Goal: Information Seeking & Learning: Check status

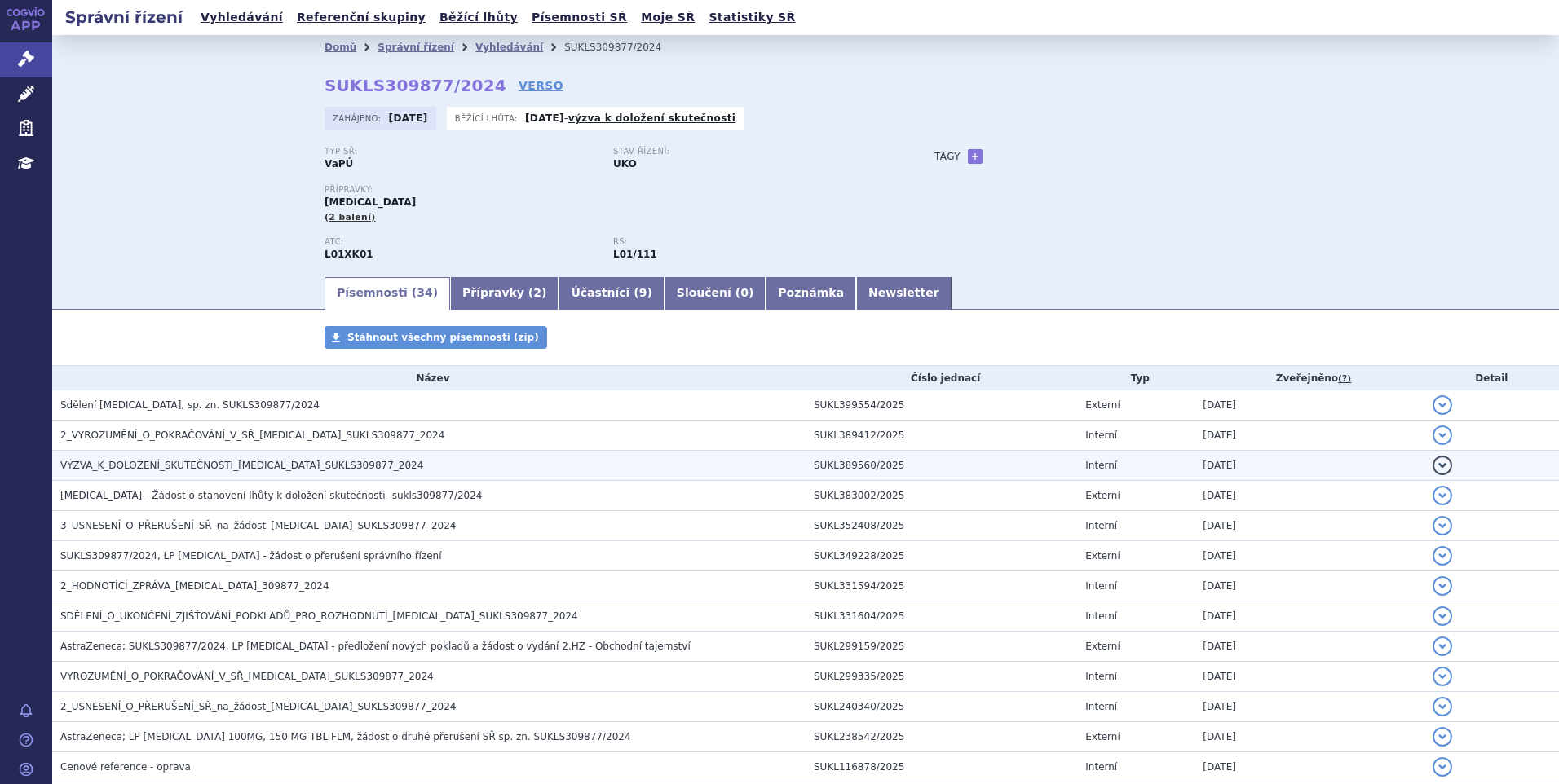
click at [285, 477] on td "VÝZVA_K_DOLOŽENÍ_SKUTEČNOSTI_LYNPARZA_SUKLS309877_2024" at bounding box center [429, 466] width 754 height 30
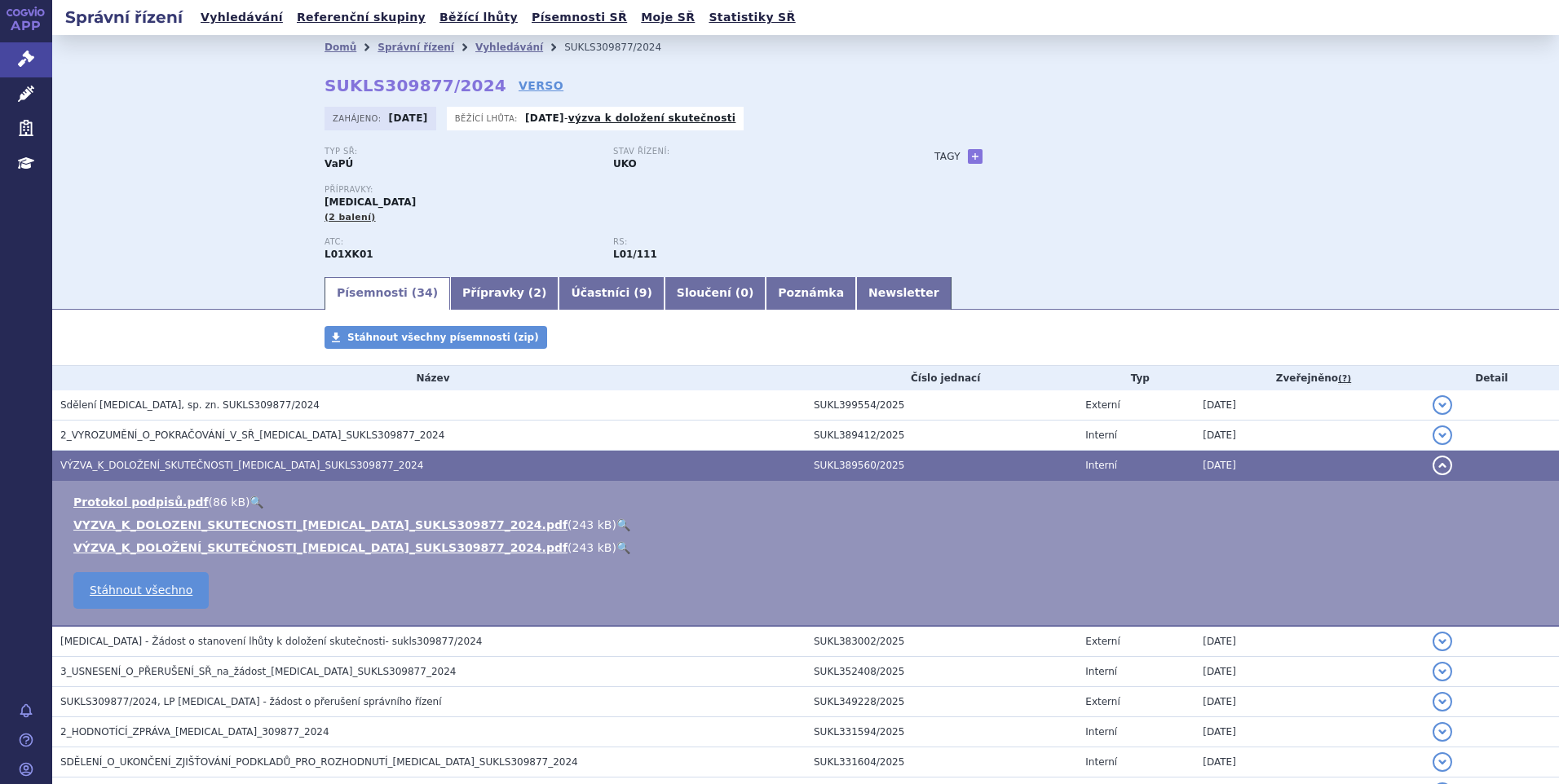
click at [617, 524] on link "🔍" at bounding box center [623, 525] width 14 height 13
click at [1432, 466] on button "detail" at bounding box center [1442, 465] width 20 height 20
click at [1434, 461] on button "detail" at bounding box center [1442, 465] width 20 height 20
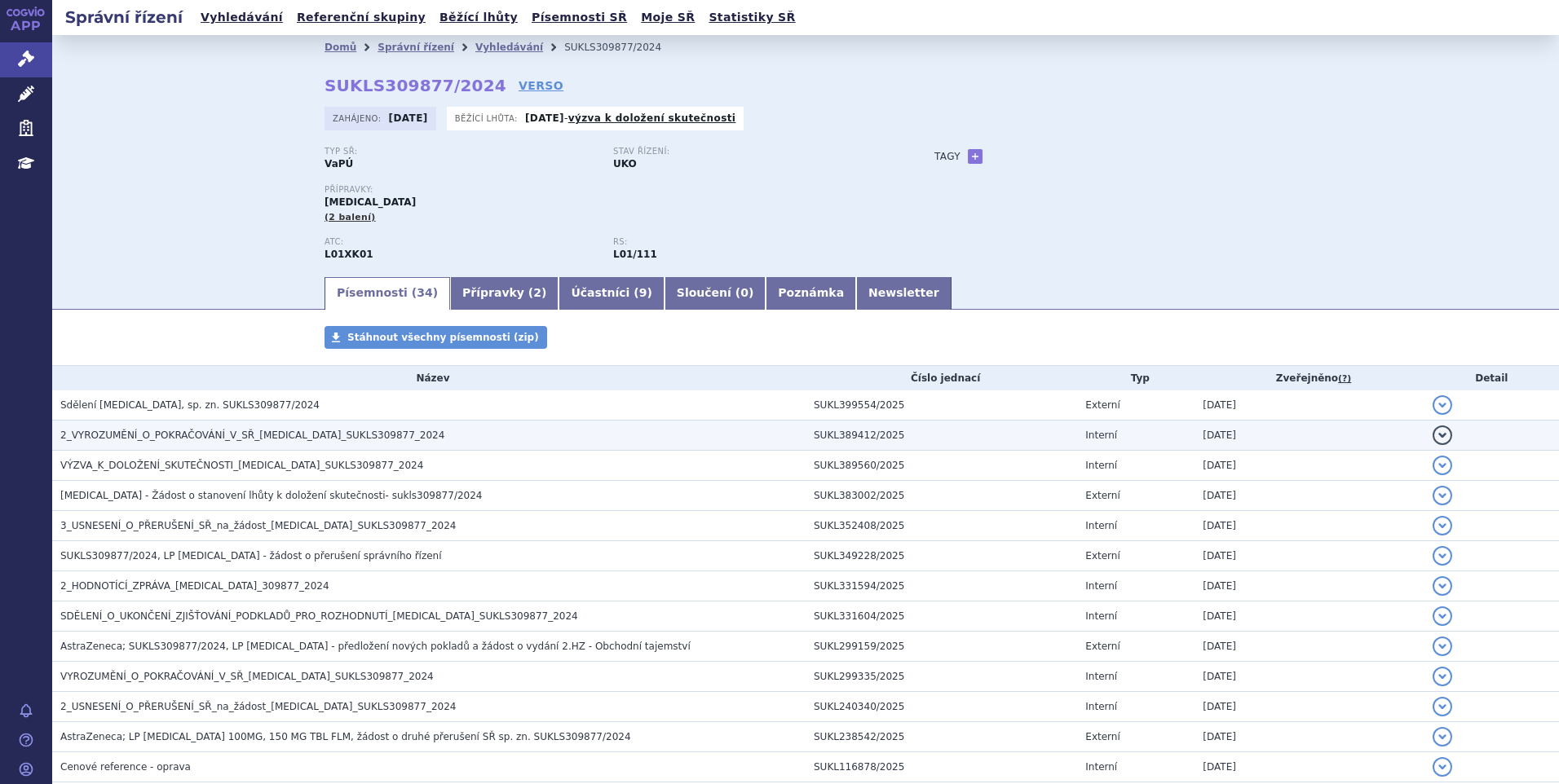
click at [293, 430] on span "2_VYROZUMĚNÍ_O_POKRAČOVÁNÍ_V_SŘ_LYNPARZA_SUKLS309877_2024" at bounding box center [252, 435] width 384 height 11
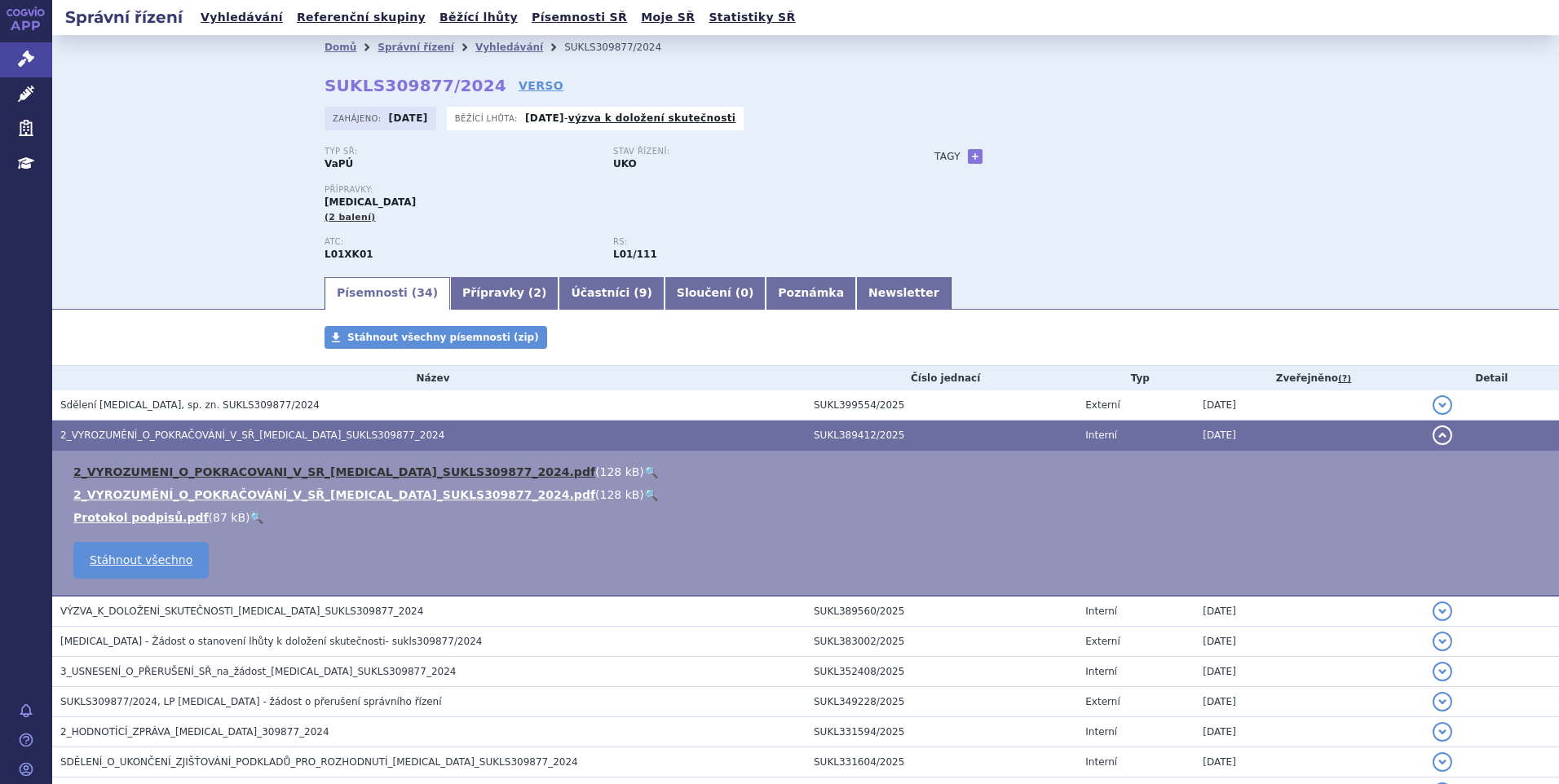
click at [281, 466] on link "2_VYROZUMENI_O_POKRACOVANI_V_SR_LYNPARZA_SUKLS309877_2024.pdf" at bounding box center [334, 472] width 522 height 13
click at [644, 470] on link "🔍" at bounding box center [651, 472] width 14 height 13
click at [1432, 432] on button "detail" at bounding box center [1442, 435] width 20 height 20
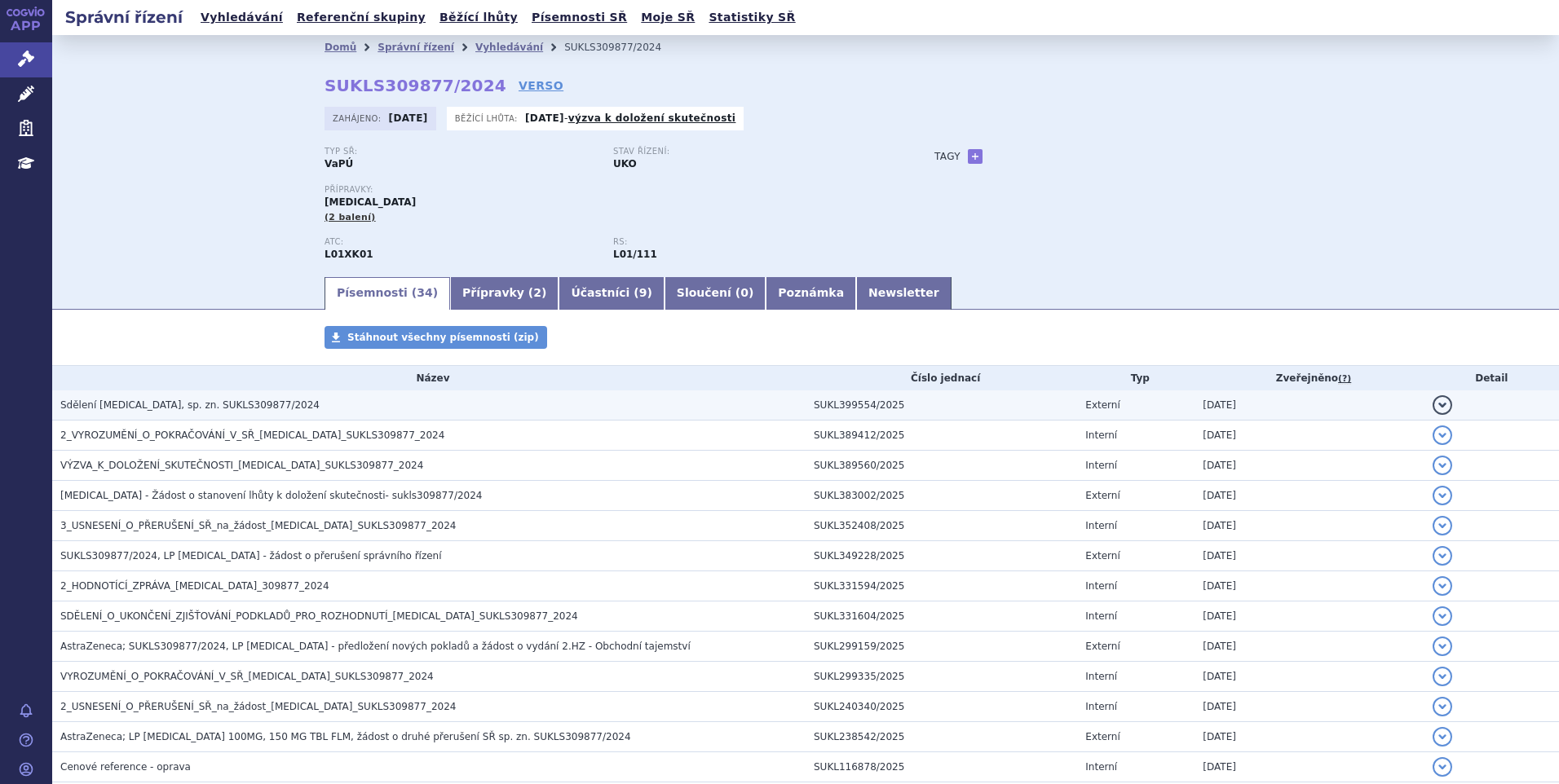
click at [101, 405] on span "Sdělení LYNPARZA, sp. zn. SUKLS309877/2024" at bounding box center [190, 405] width 259 height 11
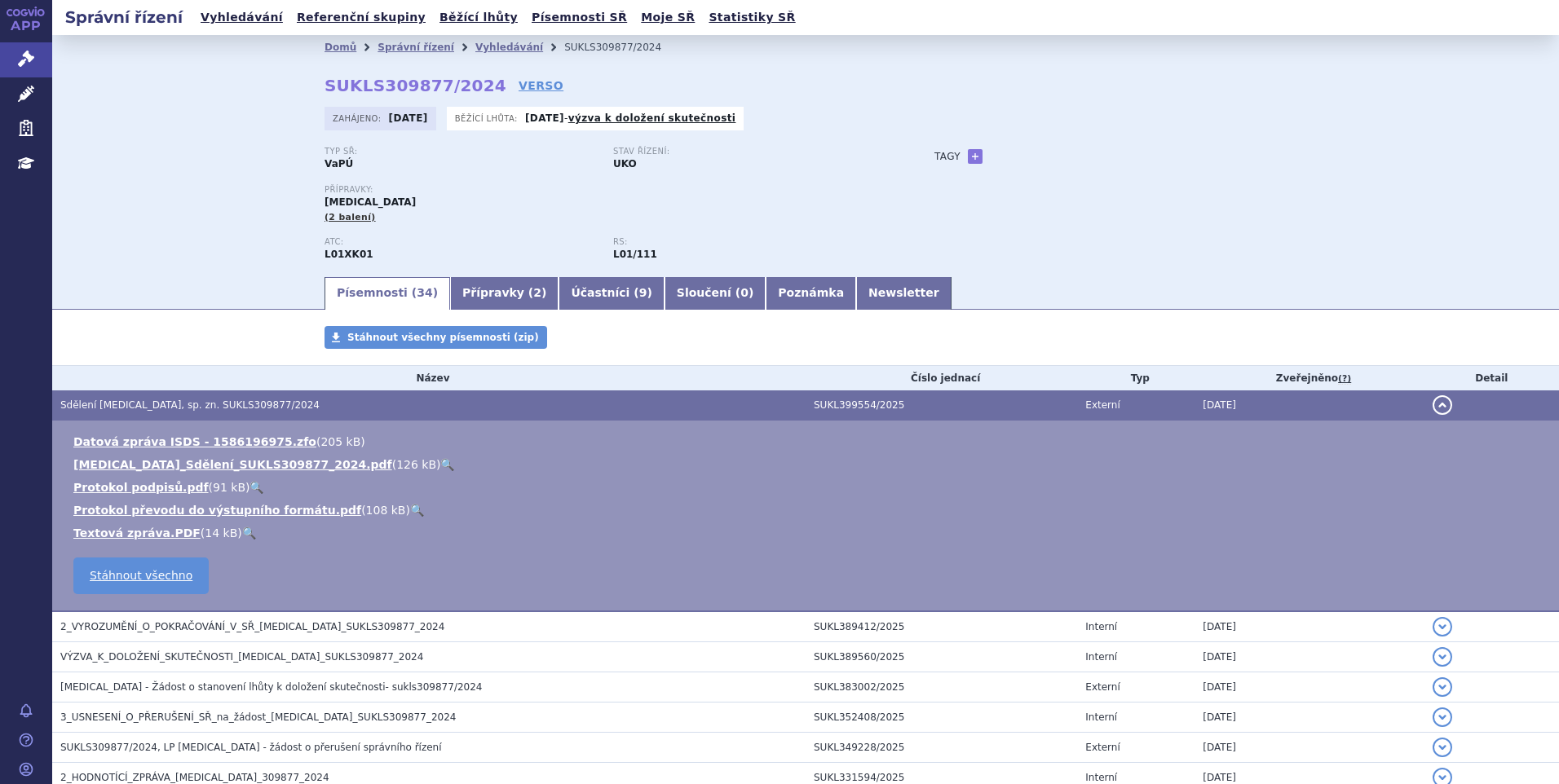
click at [440, 461] on link "🔍" at bounding box center [447, 465] width 14 height 13
click at [1432, 404] on button "detail" at bounding box center [1442, 405] width 20 height 20
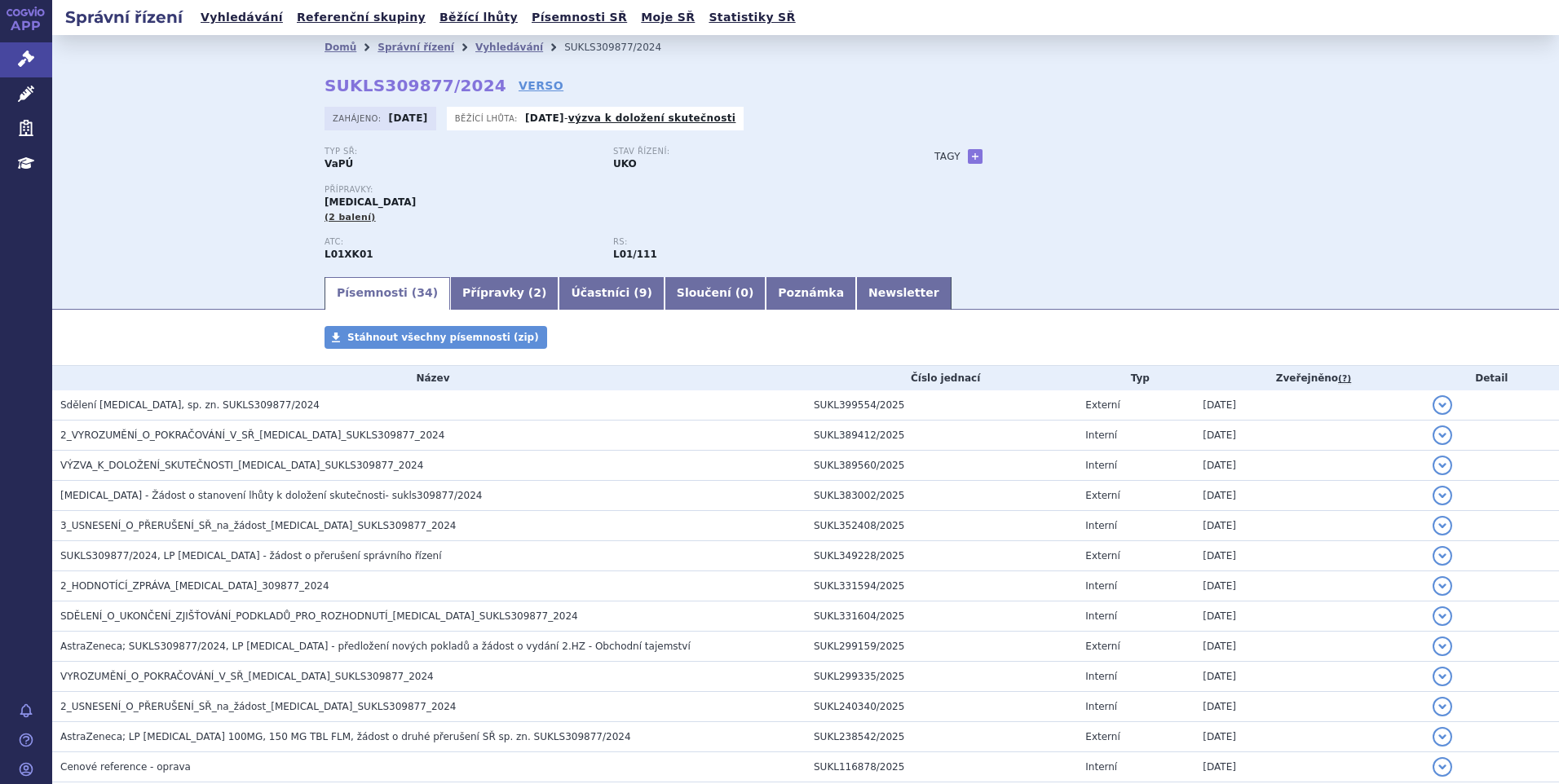
click at [1175, 229] on div "Typ SŘ: VaPÚ Stav řízení: UKO Přípravky: LYNPARZA (2 balení) ATC: L01XK01 RS: L…" at bounding box center [806, 211] width 962 height 128
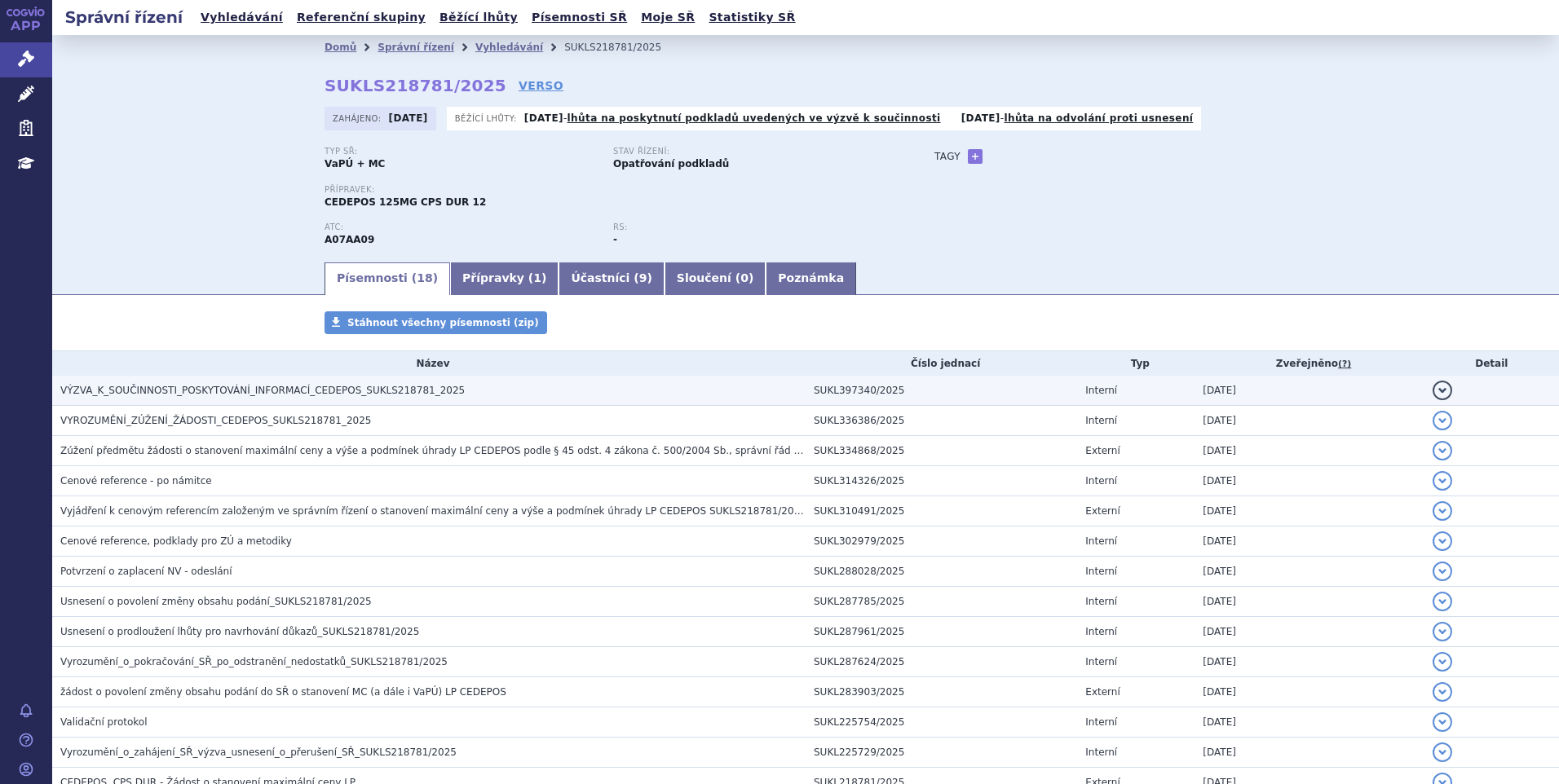
click at [348, 396] on span "VÝZVA_K_SOUČINNOSTI_POSKYTOVÁNÍ_INFORMACÍ_CEDEPOS_SUKLS218781_2025" at bounding box center [262, 391] width 404 height 11
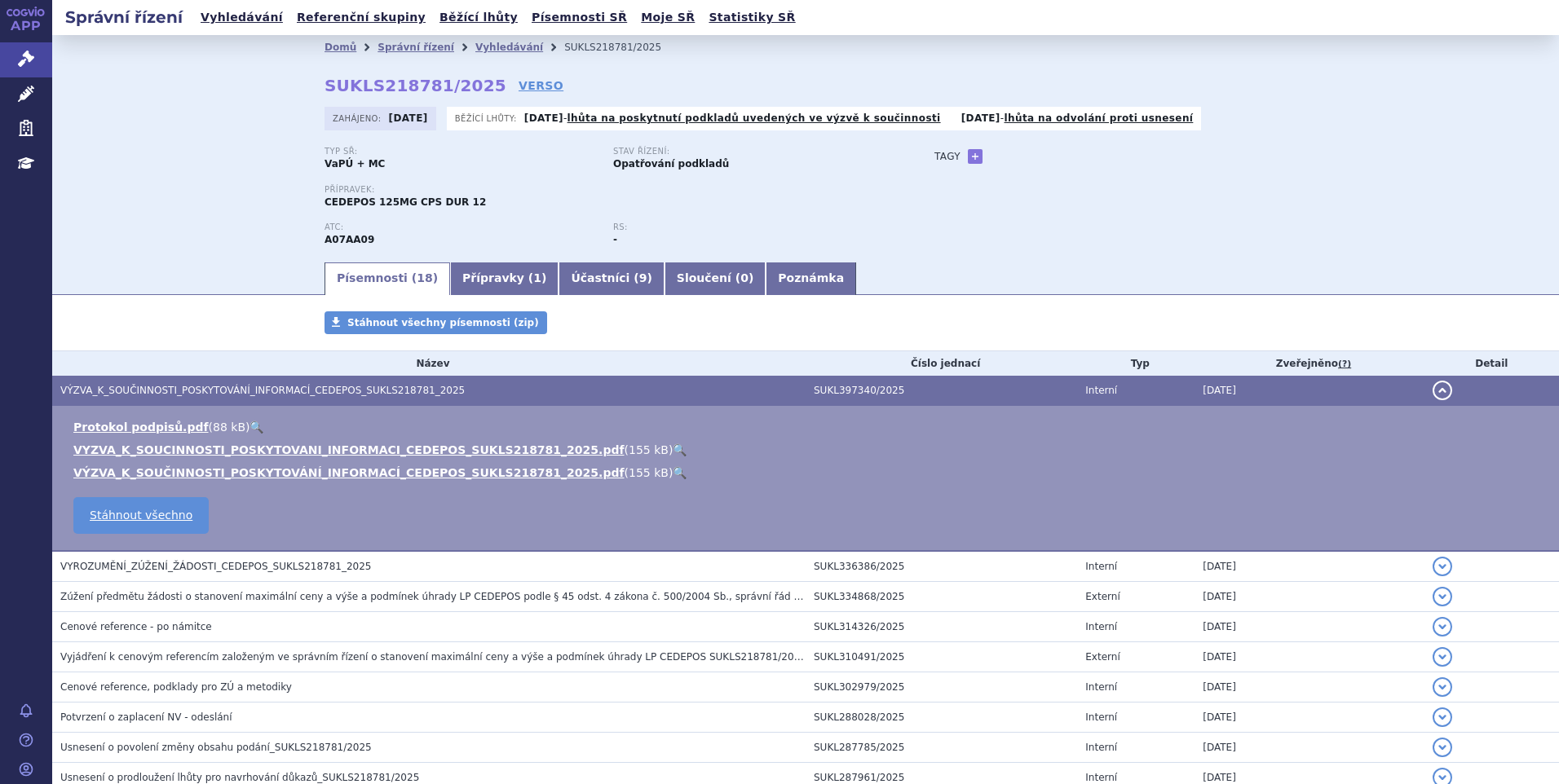
click at [673, 449] on link "🔍" at bounding box center [679, 450] width 14 height 13
click at [1432, 392] on button "detail" at bounding box center [1442, 391] width 20 height 20
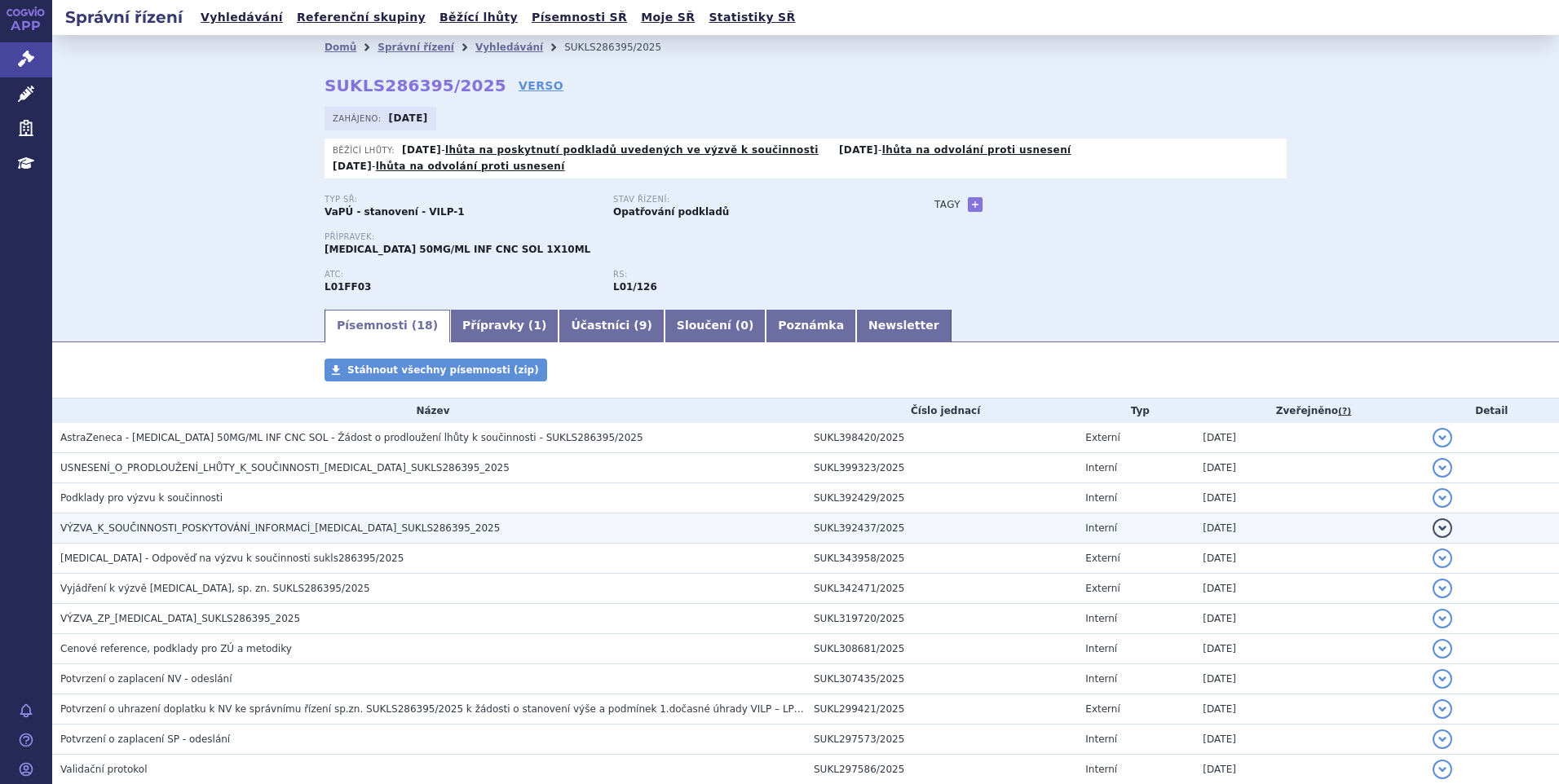
click at [373, 522] on span "VÝZVA_K_SOUČINNOSTI_POSKYTOVÁNÍ_INFORMACÍ_IMFINZI_SUKLS286395_2025" at bounding box center [279, 528] width 439 height 11
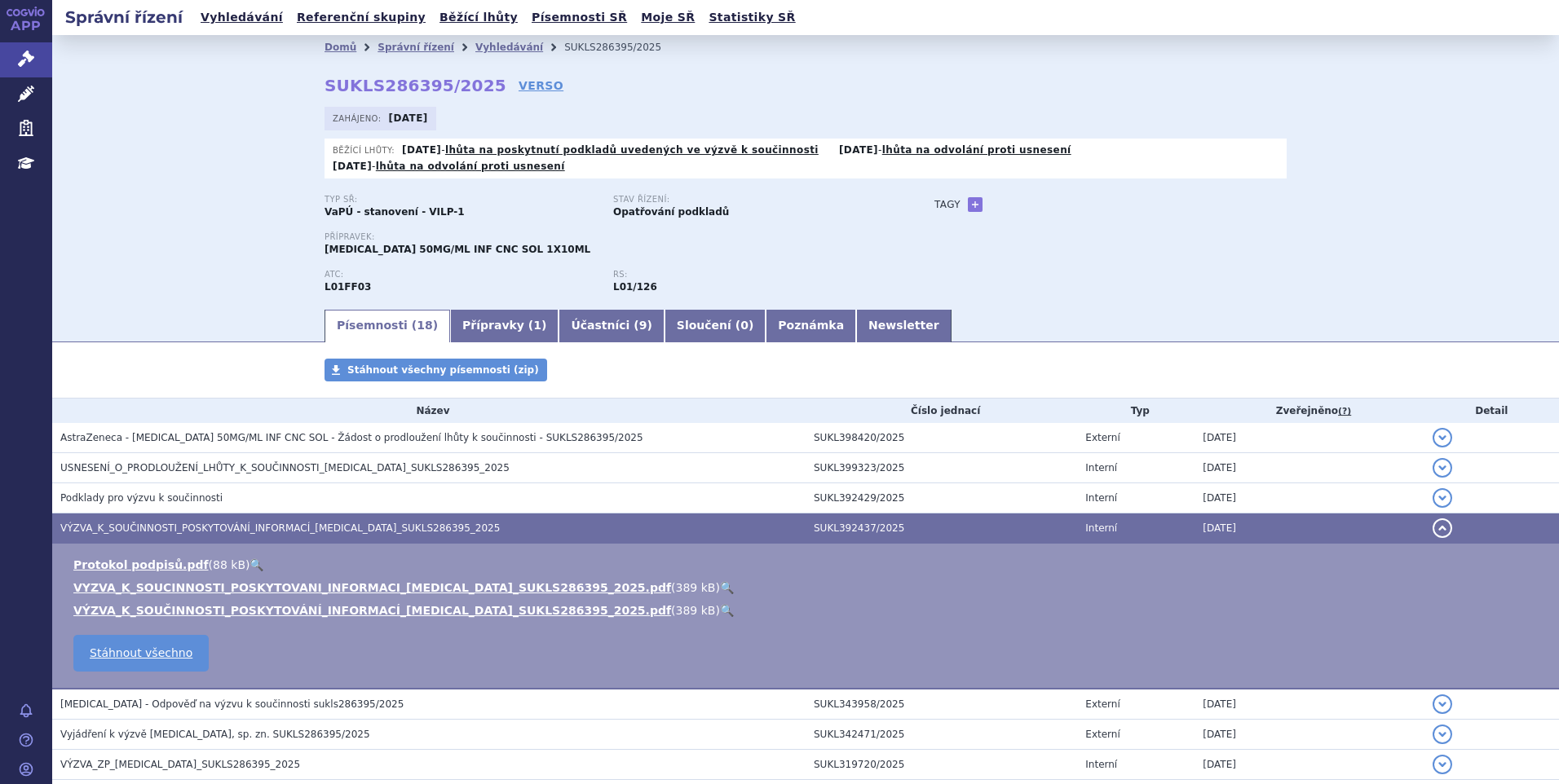
click at [720, 581] on link "🔍" at bounding box center [727, 588] width 14 height 13
click at [1435, 518] on button "detail" at bounding box center [1442, 528] width 20 height 20
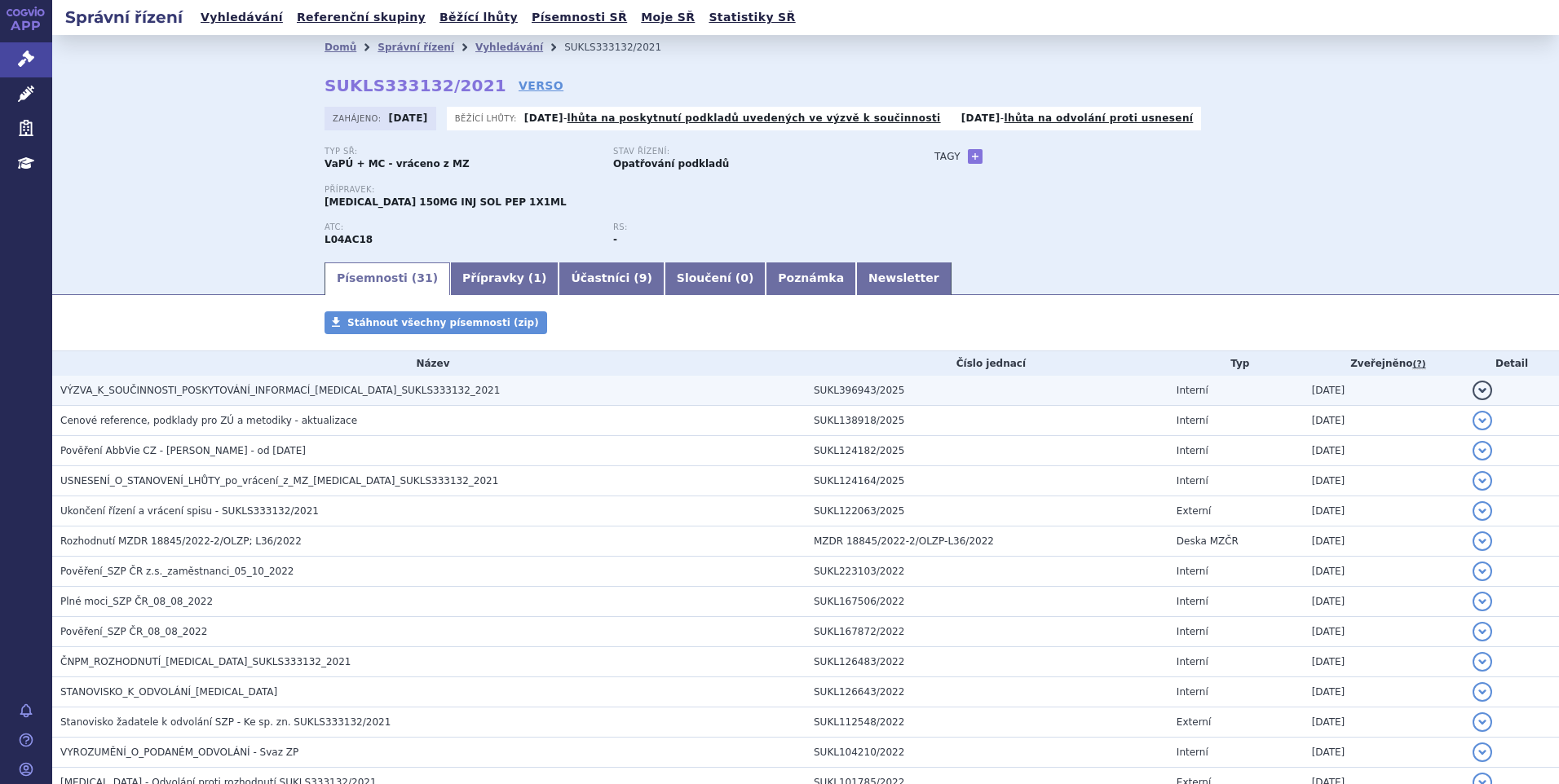
click at [353, 392] on span "VÝZVA_K_SOUČINNOSTI_POSKYTOVÁNÍ_INFORMACÍ_SKYRIZI_SUKLS333132_2021" at bounding box center [279, 391] width 439 height 11
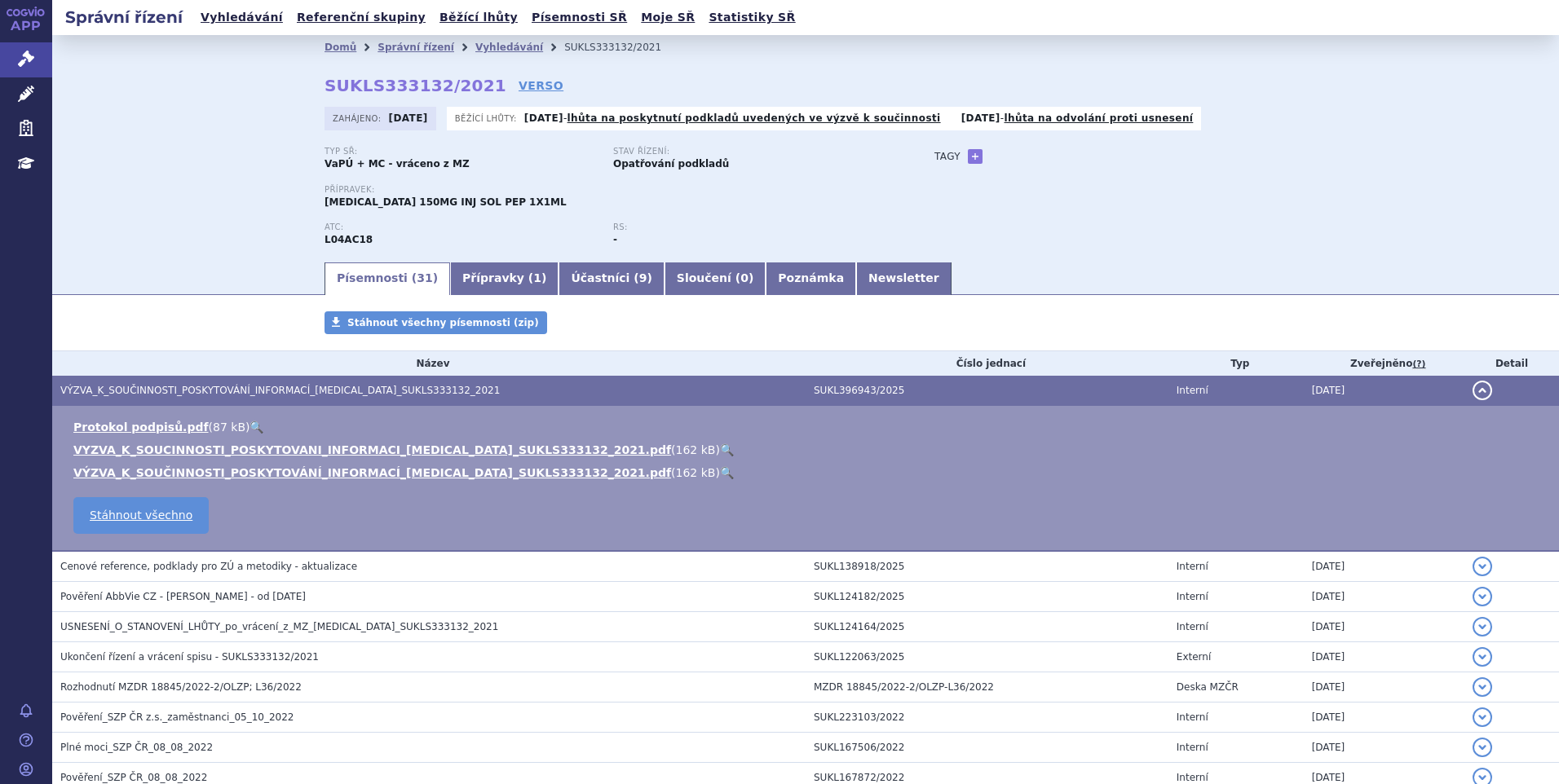
click at [720, 448] on link "🔍" at bounding box center [727, 450] width 14 height 13
click at [1477, 386] on button "detail" at bounding box center [1482, 391] width 20 height 20
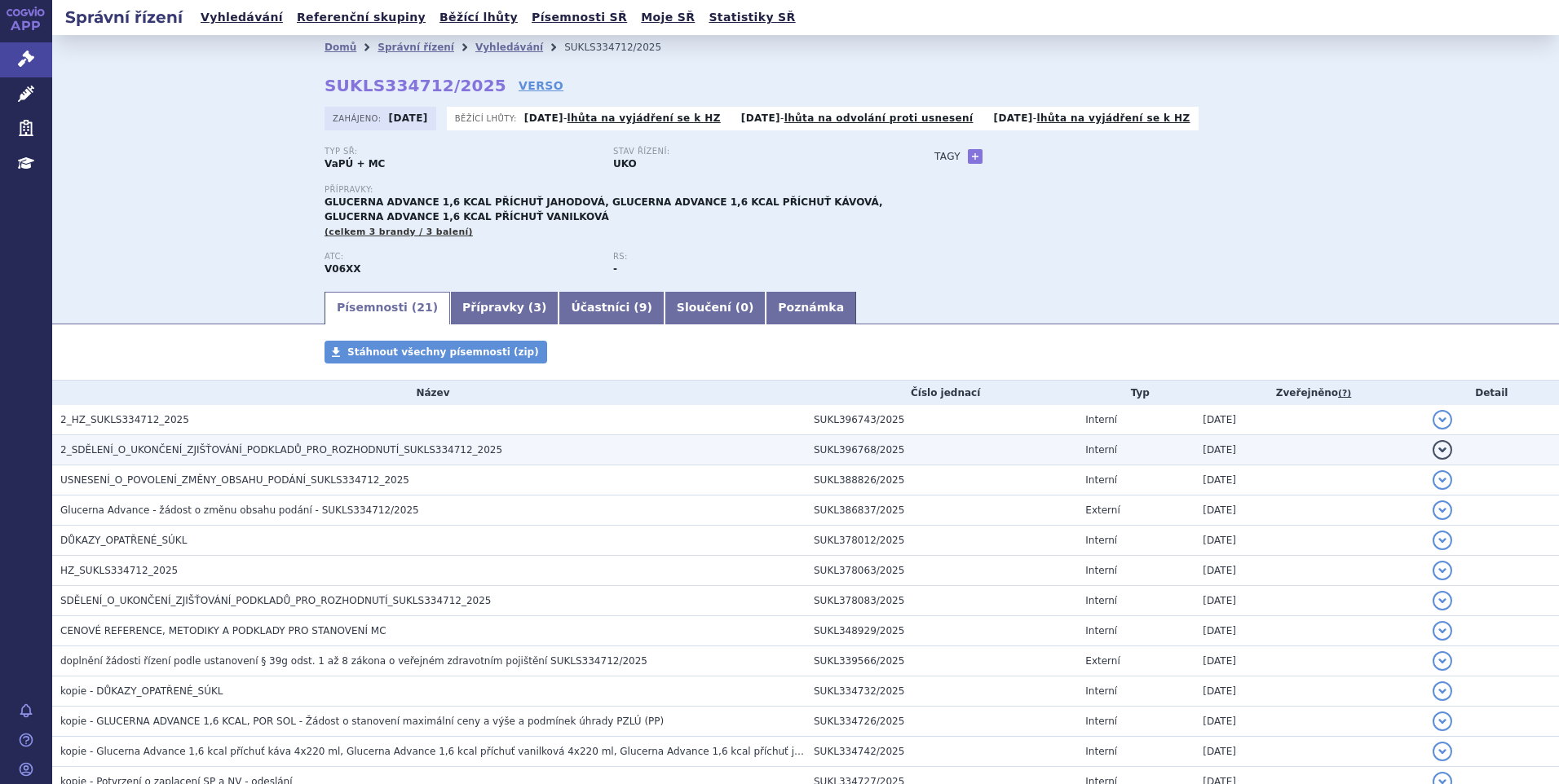
click at [143, 449] on span "2_SDĚLENÍ_O_UKONČENÍ_ZJIŠŤOVÁNÍ_PODKLADŮ_PRO_ROZHODNUTÍ_SUKLS334712_2025" at bounding box center [281, 450] width 442 height 11
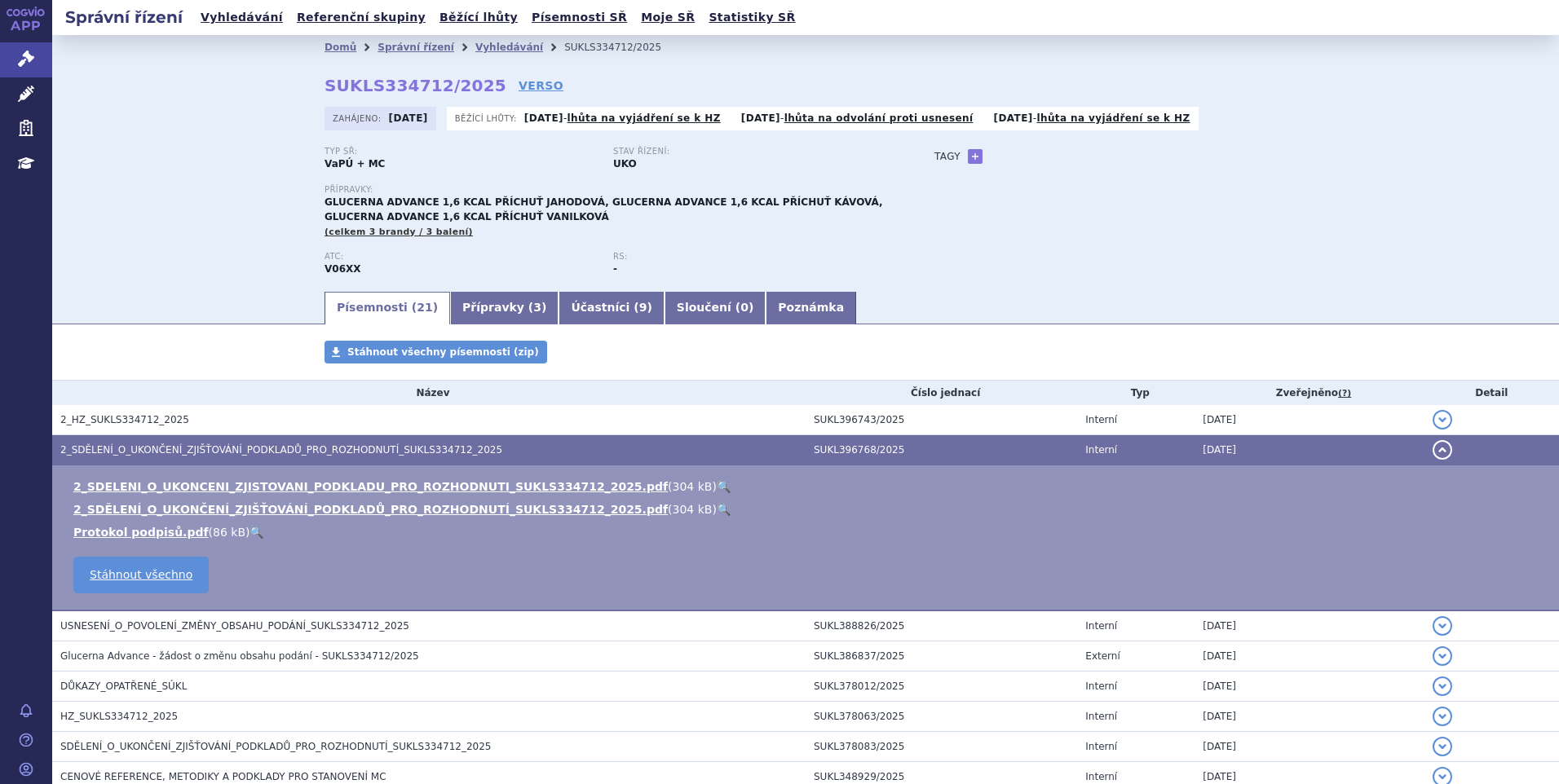
click at [1432, 449] on button "detail" at bounding box center [1442, 450] width 20 height 20
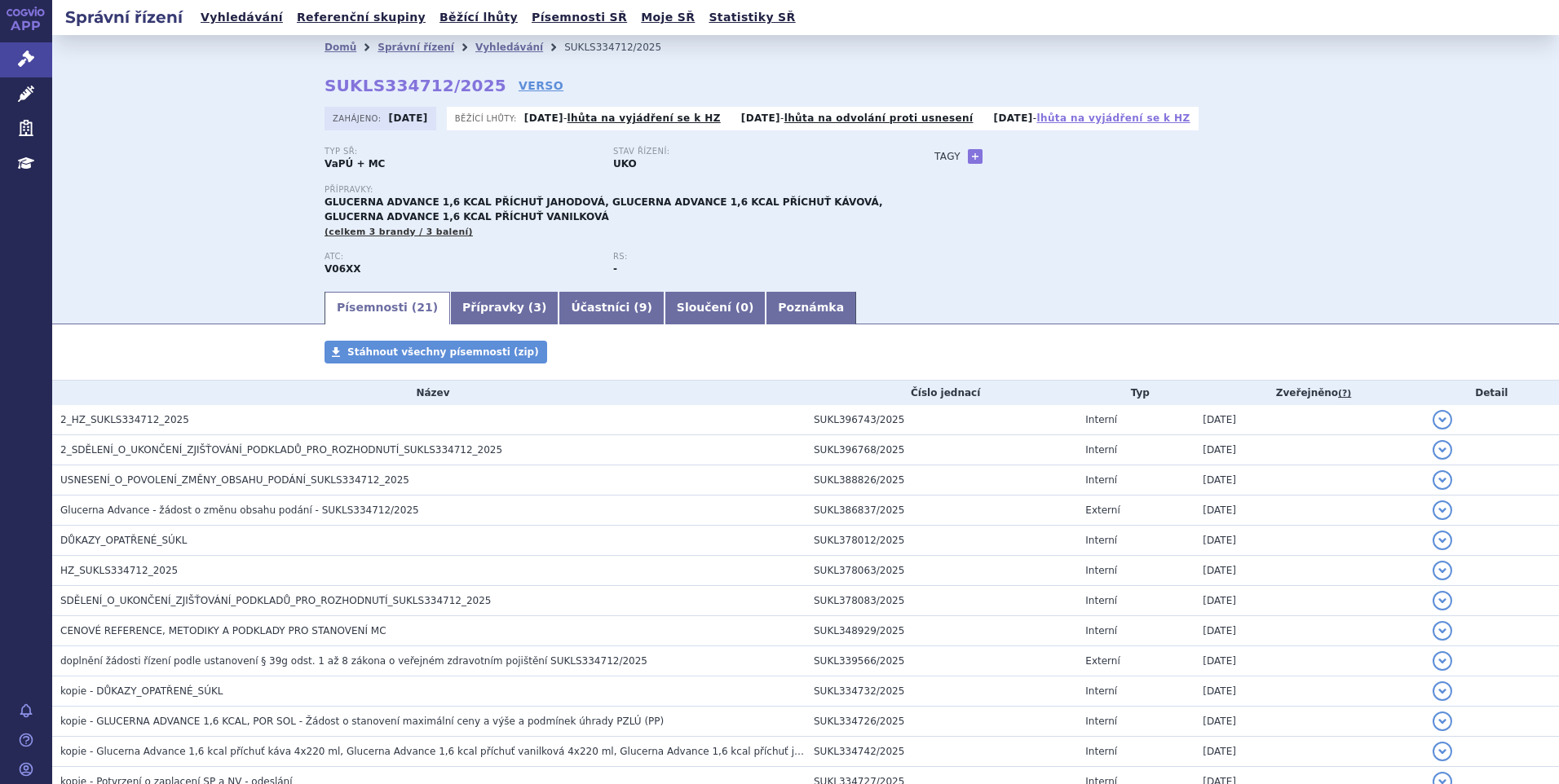
click at [1102, 117] on link "lhůta na vyjádření se k HZ" at bounding box center [1113, 118] width 153 height 11
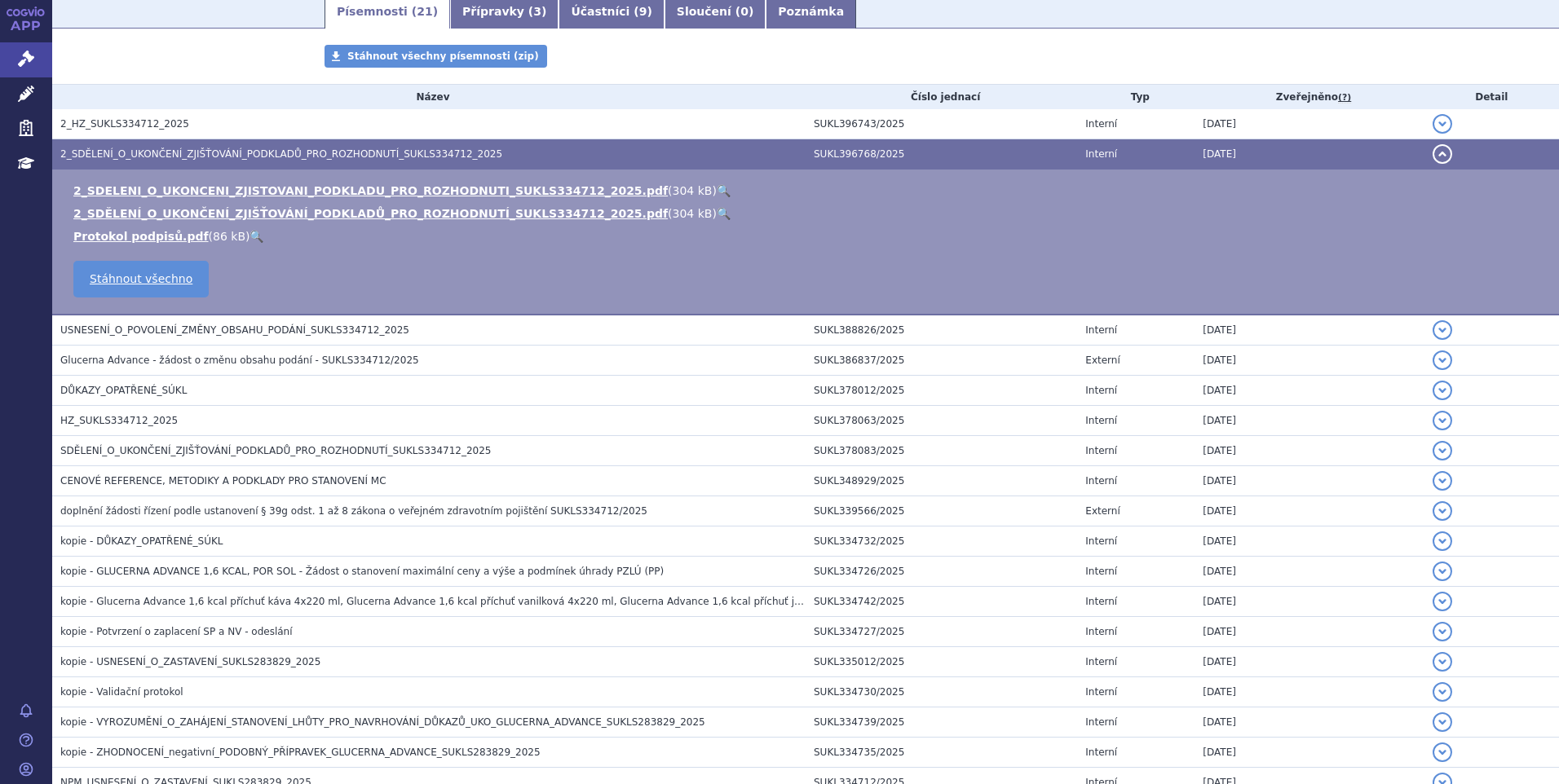
scroll to position [435, 0]
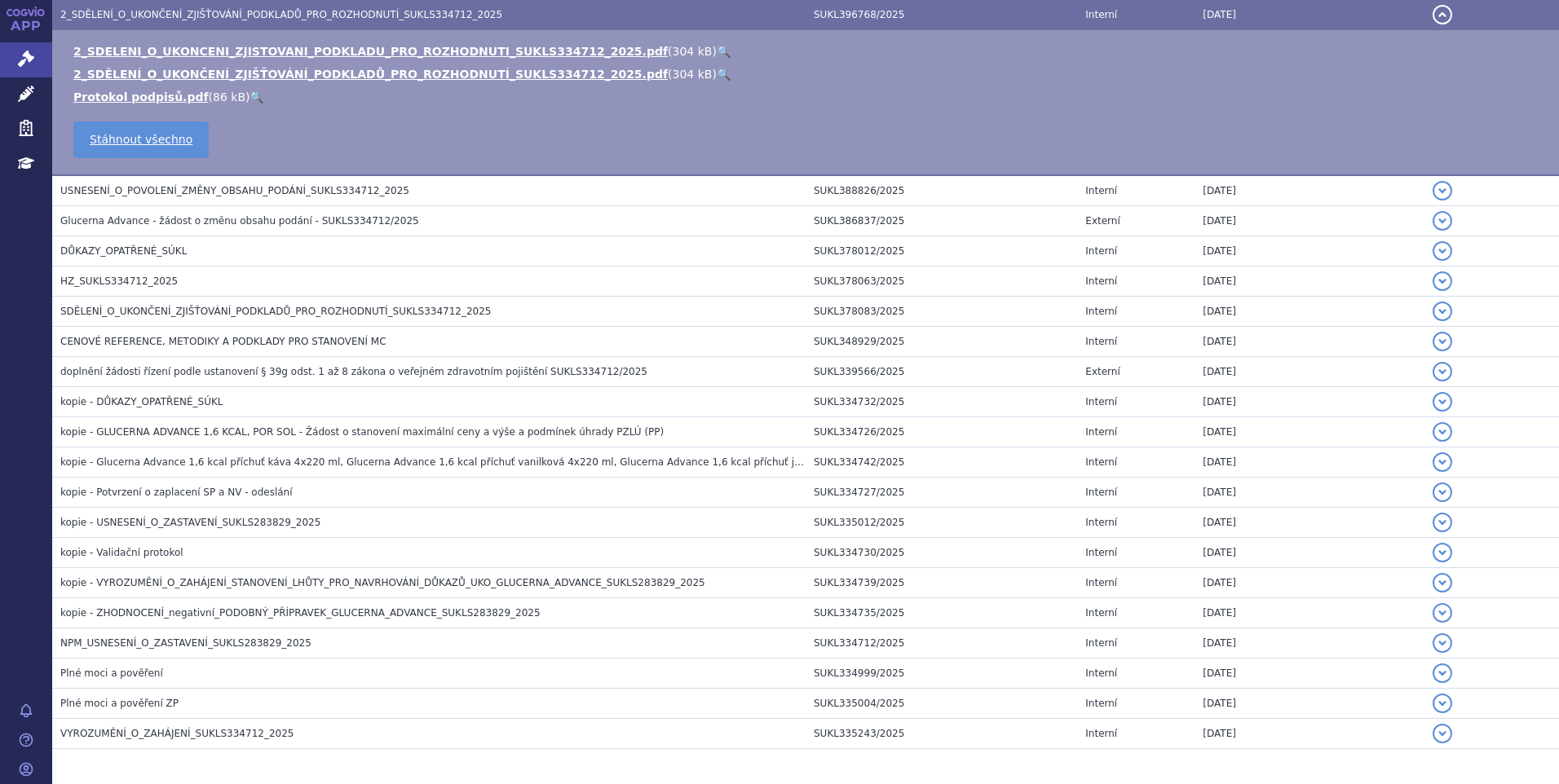
click at [1432, 10] on button "detail" at bounding box center [1442, 14] width 20 height 20
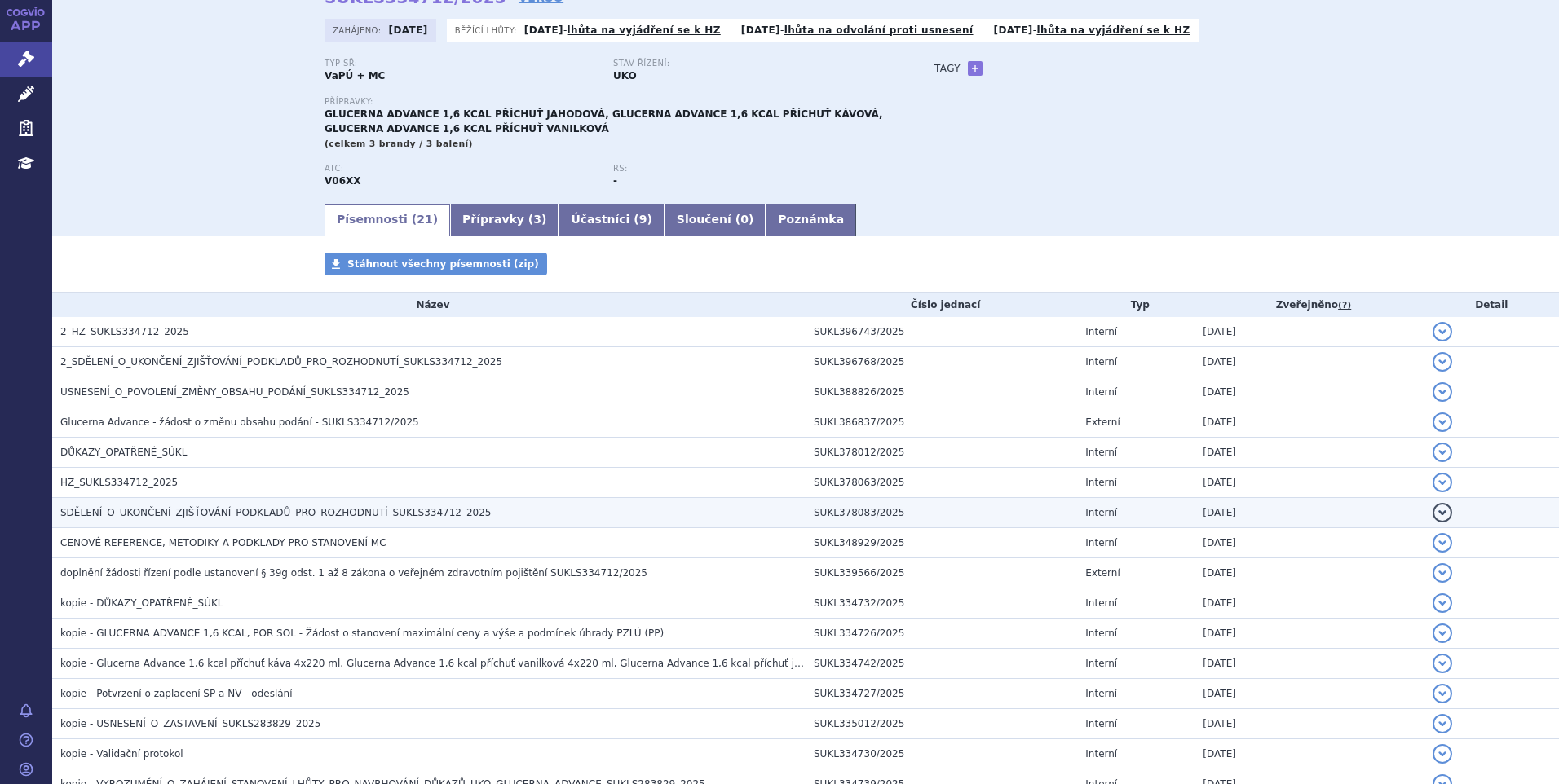
scroll to position [0, 0]
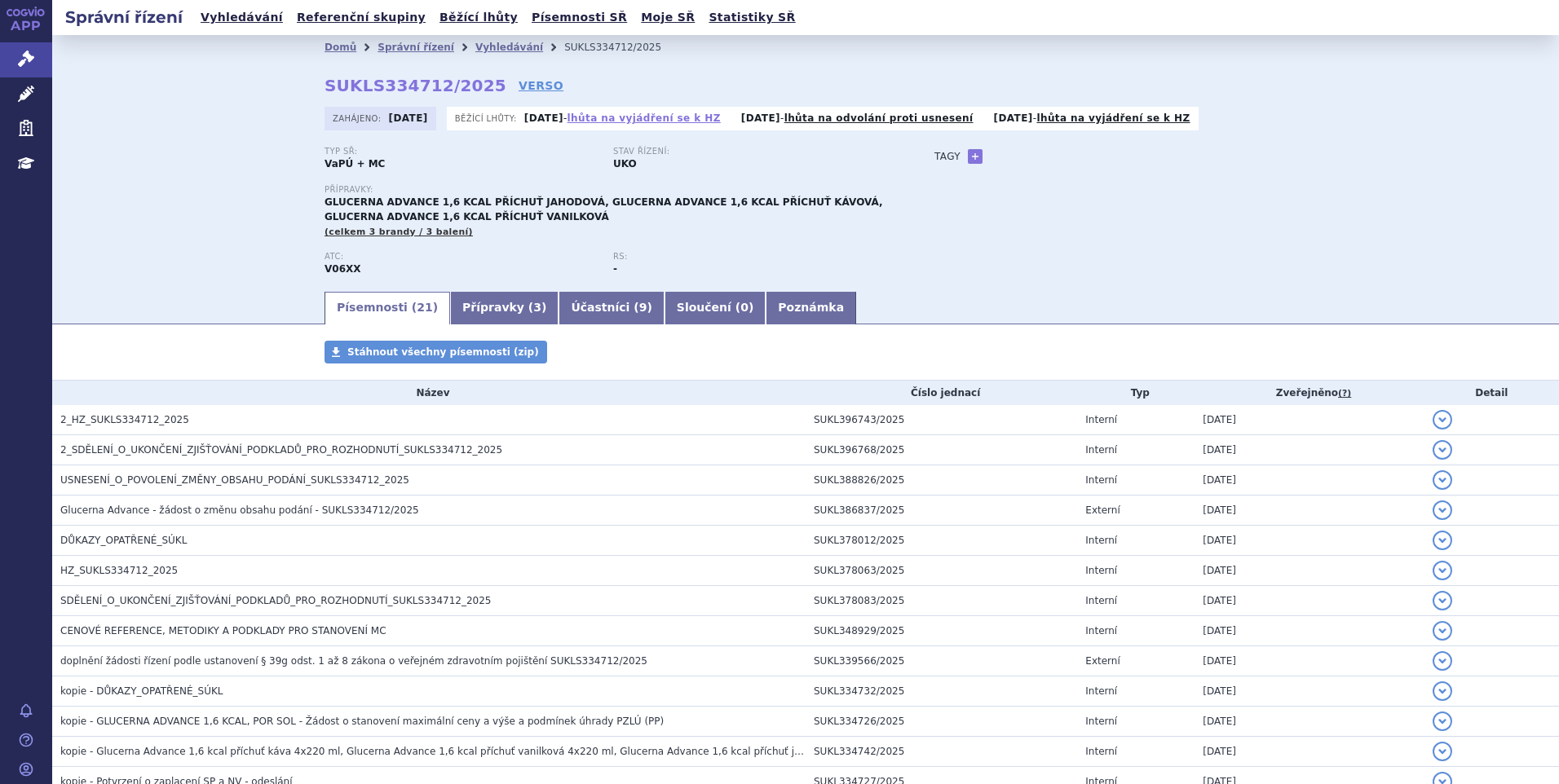
click at [642, 119] on link "lhůta na vyjádření se k HZ" at bounding box center [644, 118] width 153 height 11
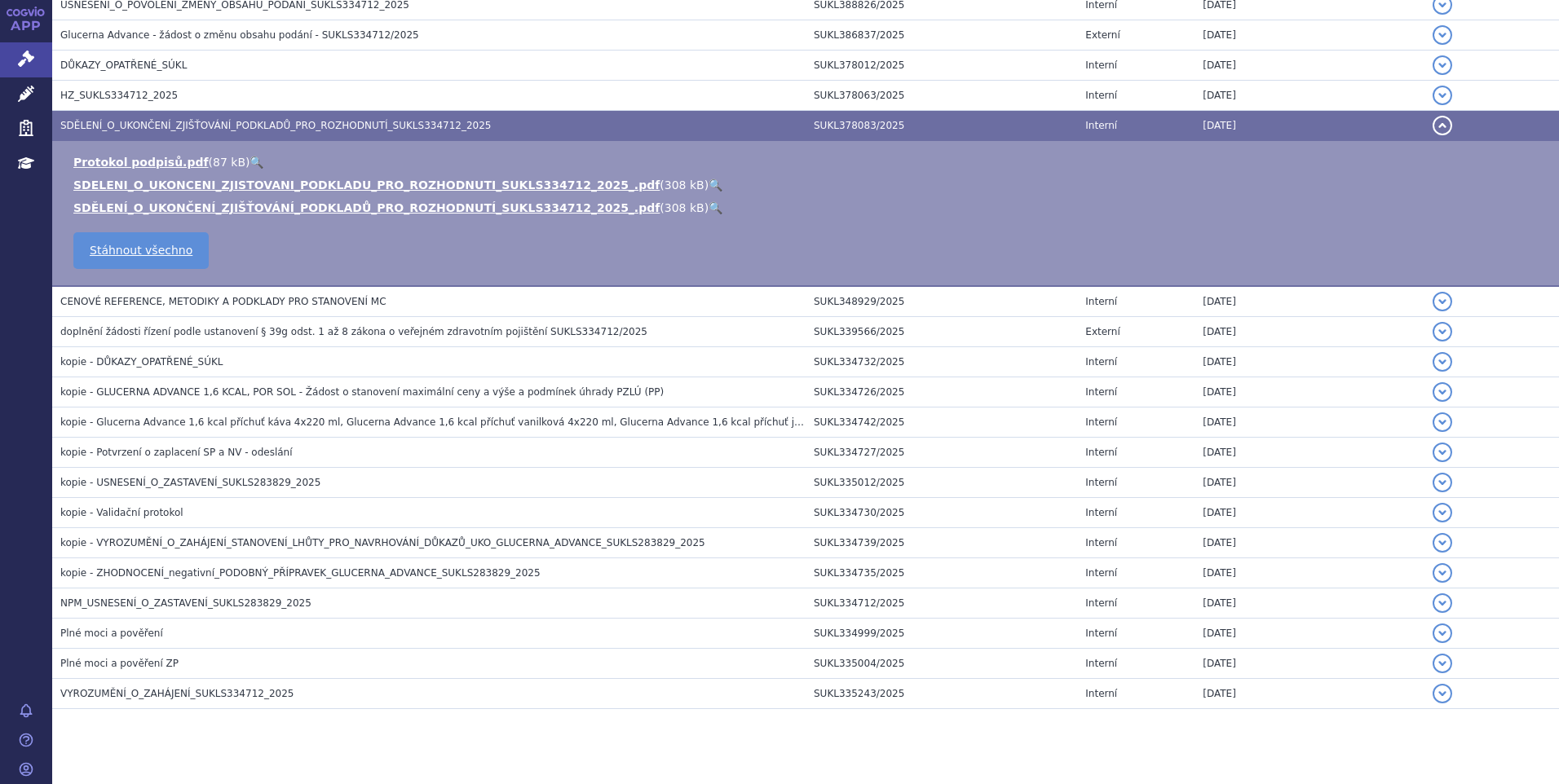
scroll to position [498, 0]
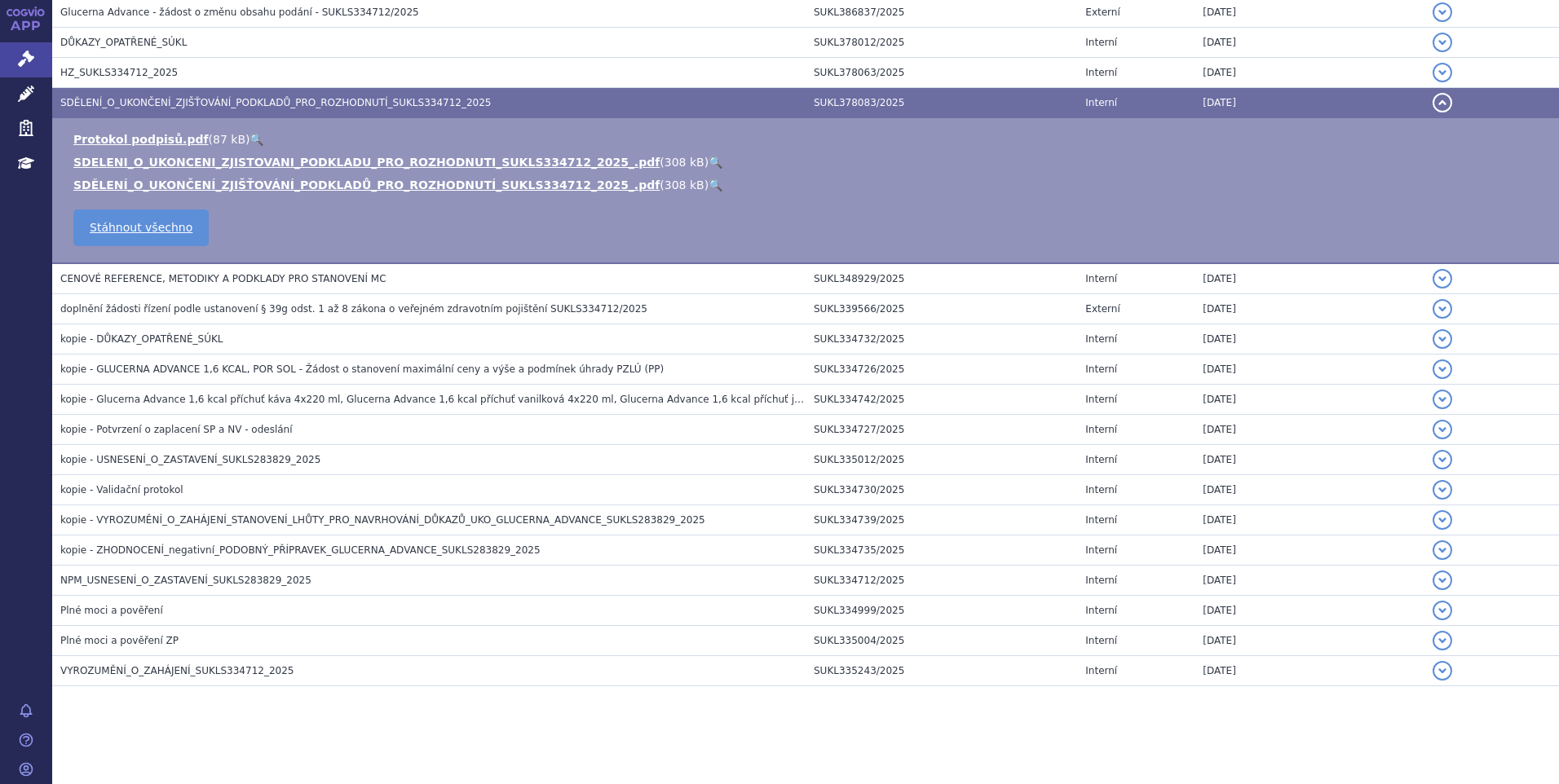
click at [1432, 104] on button "detail" at bounding box center [1442, 103] width 20 height 20
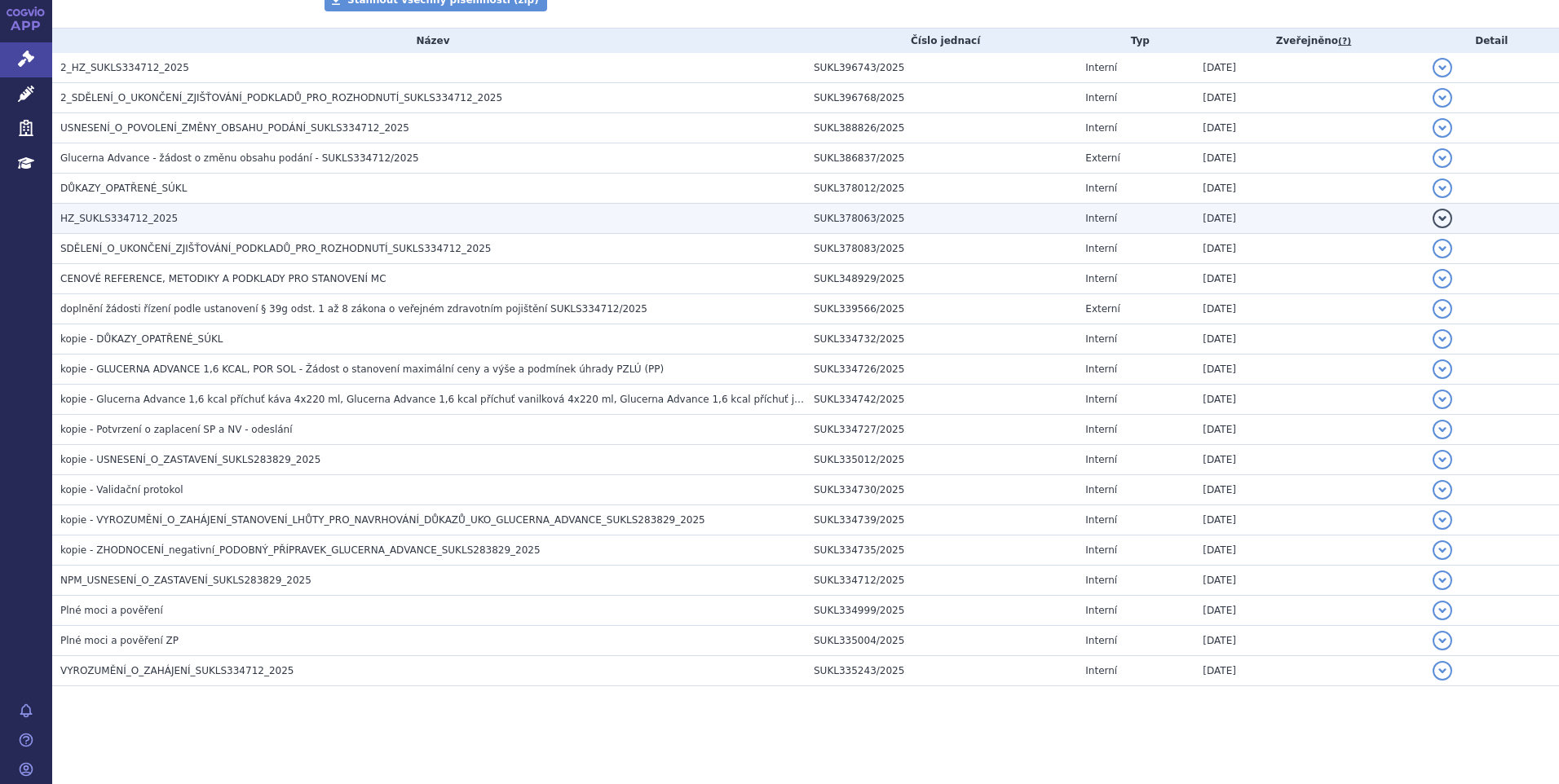
scroll to position [0, 0]
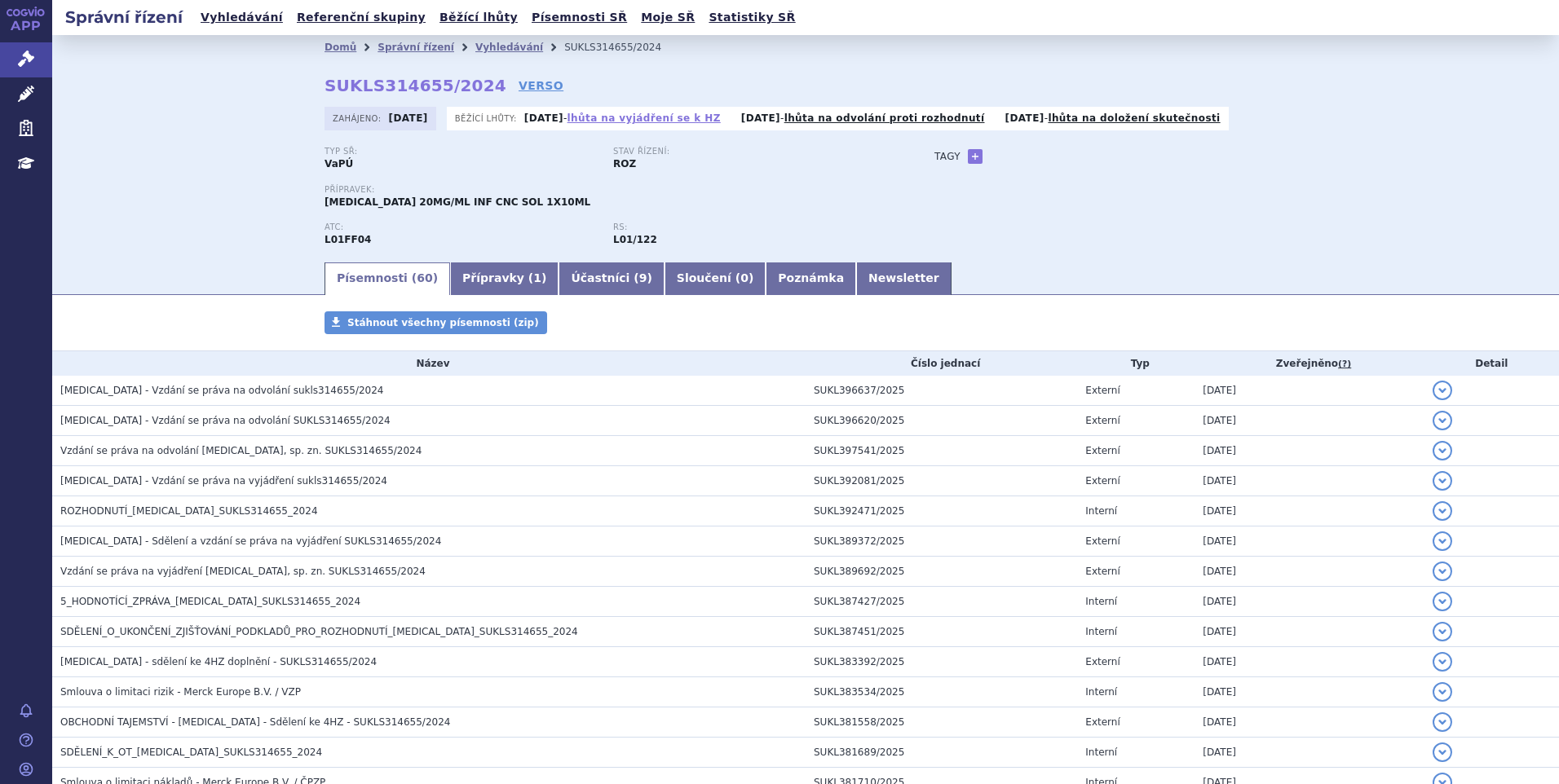
click at [630, 117] on link "lhůta na vyjádření se k HZ" at bounding box center [644, 118] width 153 height 11
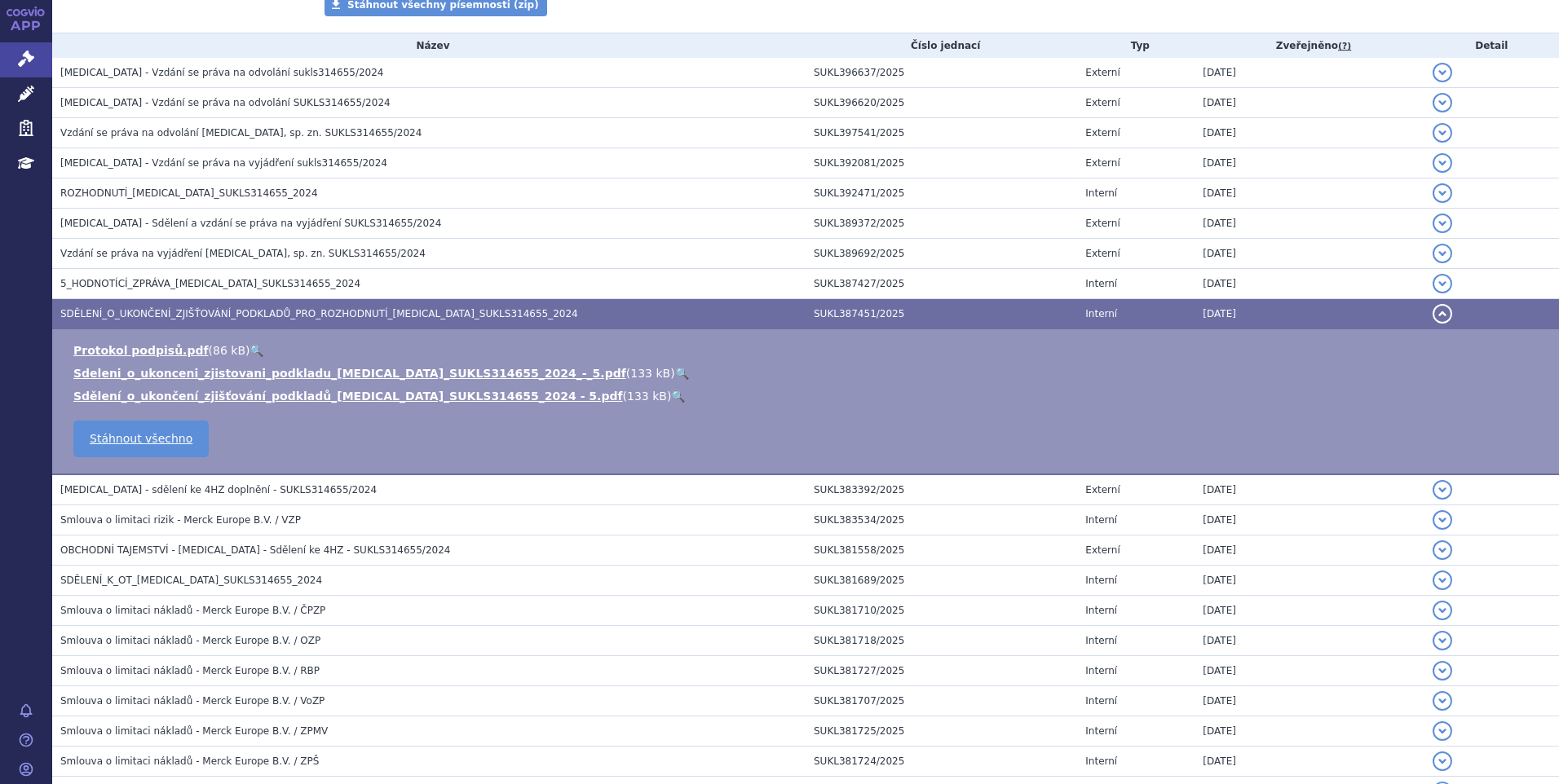
scroll to position [617, 0]
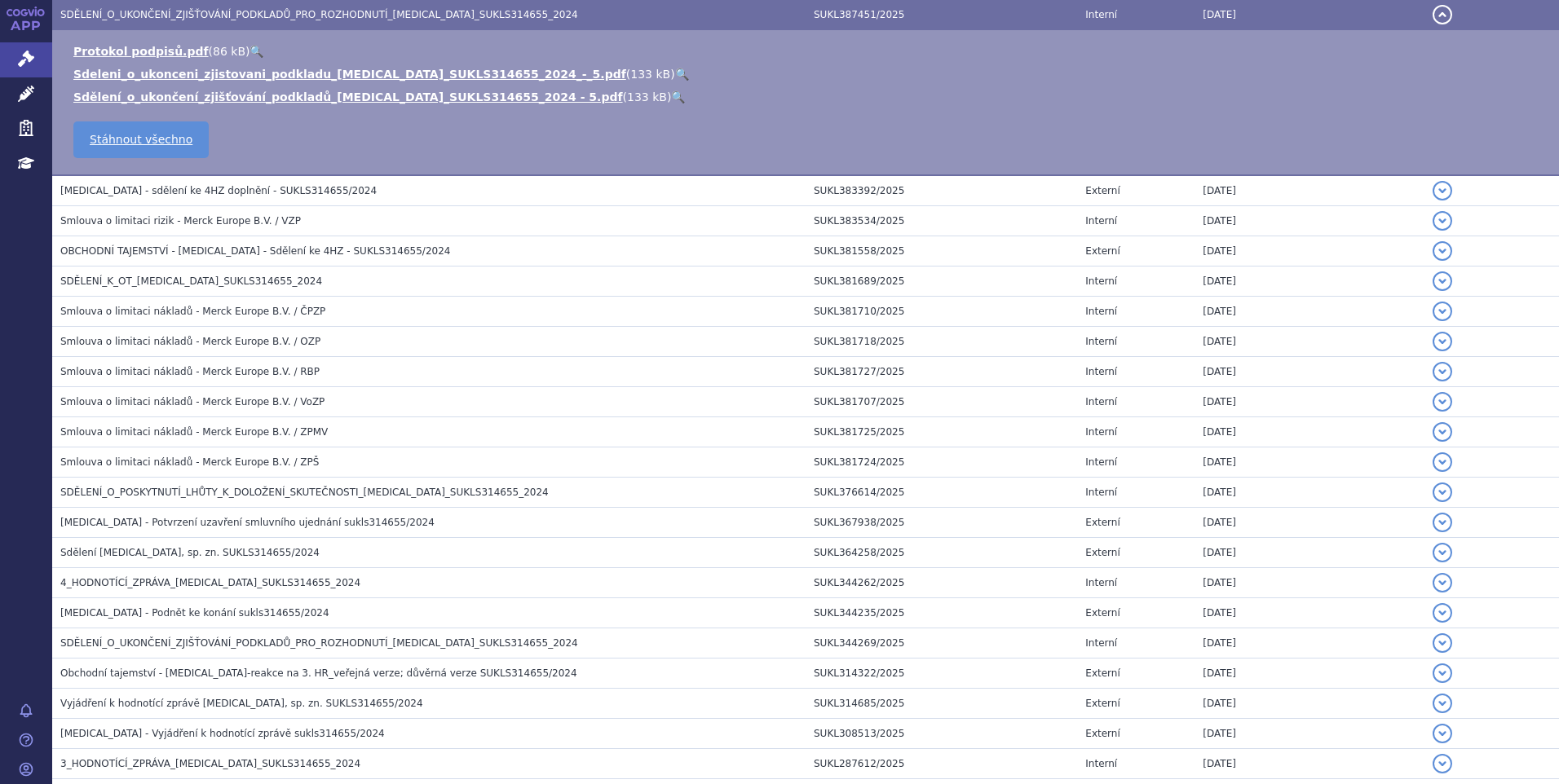
click at [1432, 14] on button "detail" at bounding box center [1442, 14] width 20 height 20
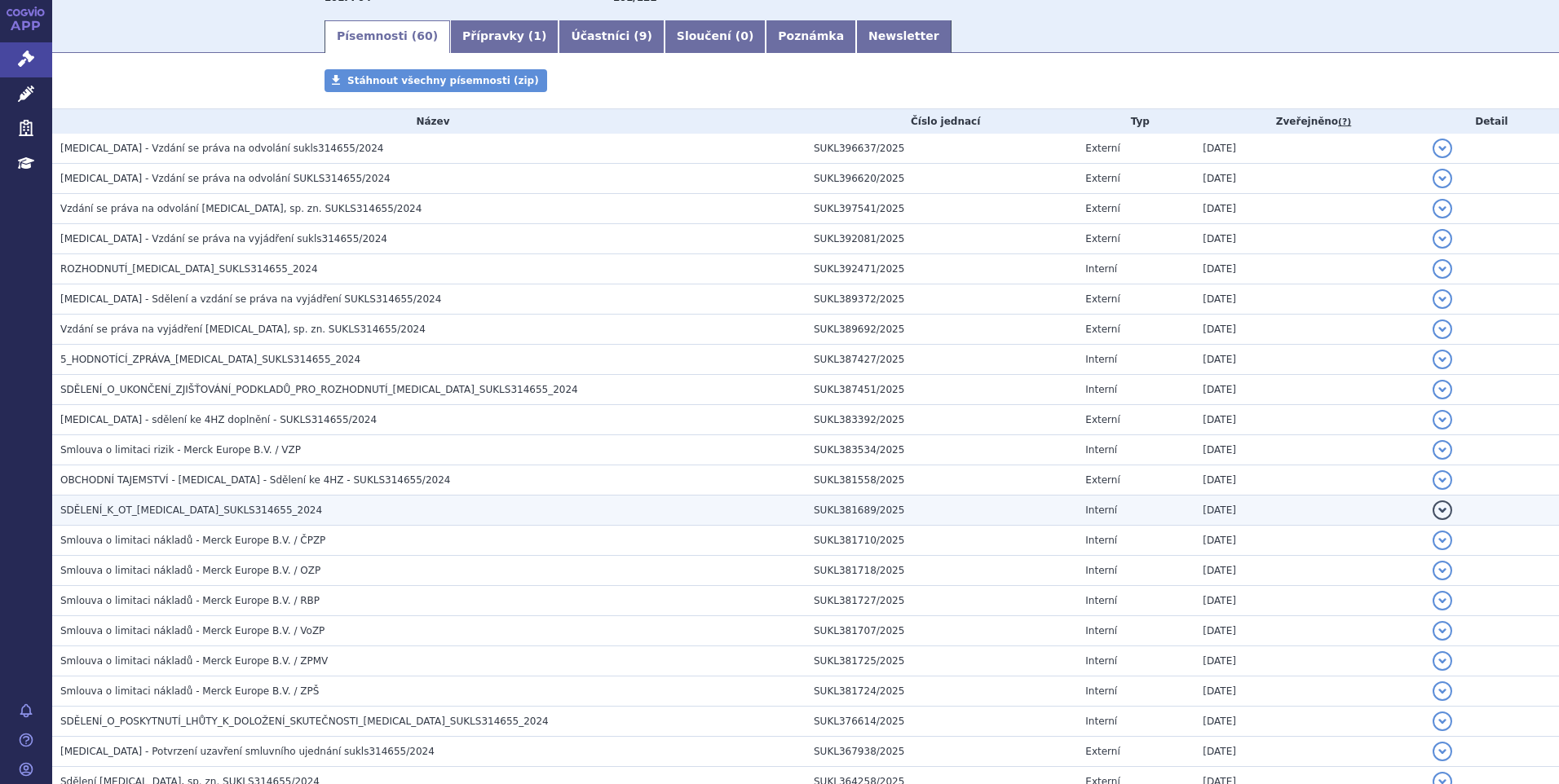
scroll to position [0, 0]
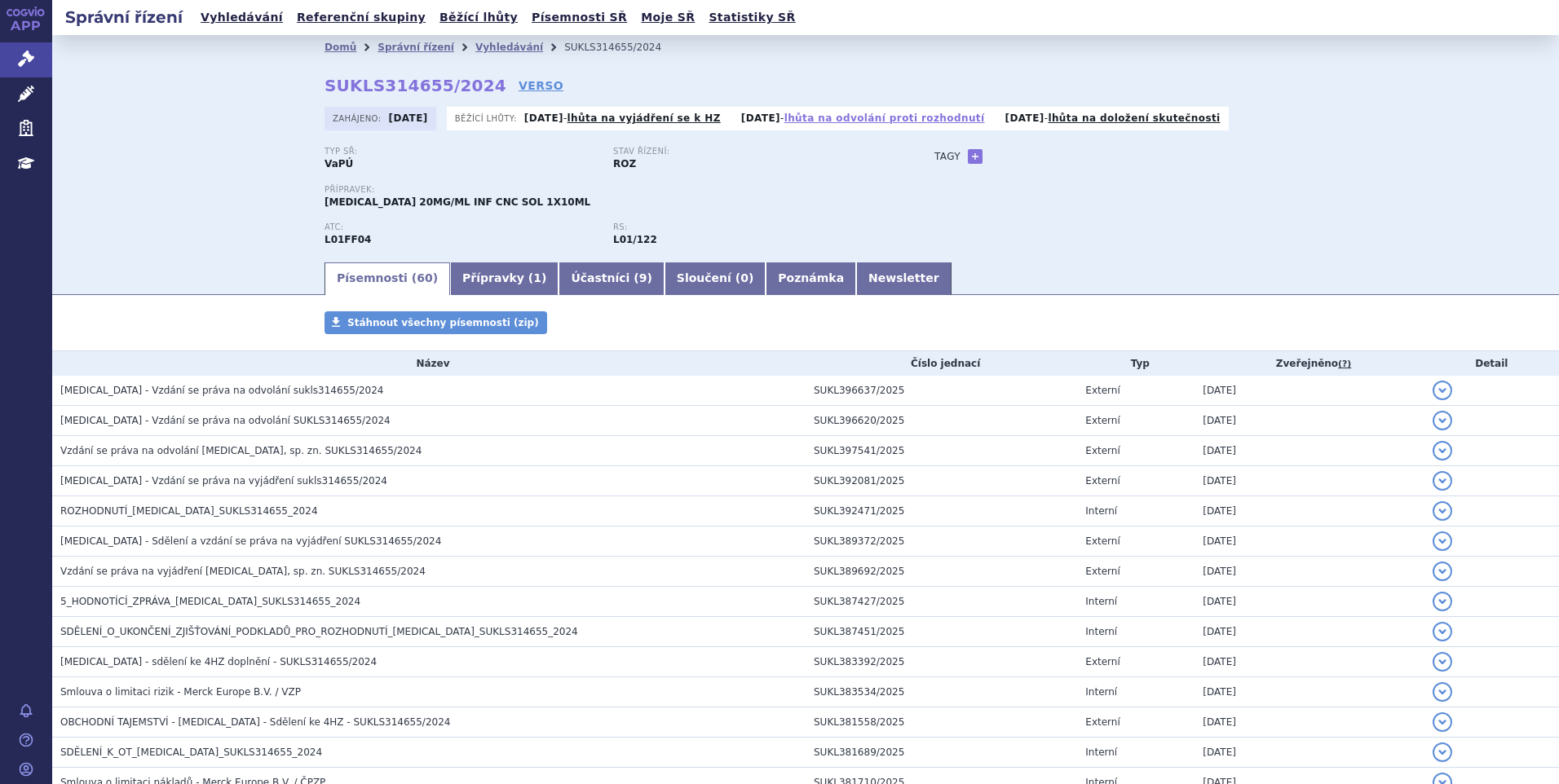
click at [862, 119] on link "lhůta na odvolání proti rozhodnutí" at bounding box center [884, 118] width 200 height 11
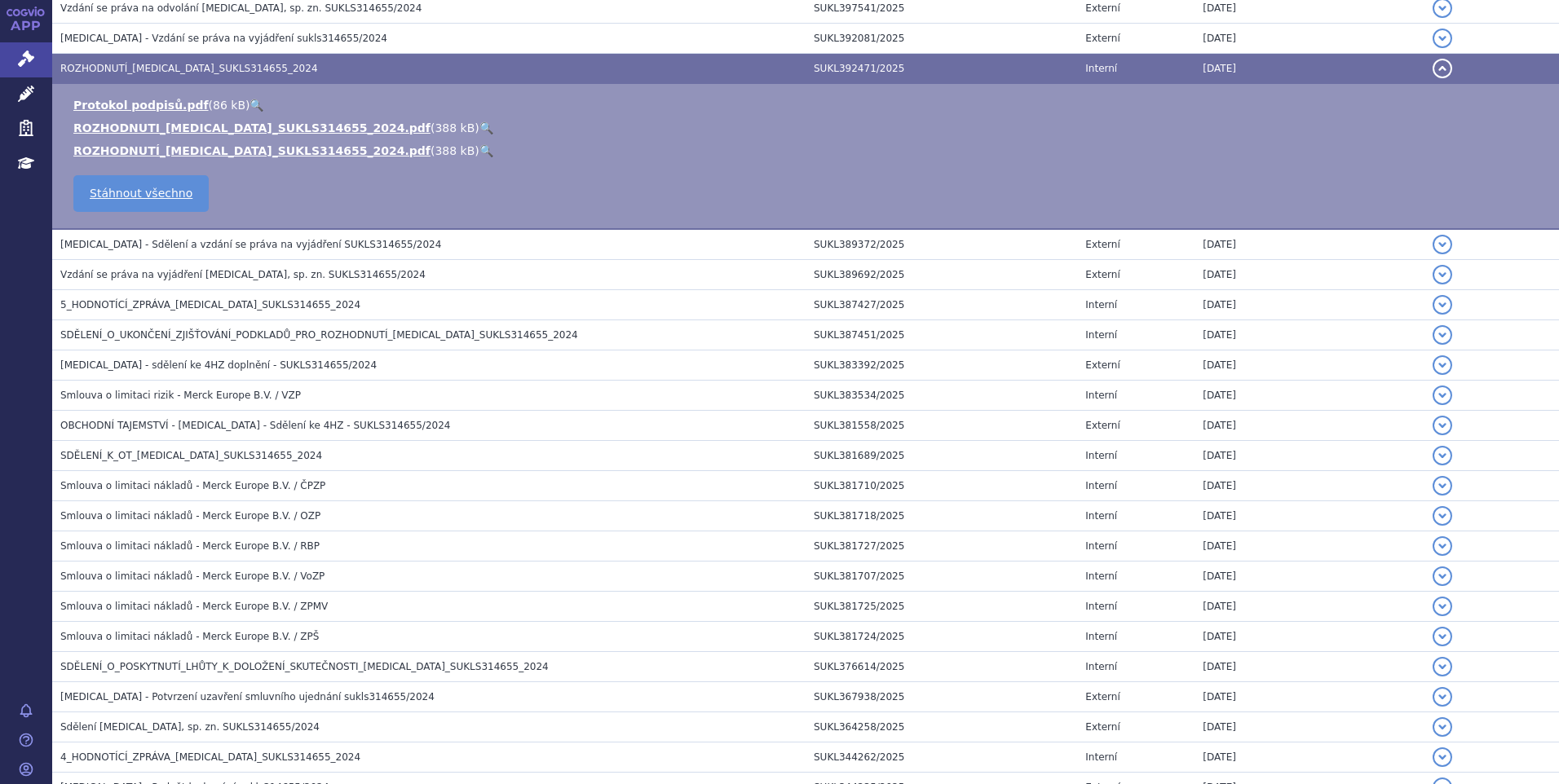
scroll to position [496, 0]
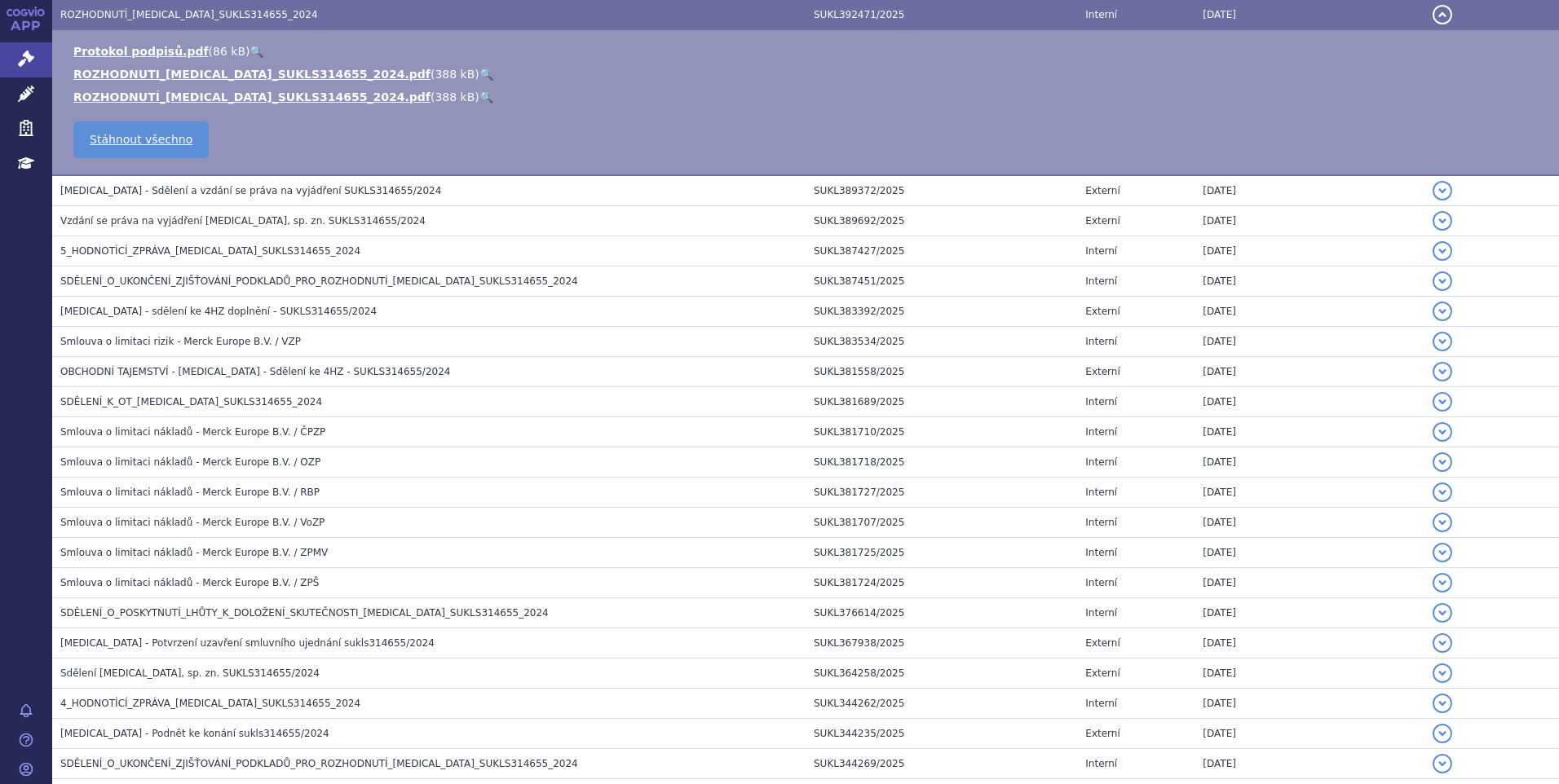
click at [1432, 14] on button "detail" at bounding box center [1442, 14] width 20 height 20
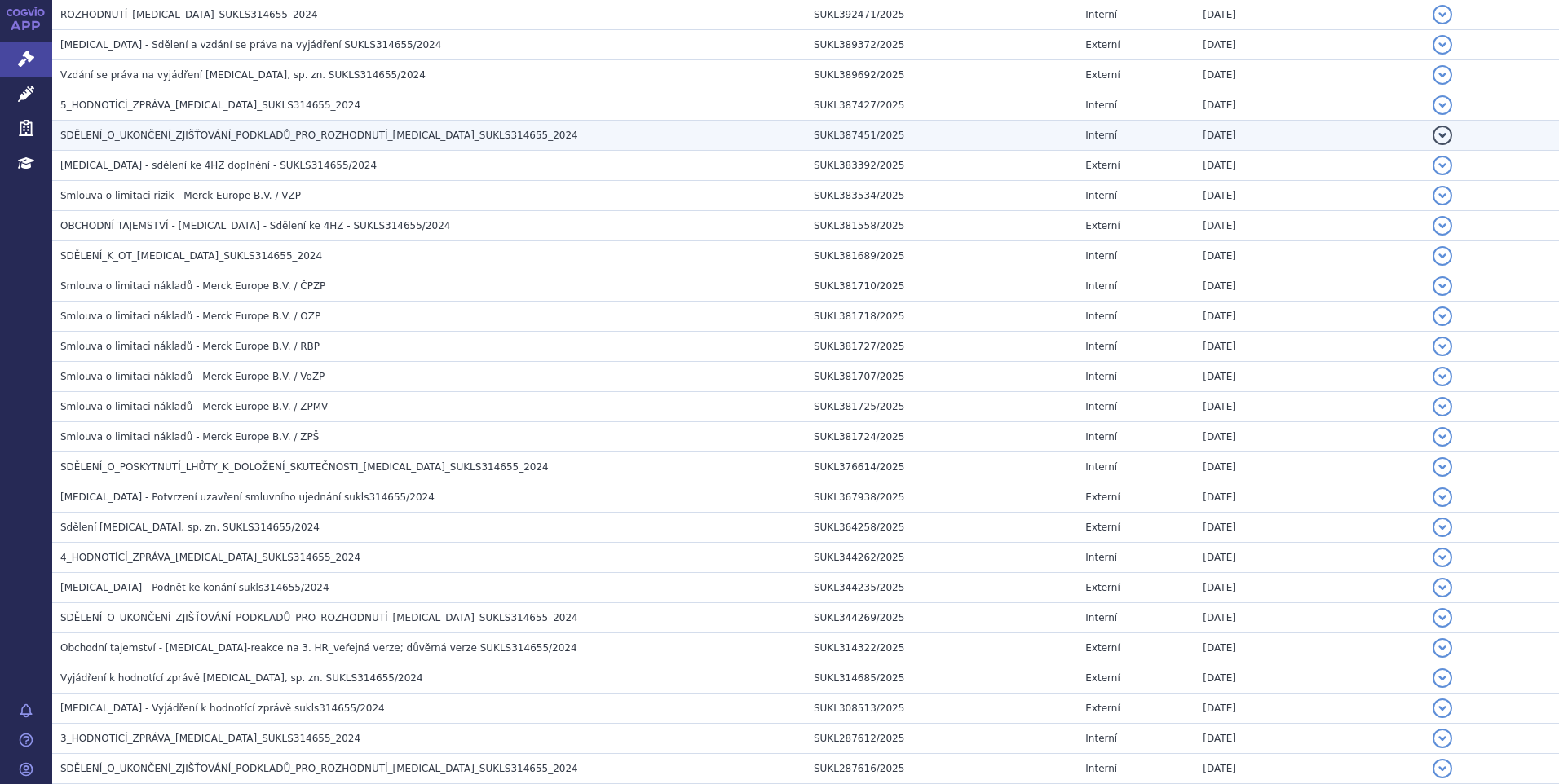
scroll to position [0, 0]
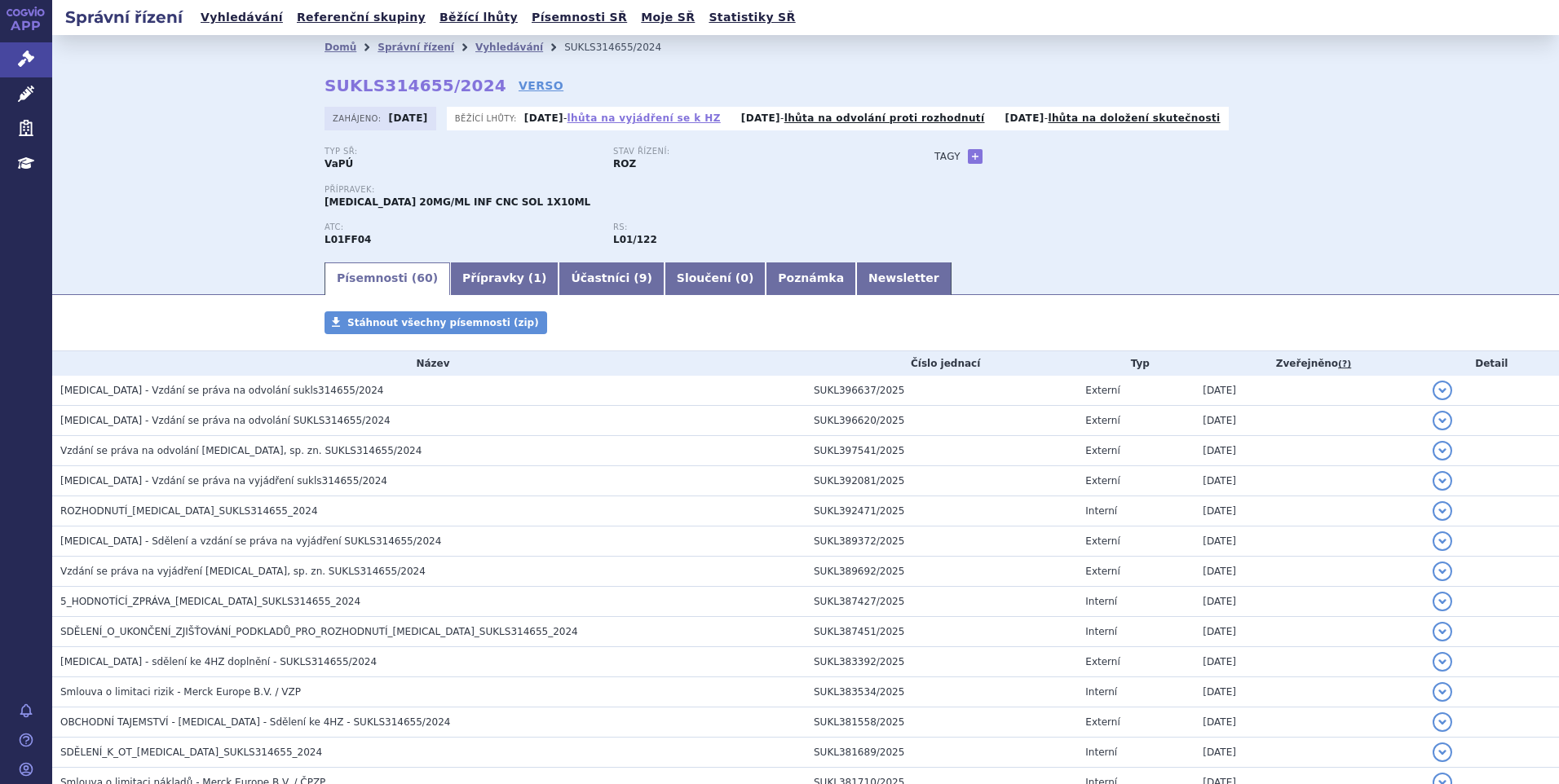
click at [656, 116] on link "lhůta na vyjádření se k HZ" at bounding box center [644, 118] width 153 height 11
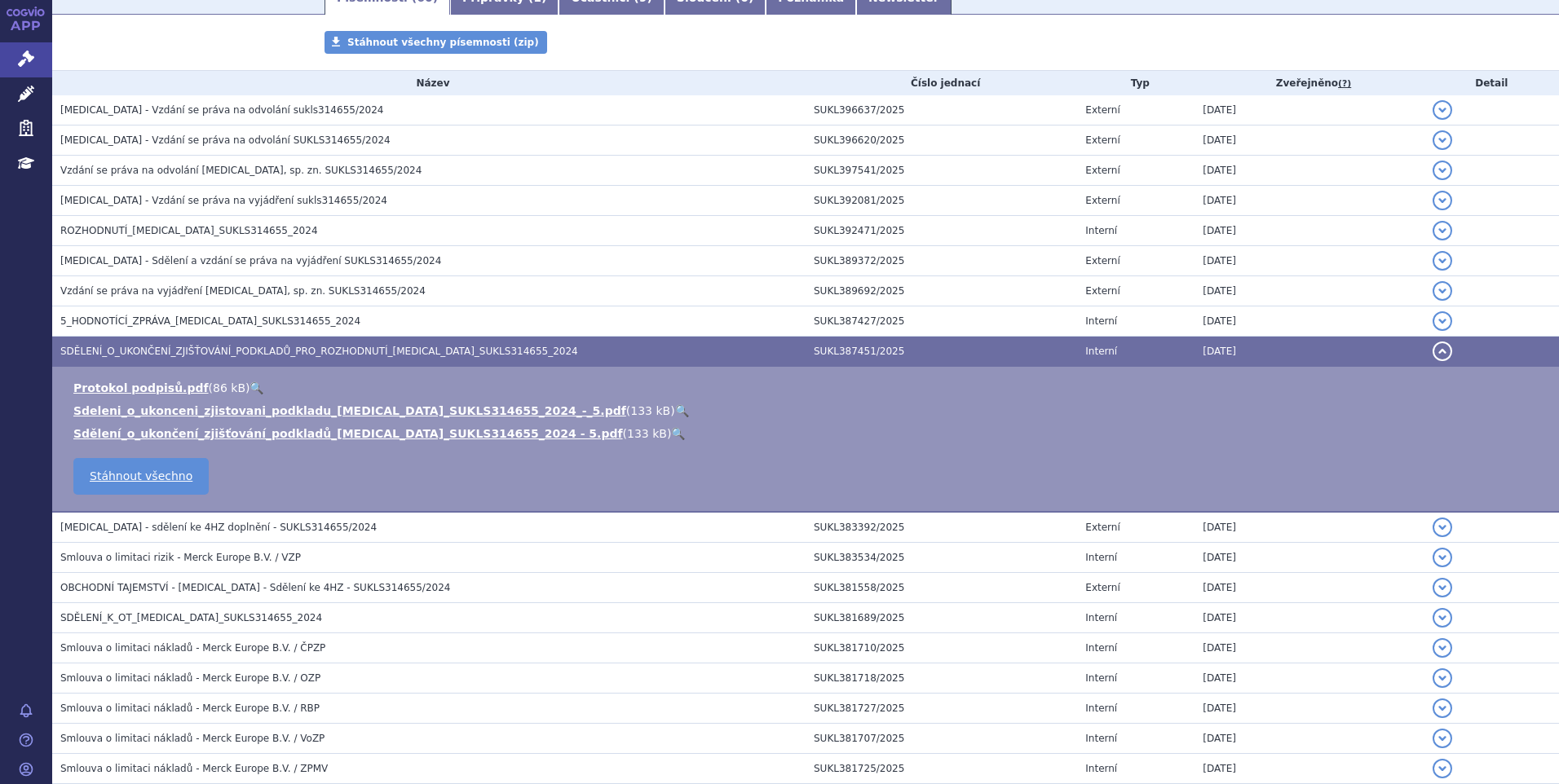
scroll to position [617, 0]
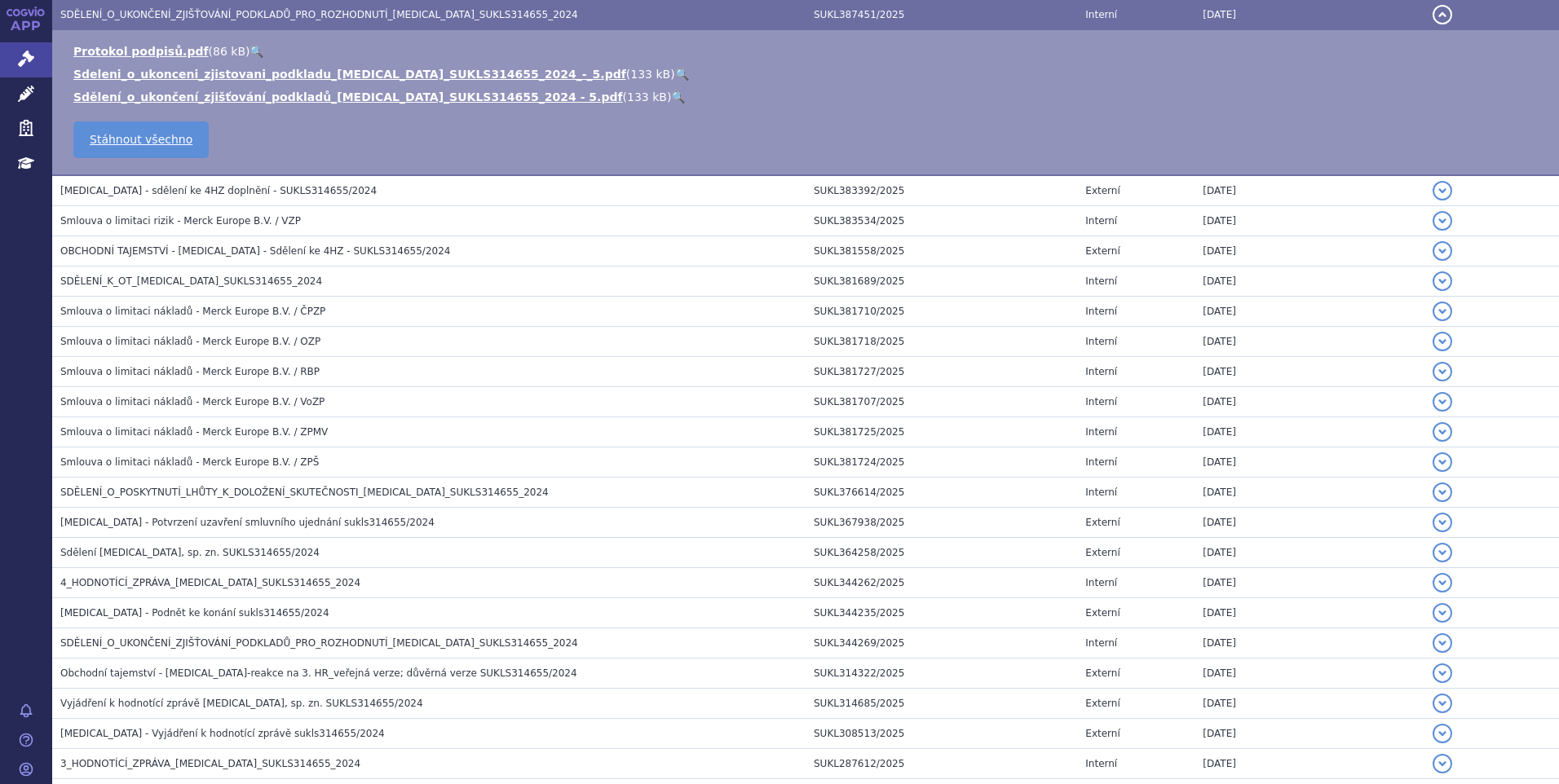
click at [1432, 20] on button "detail" at bounding box center [1442, 14] width 20 height 20
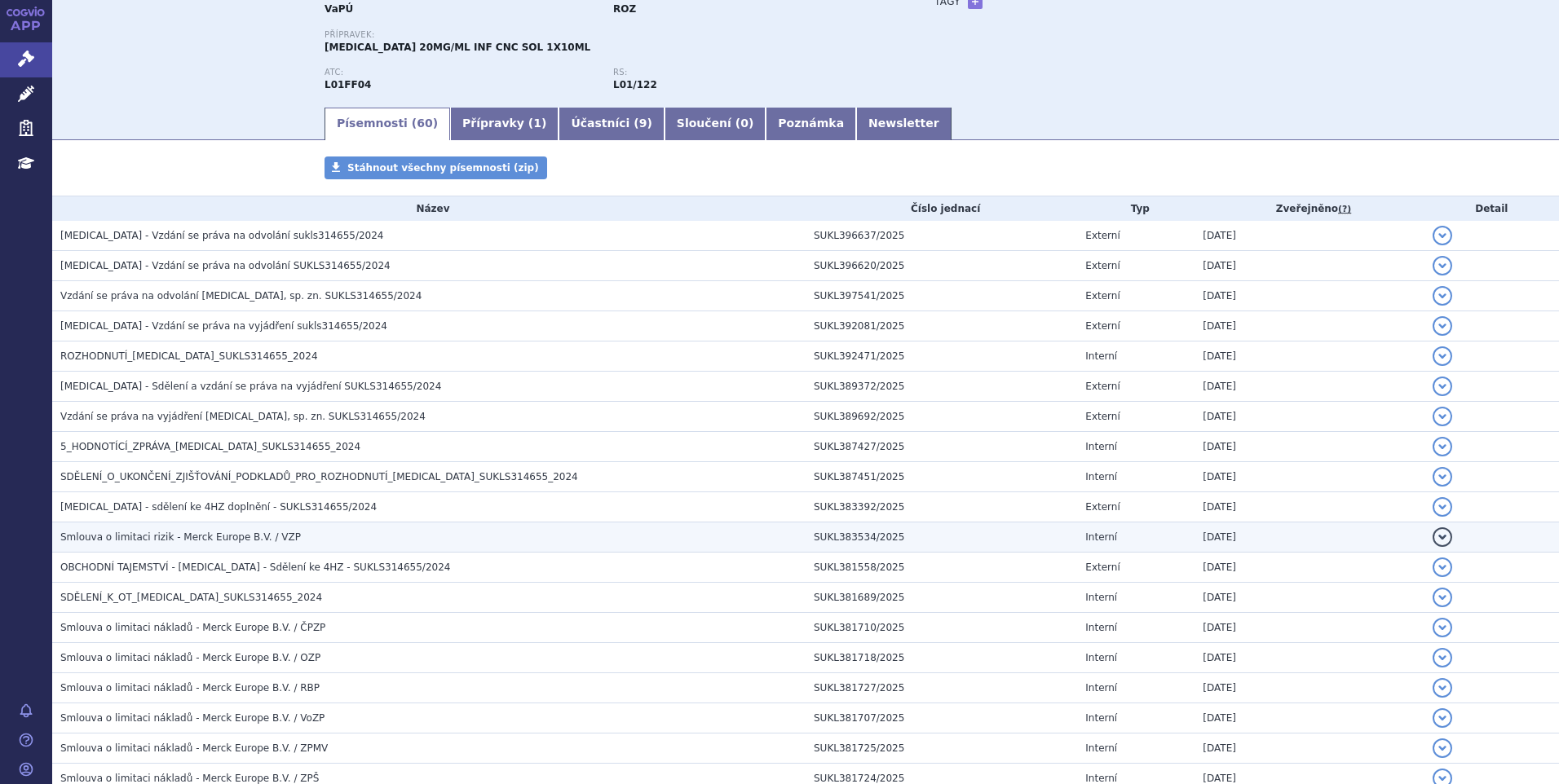
scroll to position [0, 0]
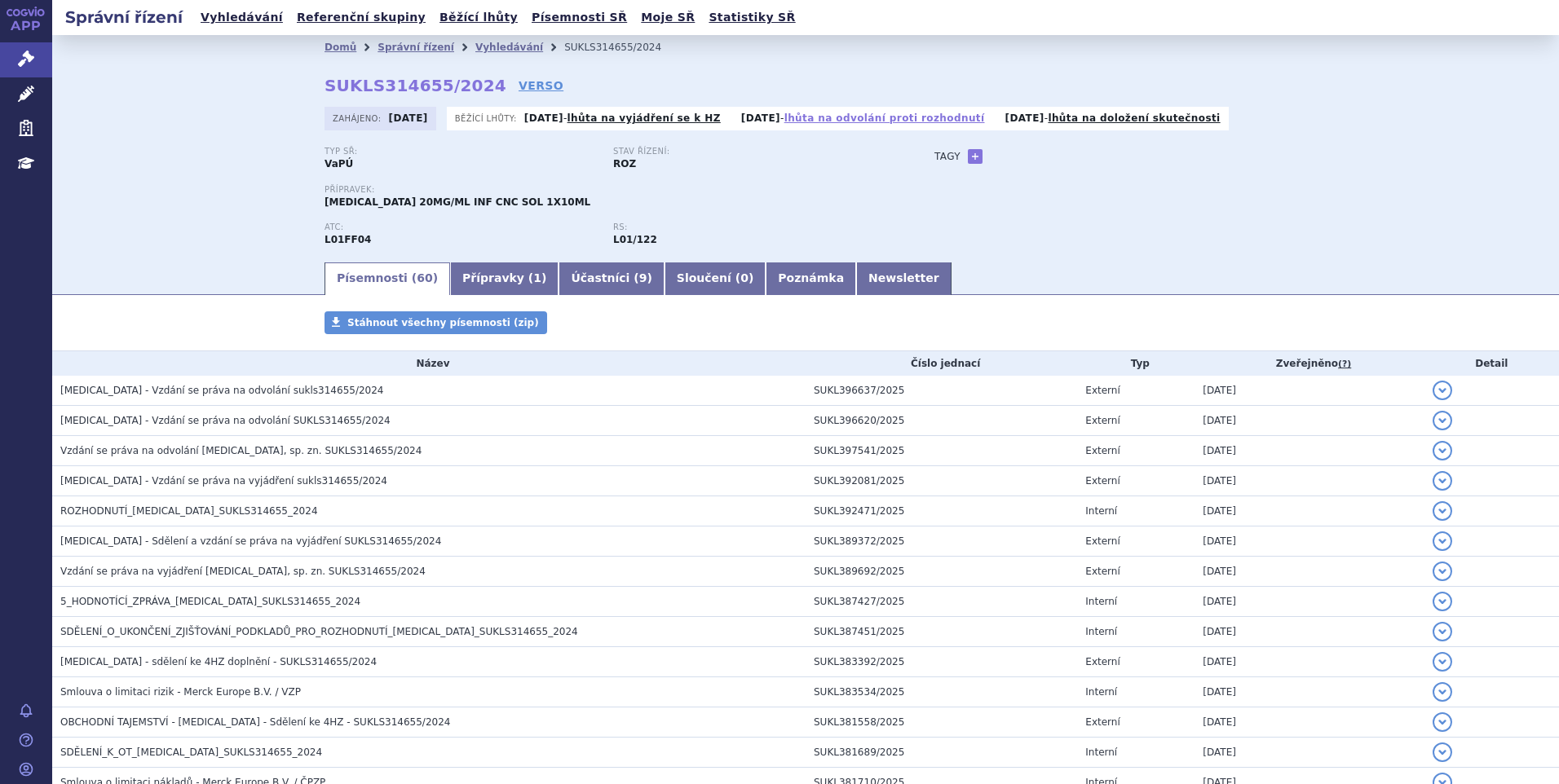
click at [899, 115] on link "lhůta na odvolání proti rozhodnutí" at bounding box center [884, 118] width 200 height 11
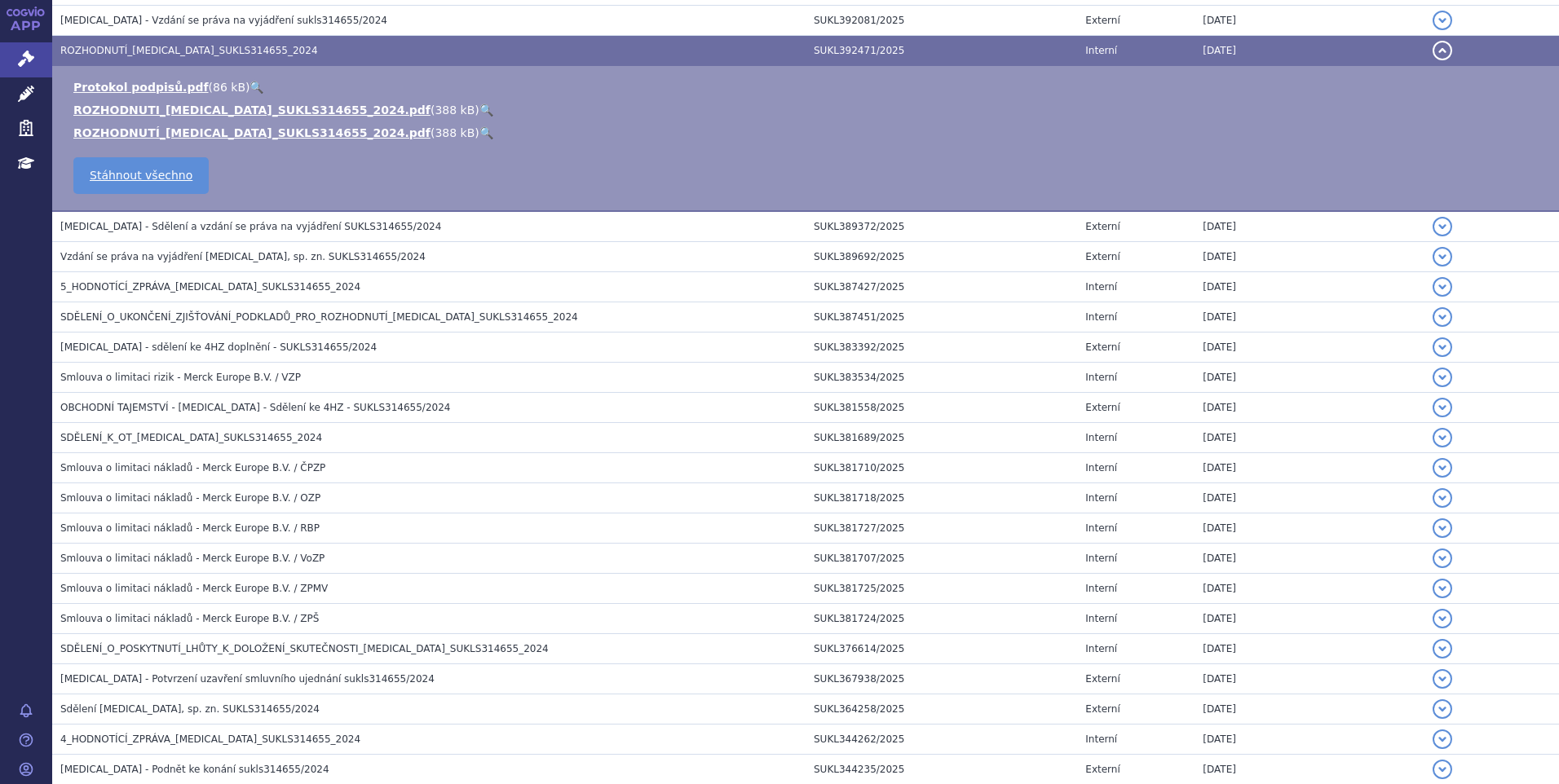
scroll to position [496, 0]
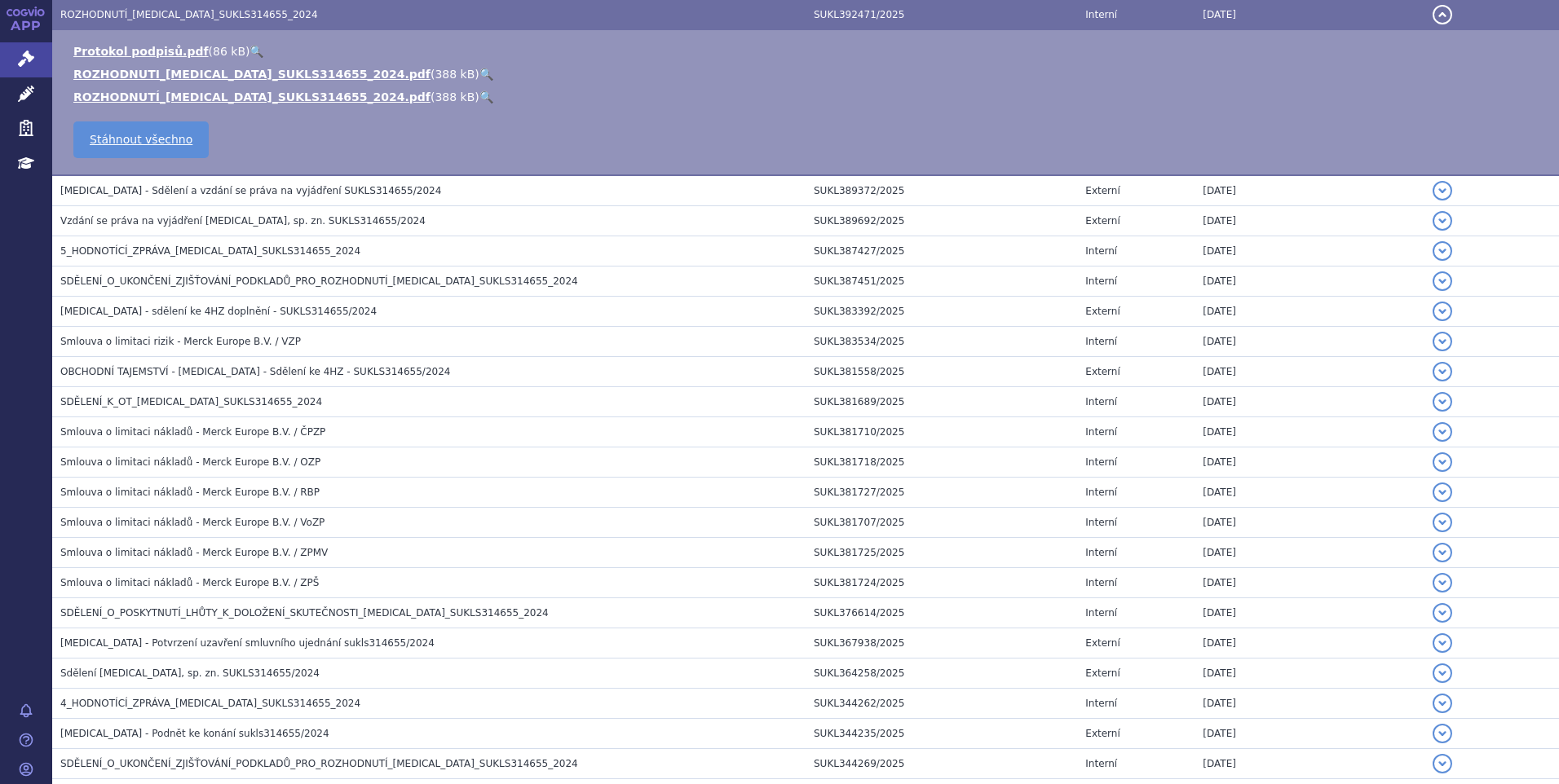
click at [1432, 14] on button "detail" at bounding box center [1442, 14] width 20 height 20
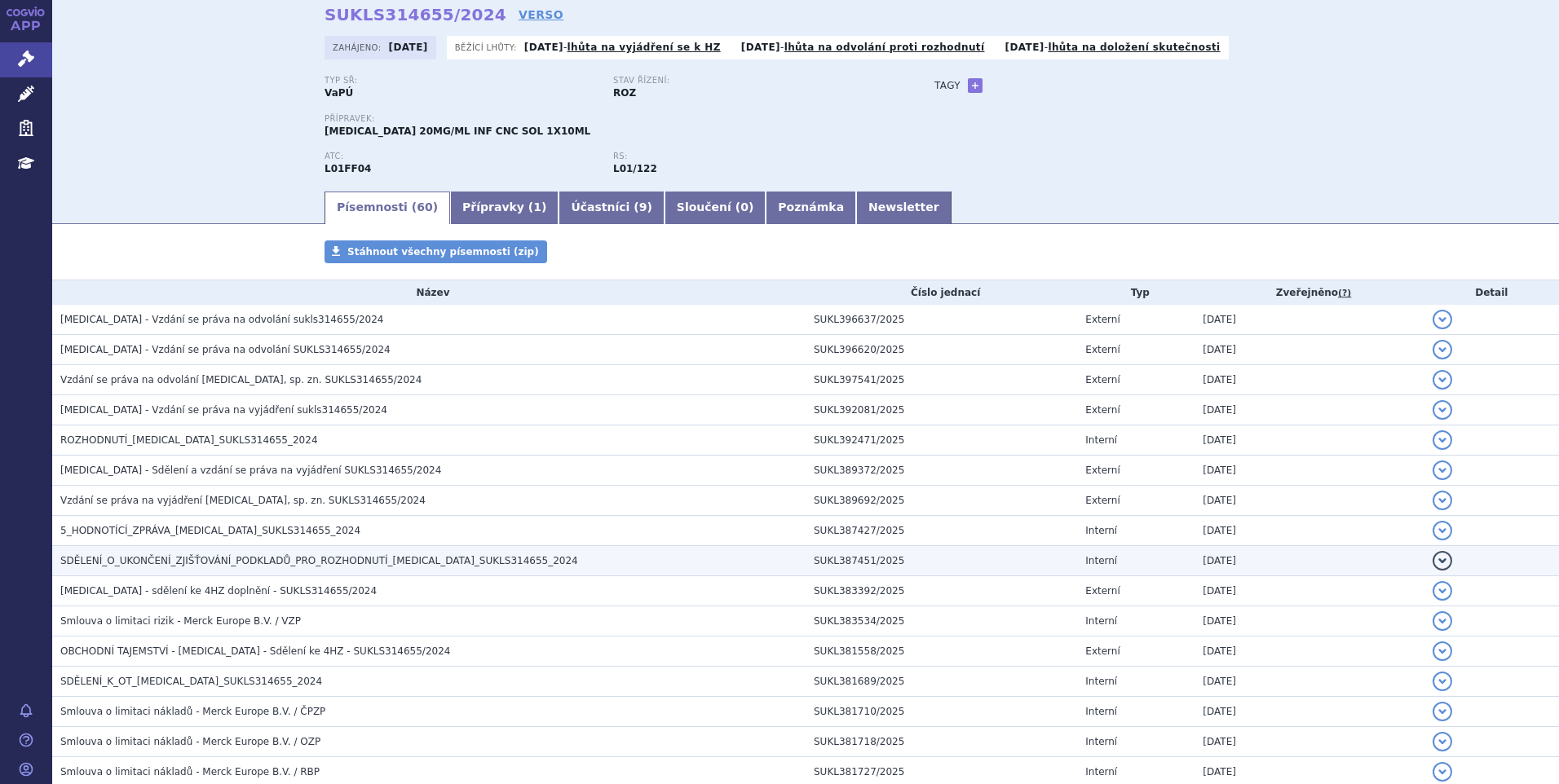
scroll to position [0, 0]
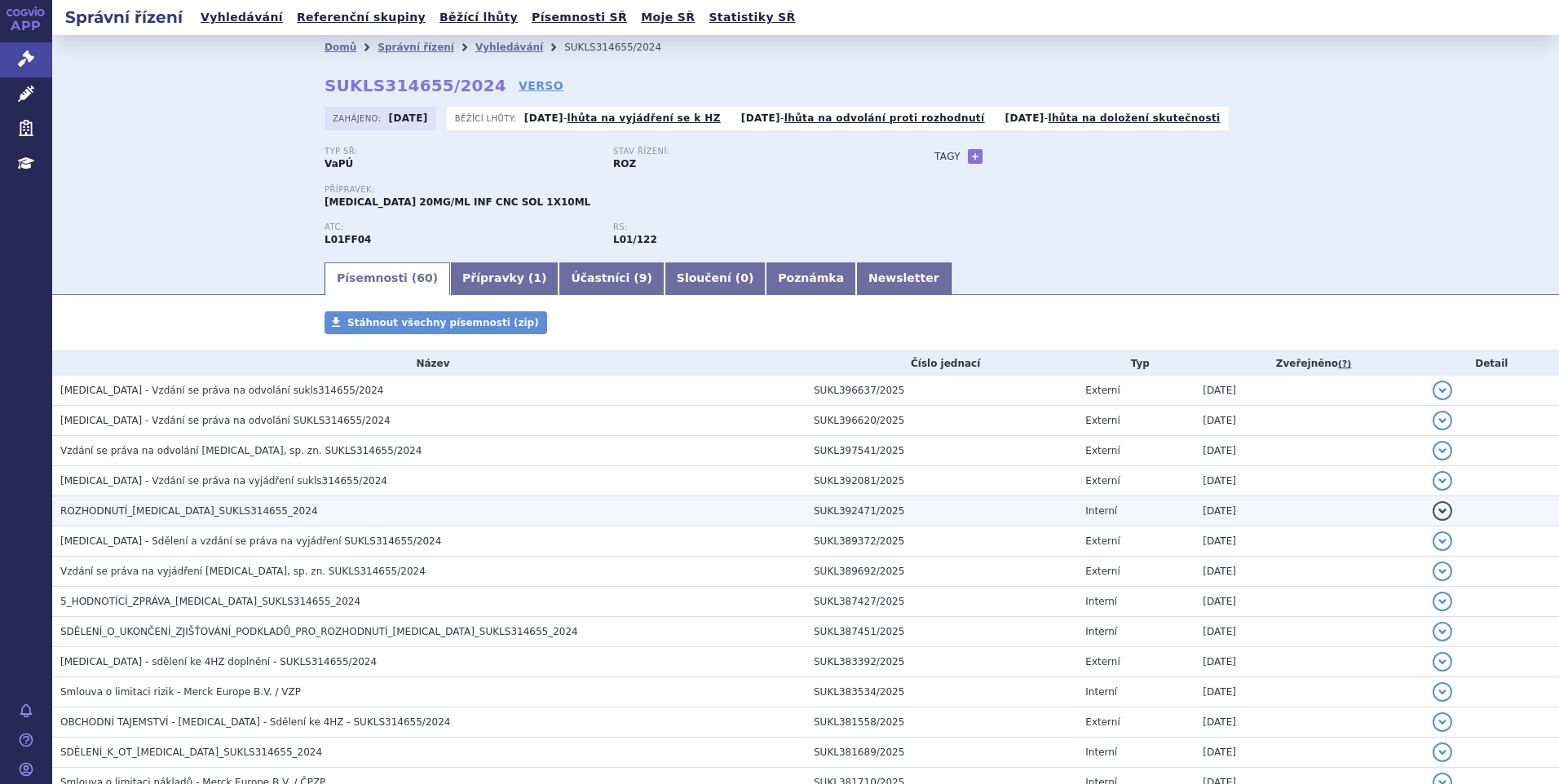
click at [237, 516] on span "ROZHODNUTÍ_BAVENCIO_SUKLS314655_2024" at bounding box center [189, 511] width 257 height 11
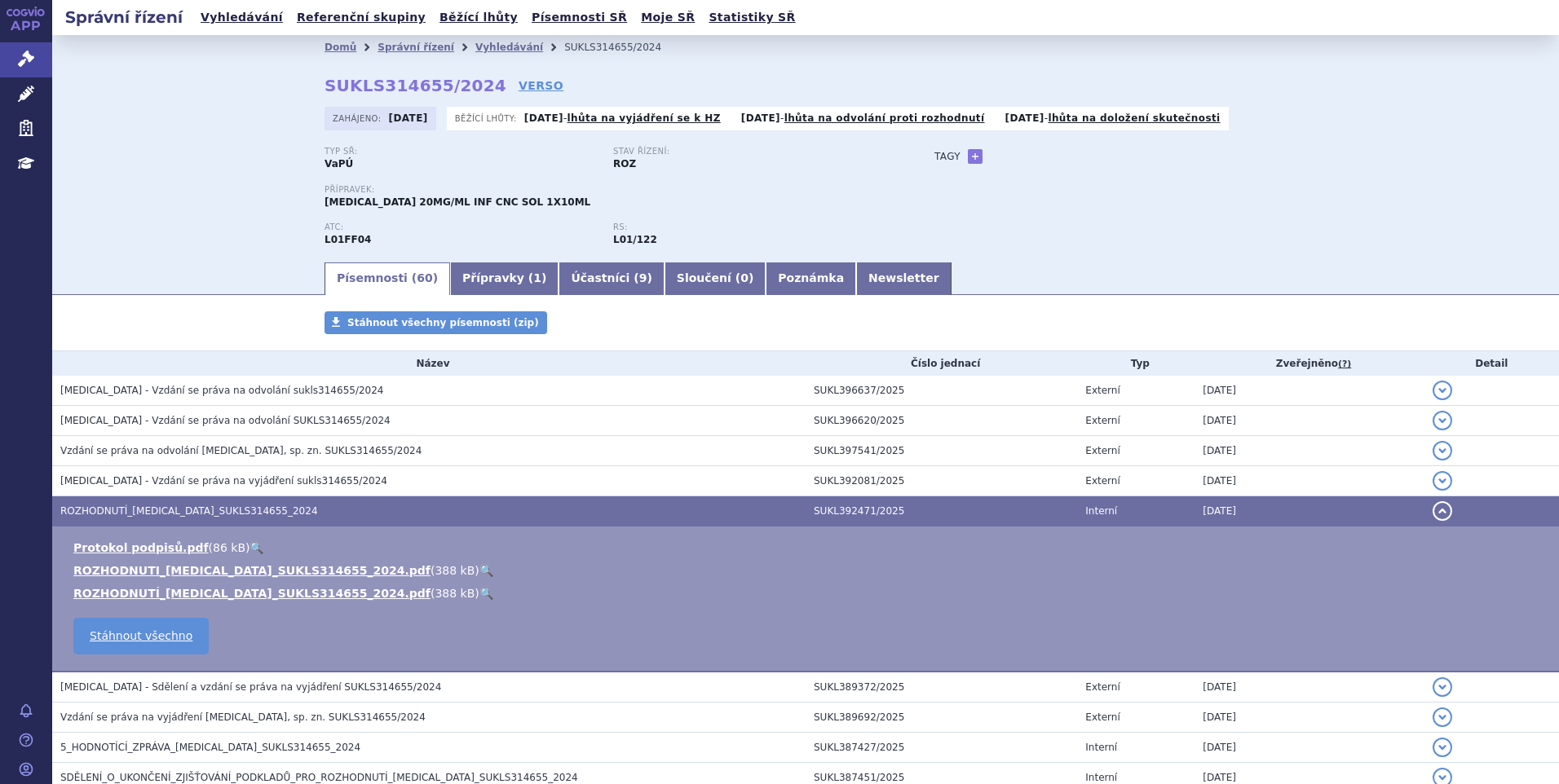
click at [1432, 512] on button "detail" at bounding box center [1442, 511] width 20 height 20
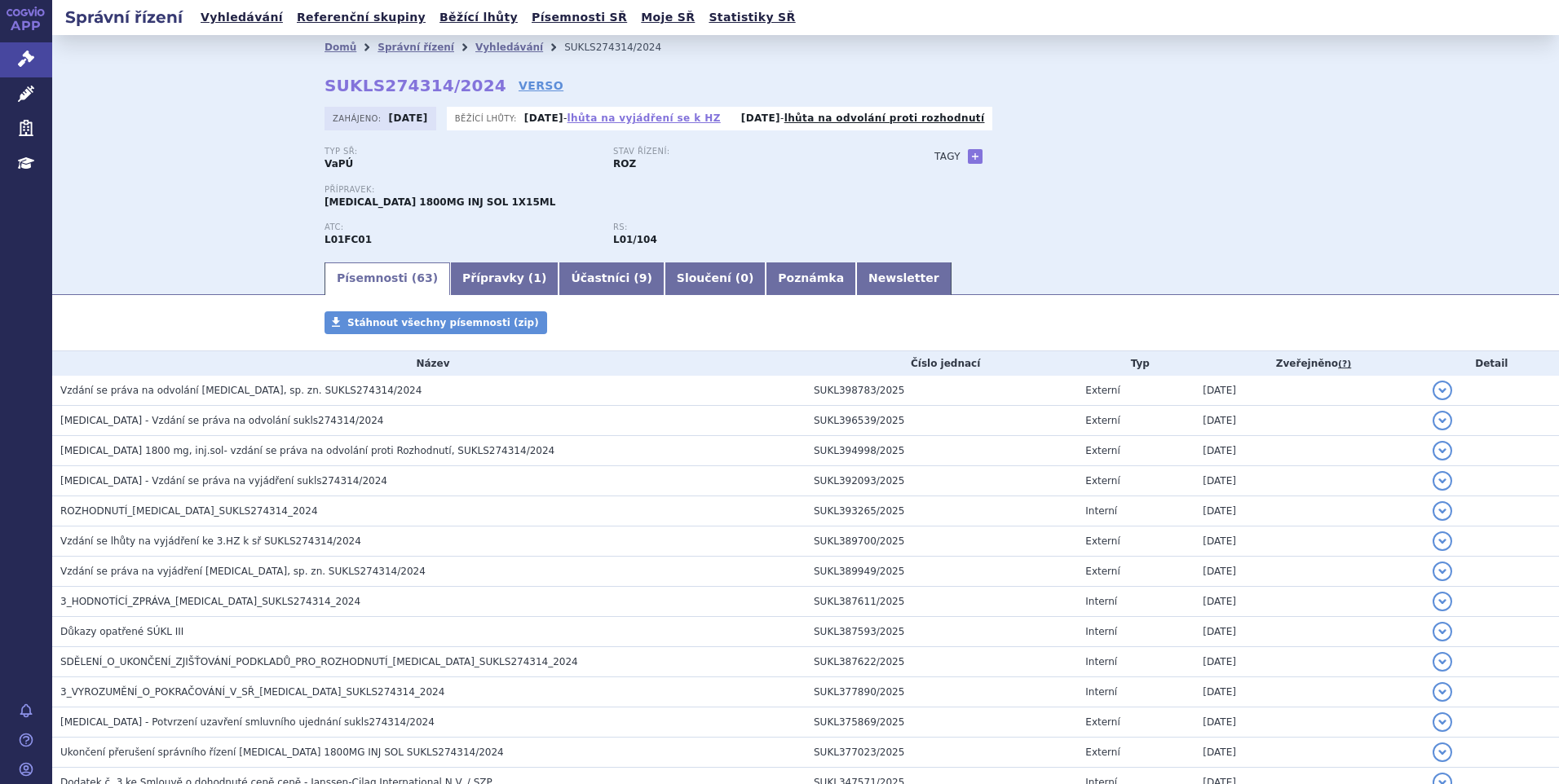
click at [636, 121] on link "lhůta na vyjádření se k HZ" at bounding box center [644, 118] width 153 height 11
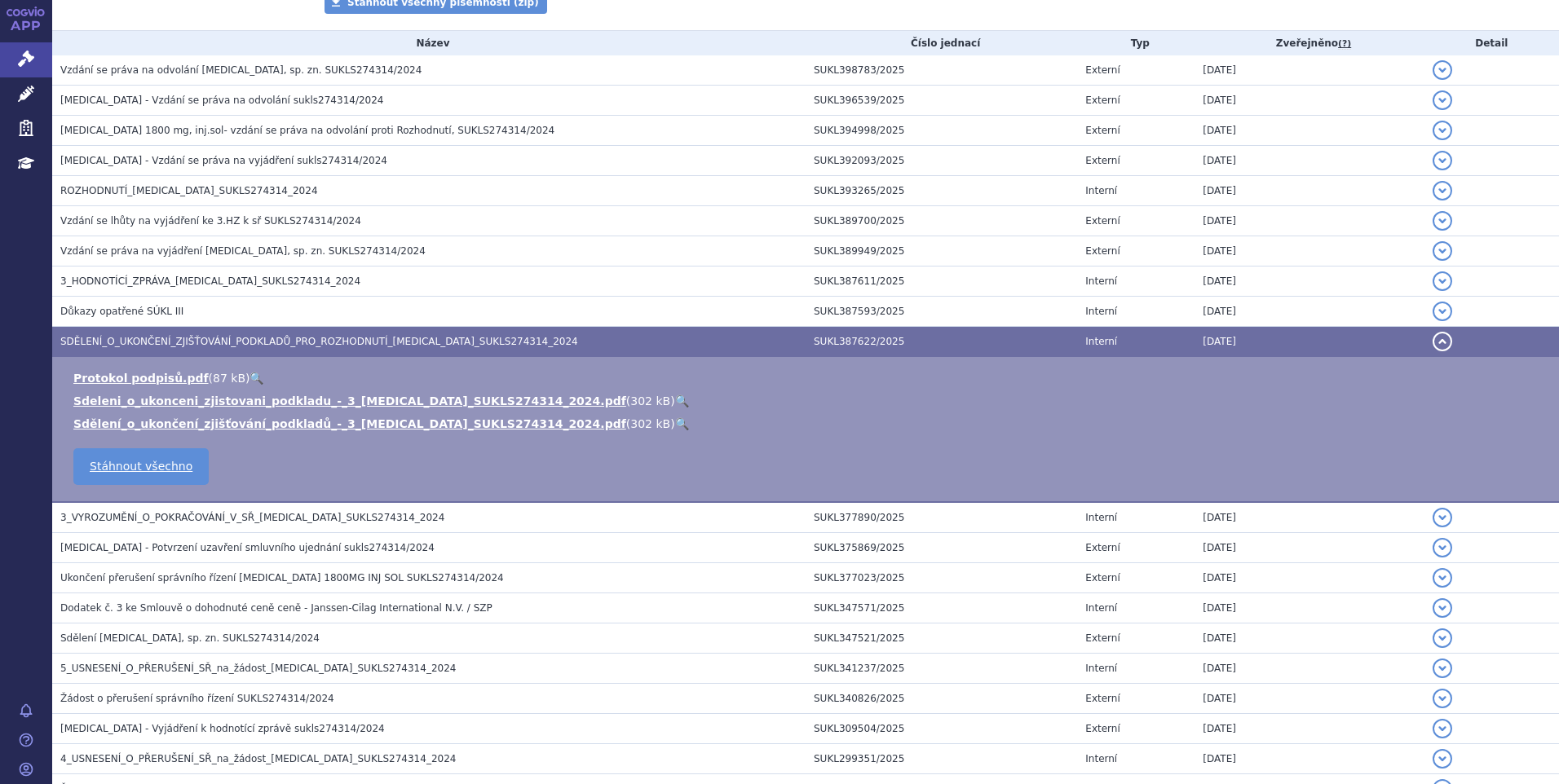
scroll to position [647, 0]
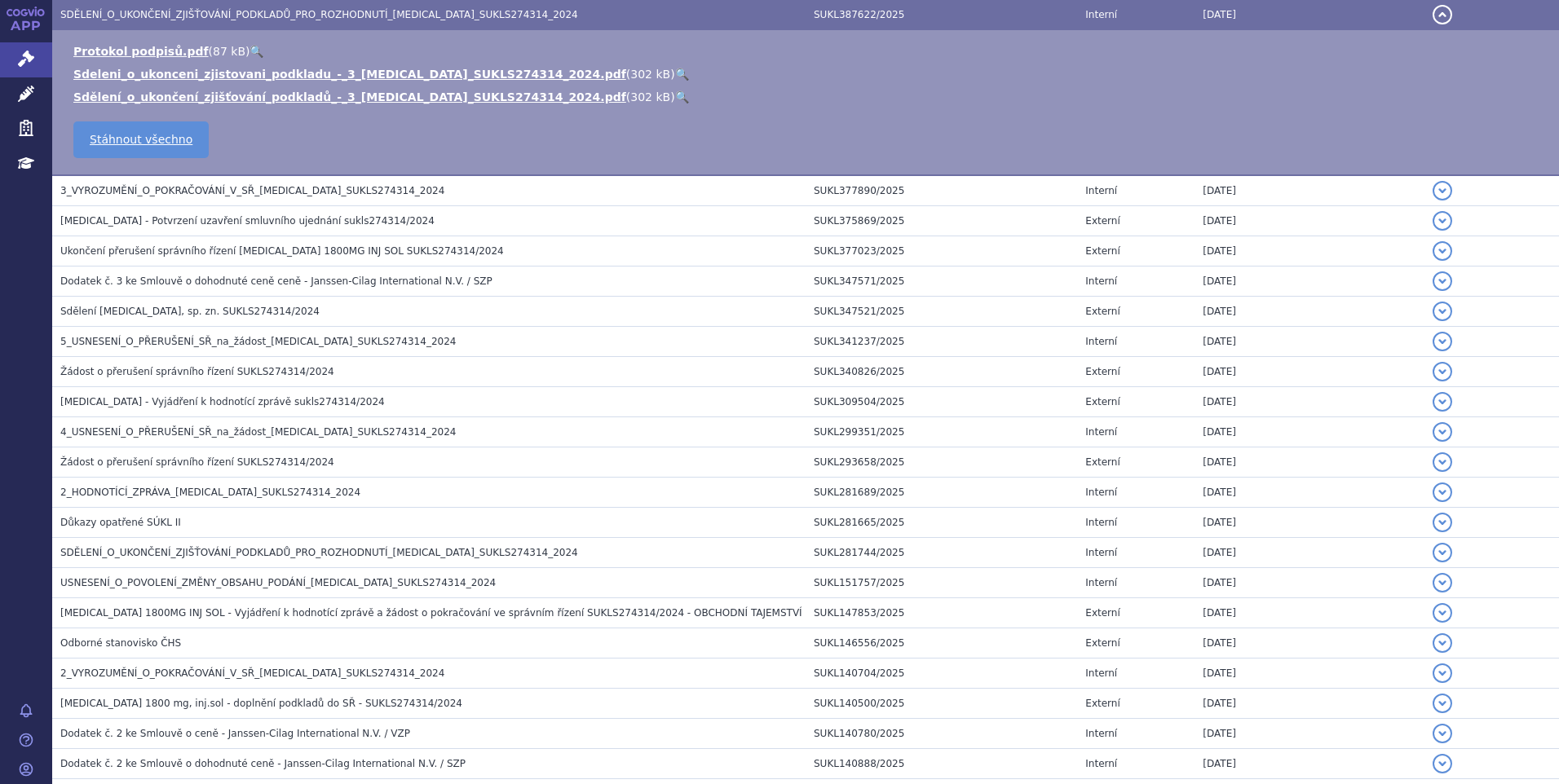
click at [1435, 13] on button "detail" at bounding box center [1442, 14] width 20 height 20
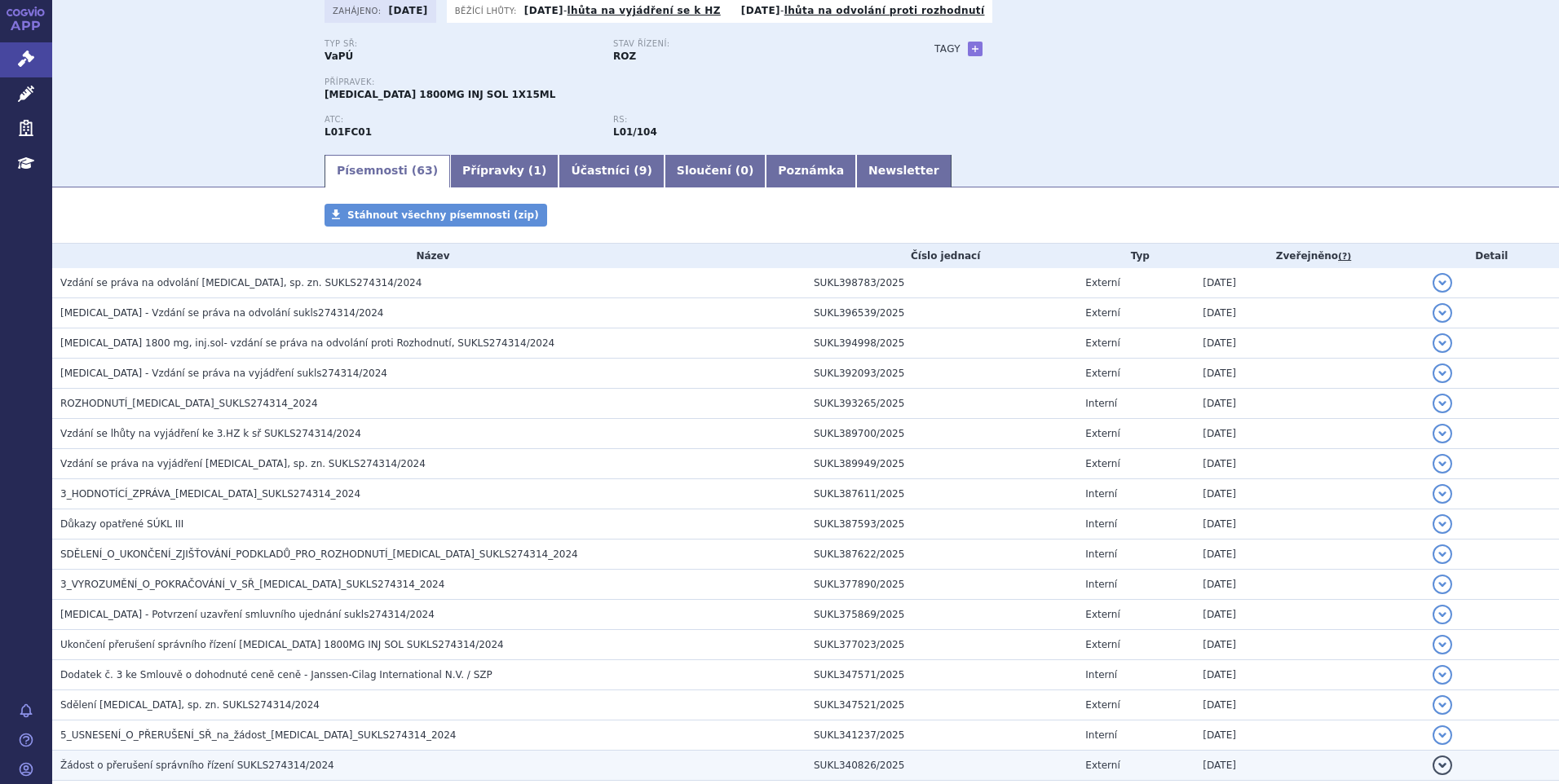
scroll to position [0, 0]
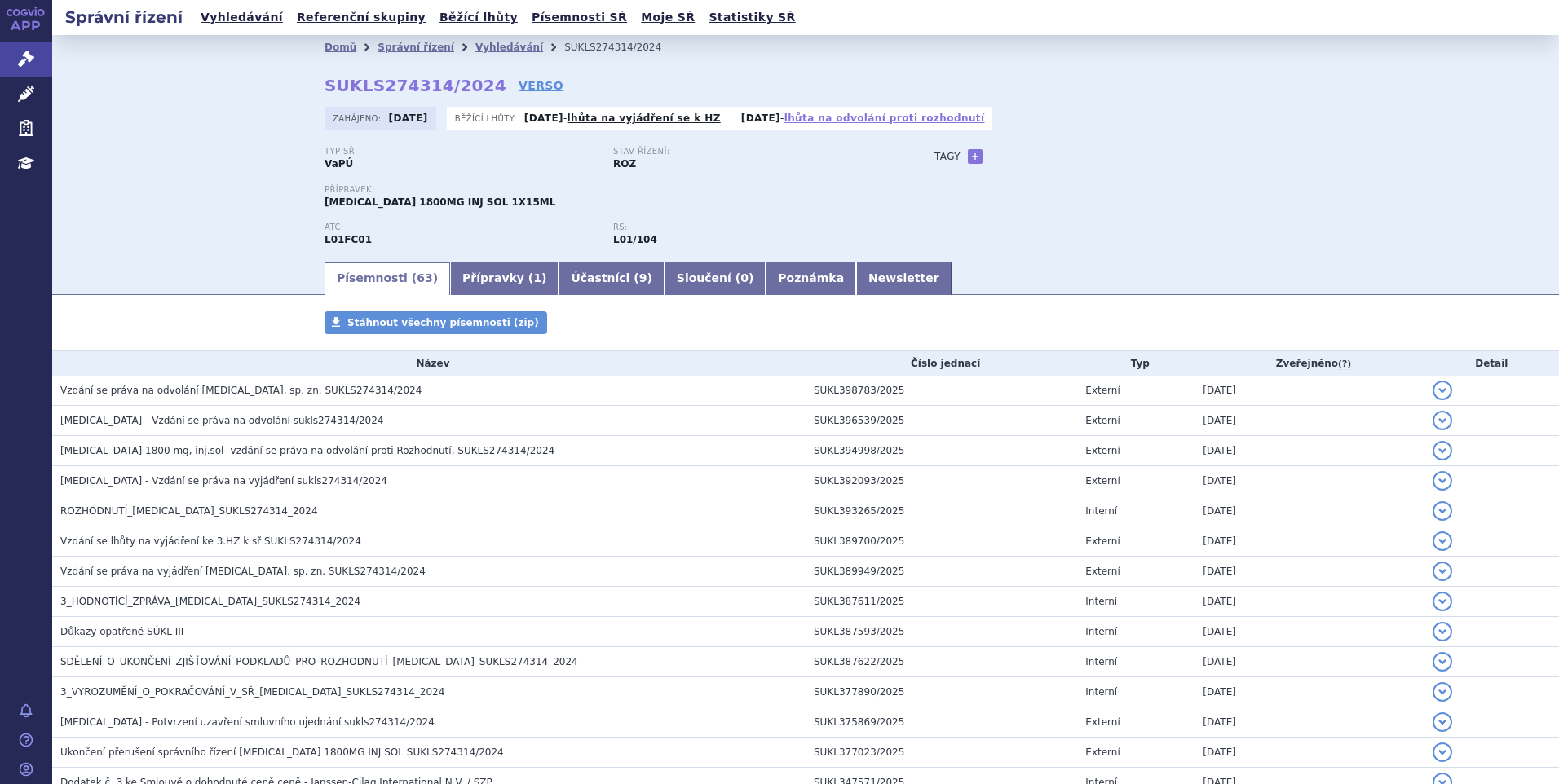
click at [888, 118] on link "lhůta na odvolání proti rozhodnutí" at bounding box center [884, 118] width 200 height 11
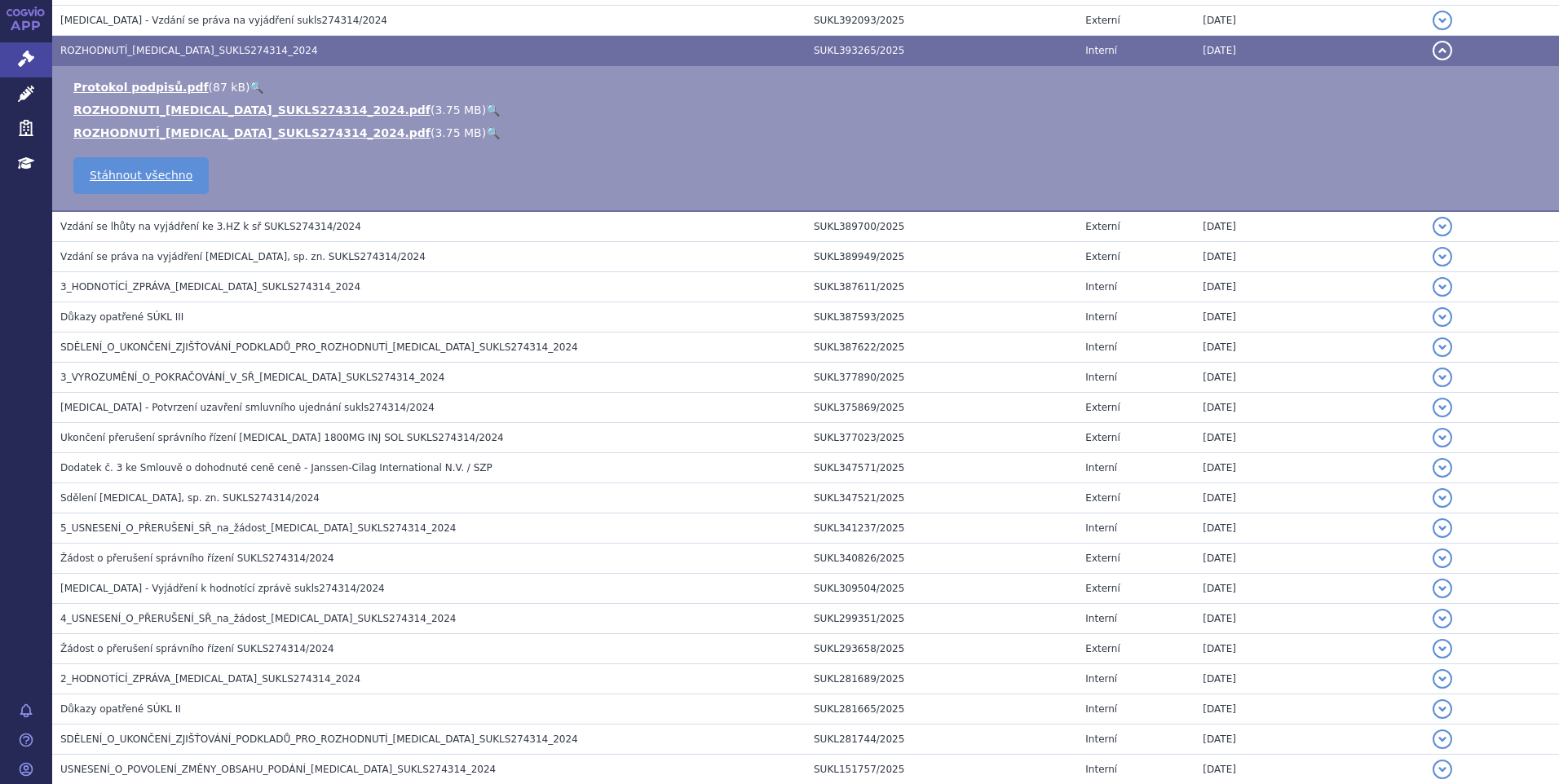
scroll to position [496, 0]
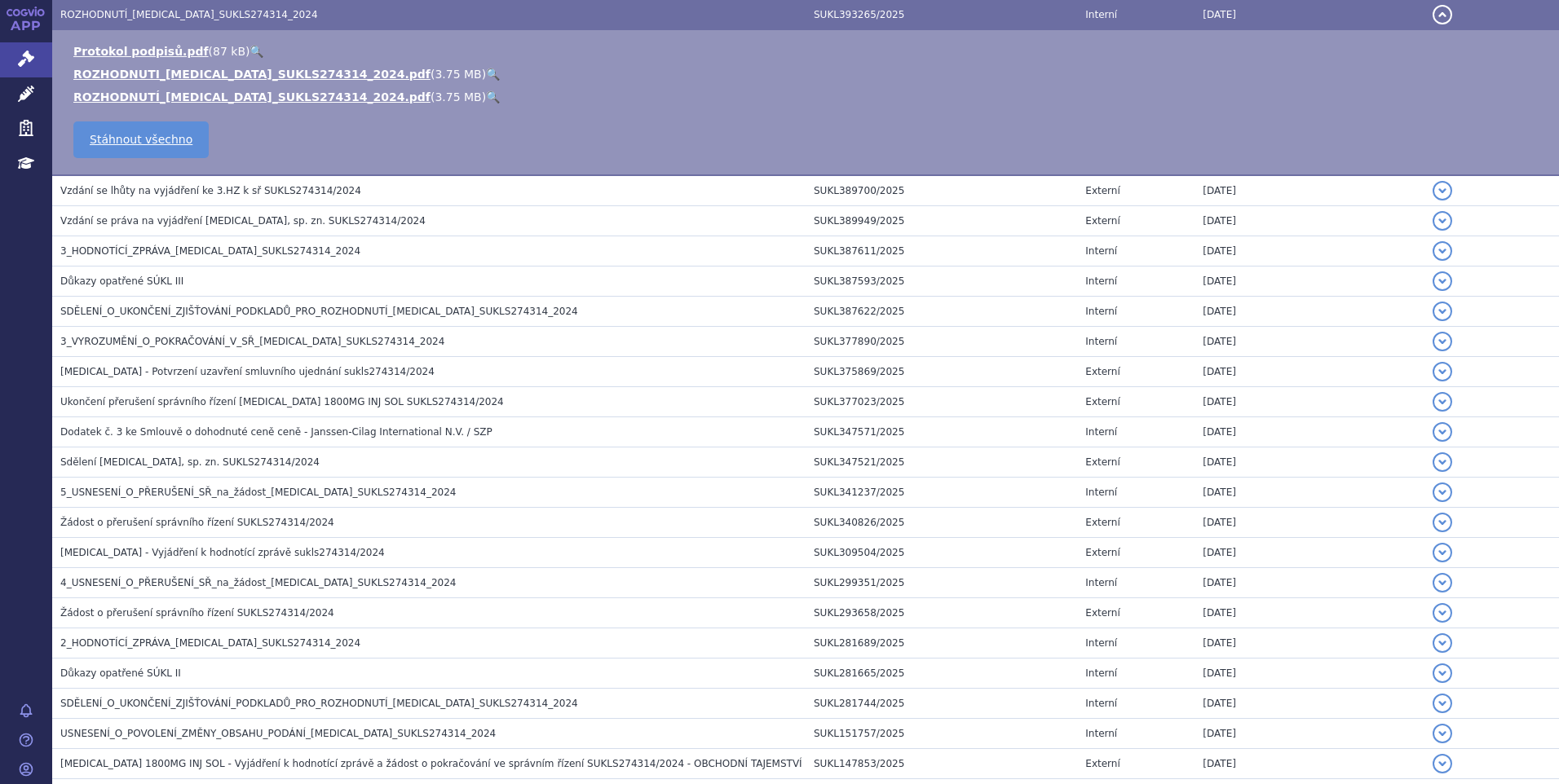
click at [1432, 10] on button "detail" at bounding box center [1442, 14] width 20 height 20
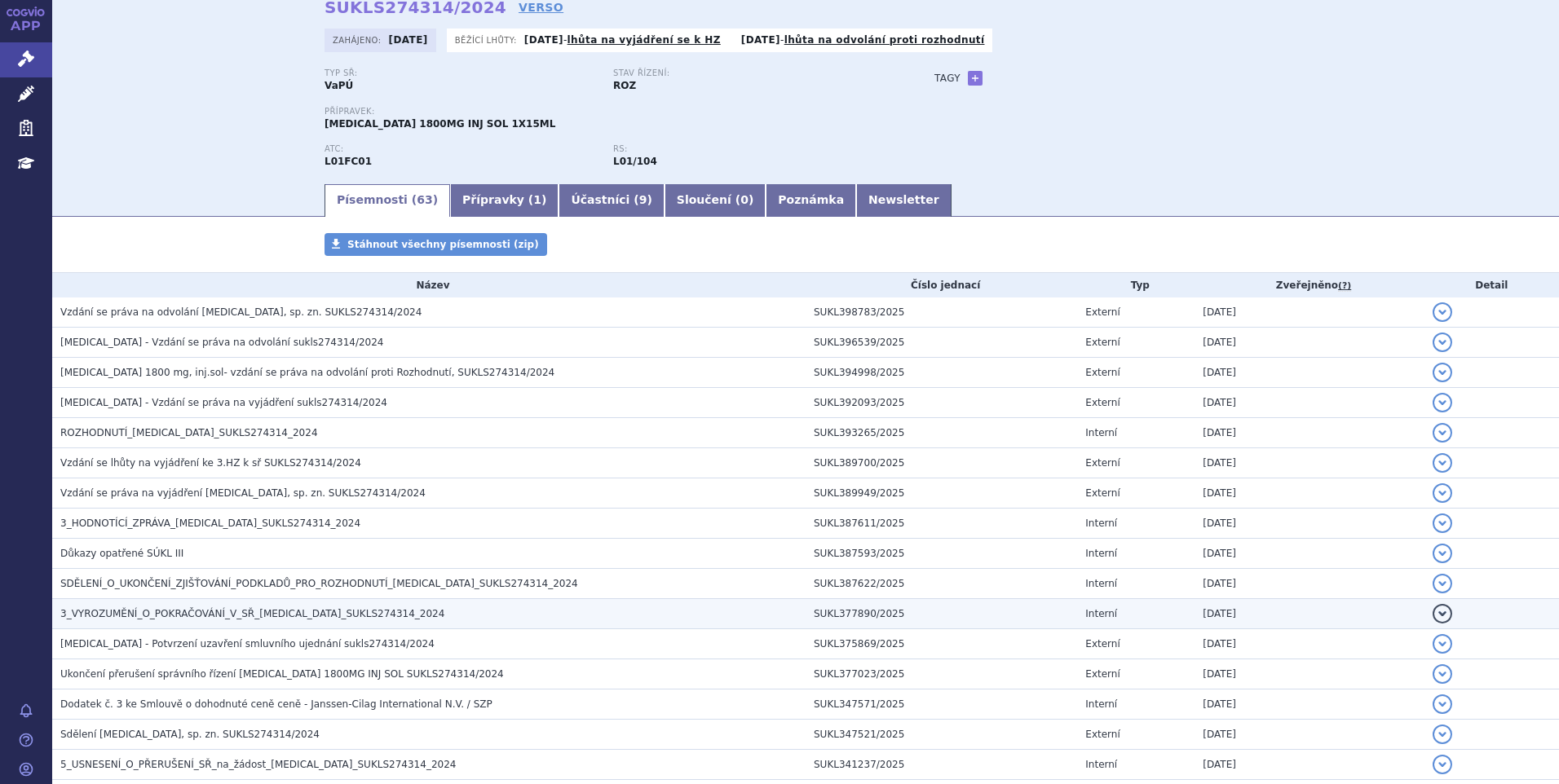
scroll to position [0, 0]
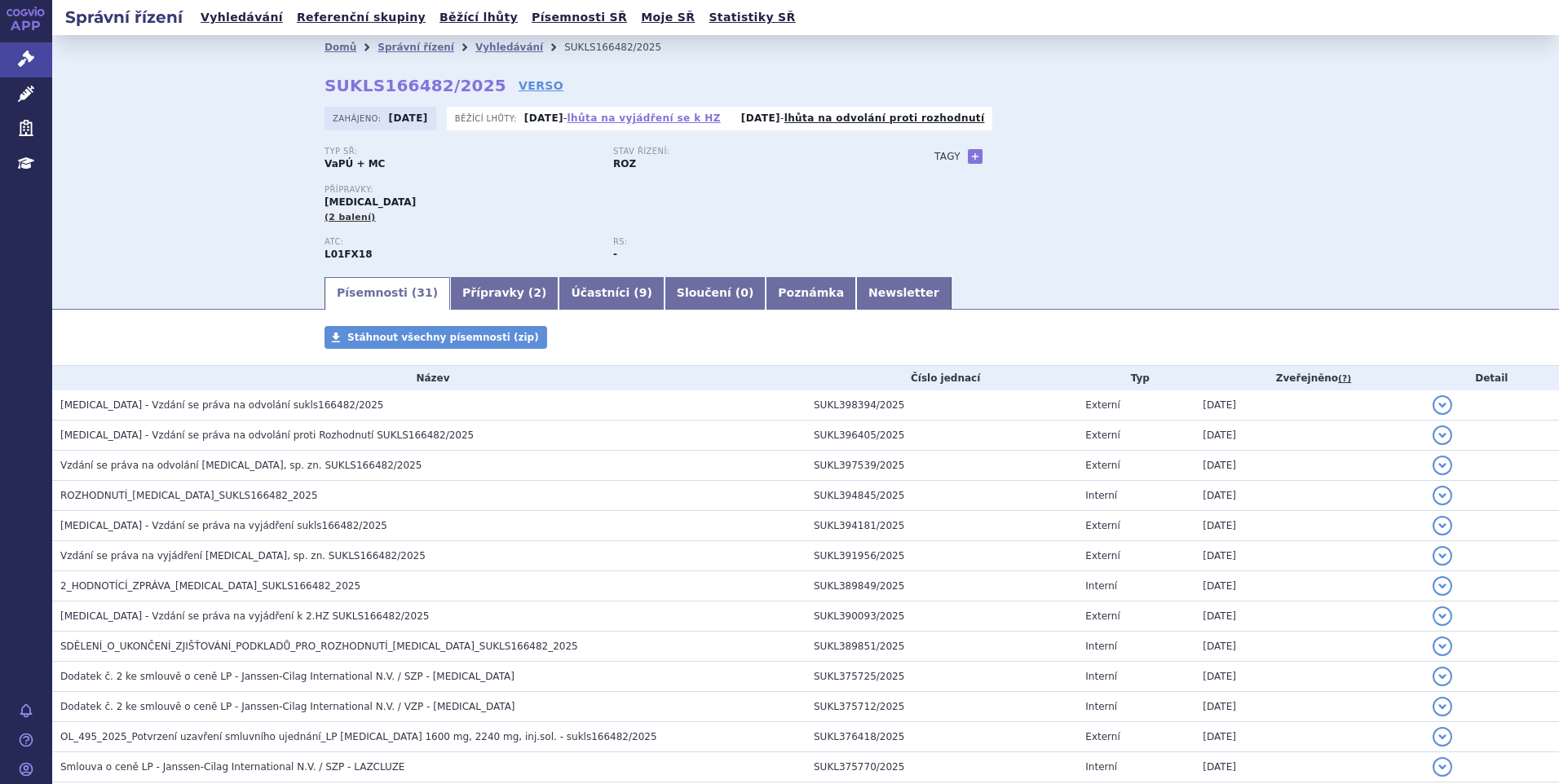
click at [656, 122] on link "lhůta na vyjádření se k HZ" at bounding box center [644, 118] width 153 height 11
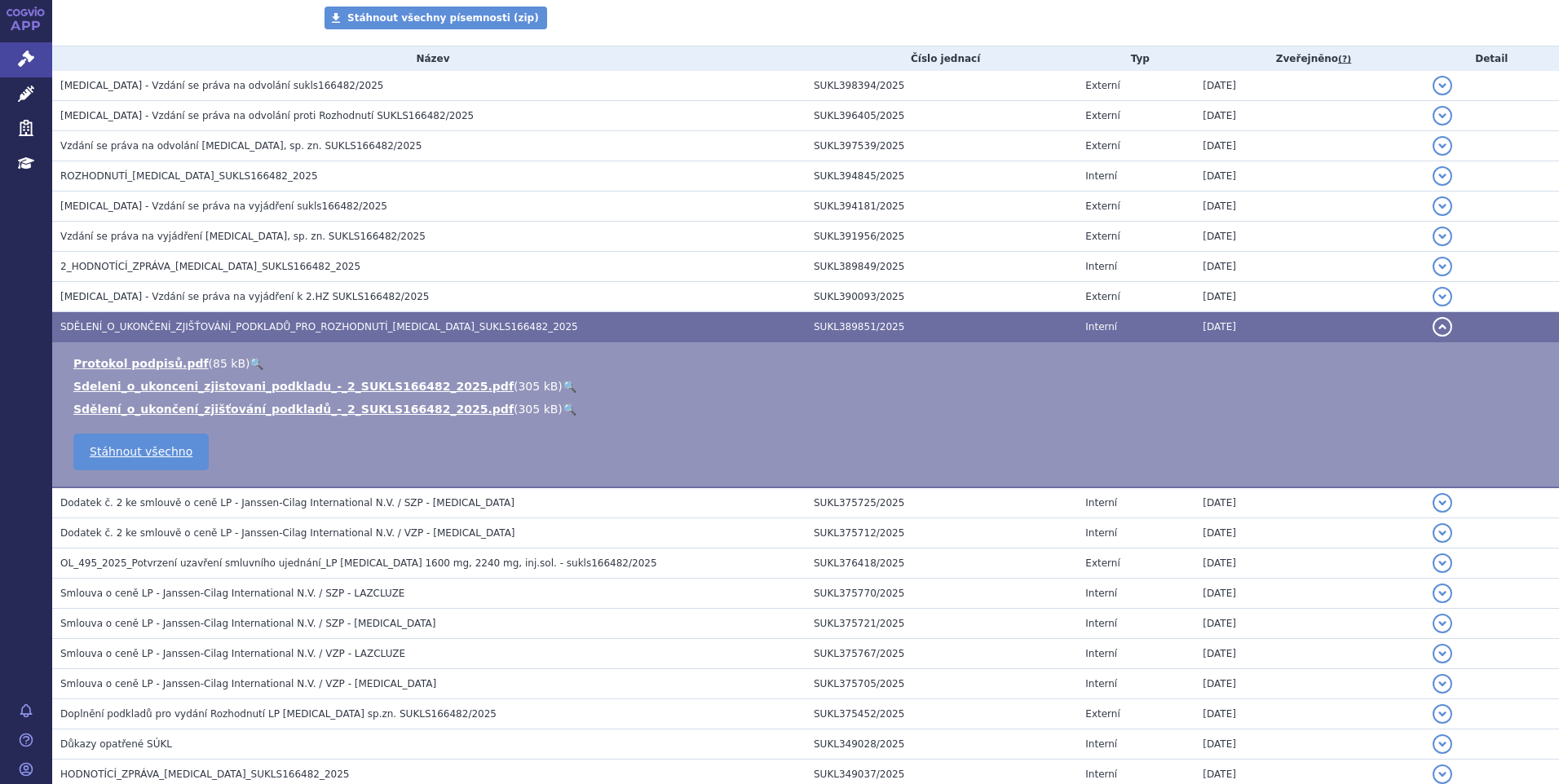
scroll to position [632, 0]
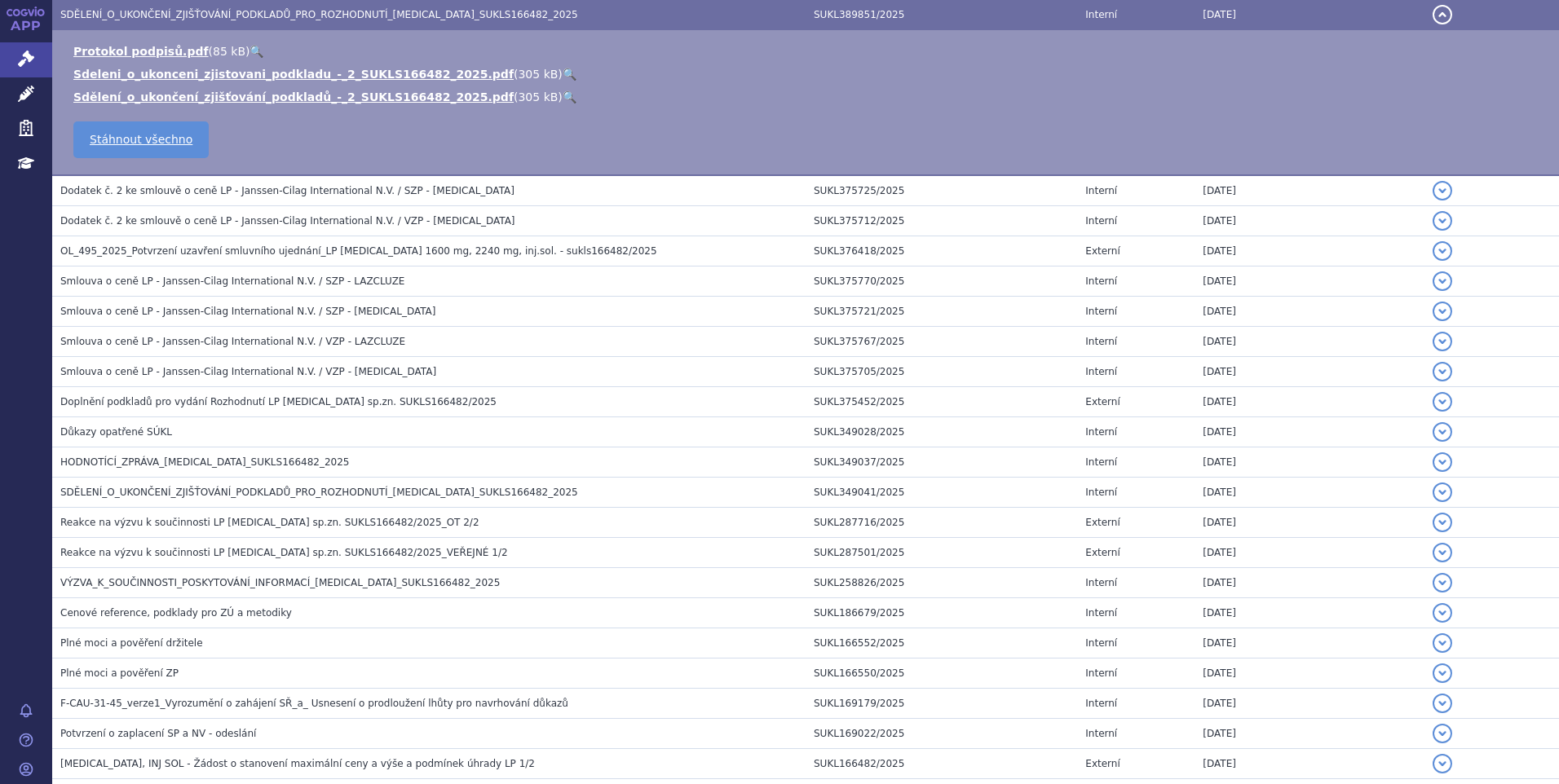
click at [1432, 14] on button "detail" at bounding box center [1442, 14] width 20 height 20
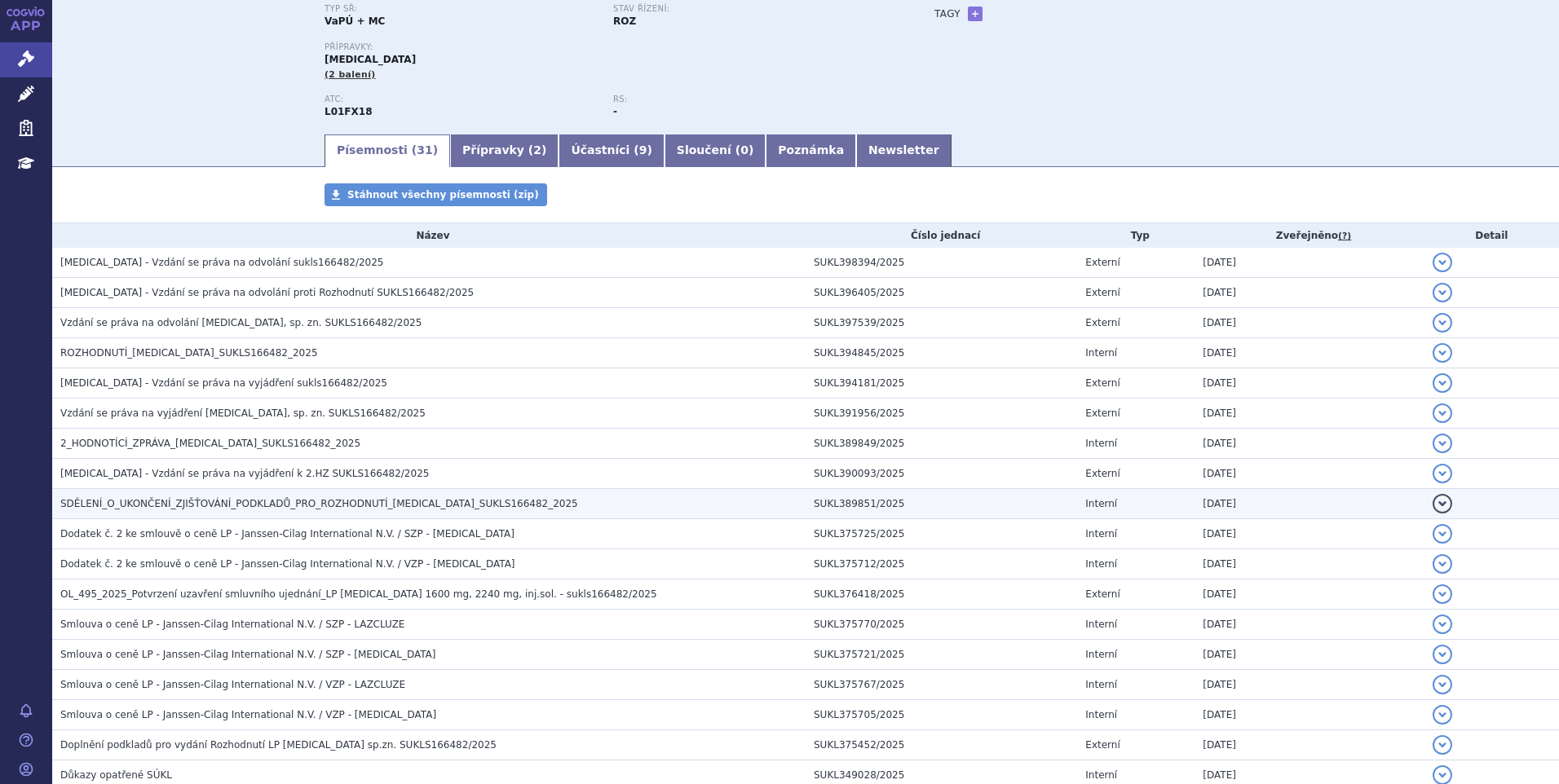
scroll to position [0, 0]
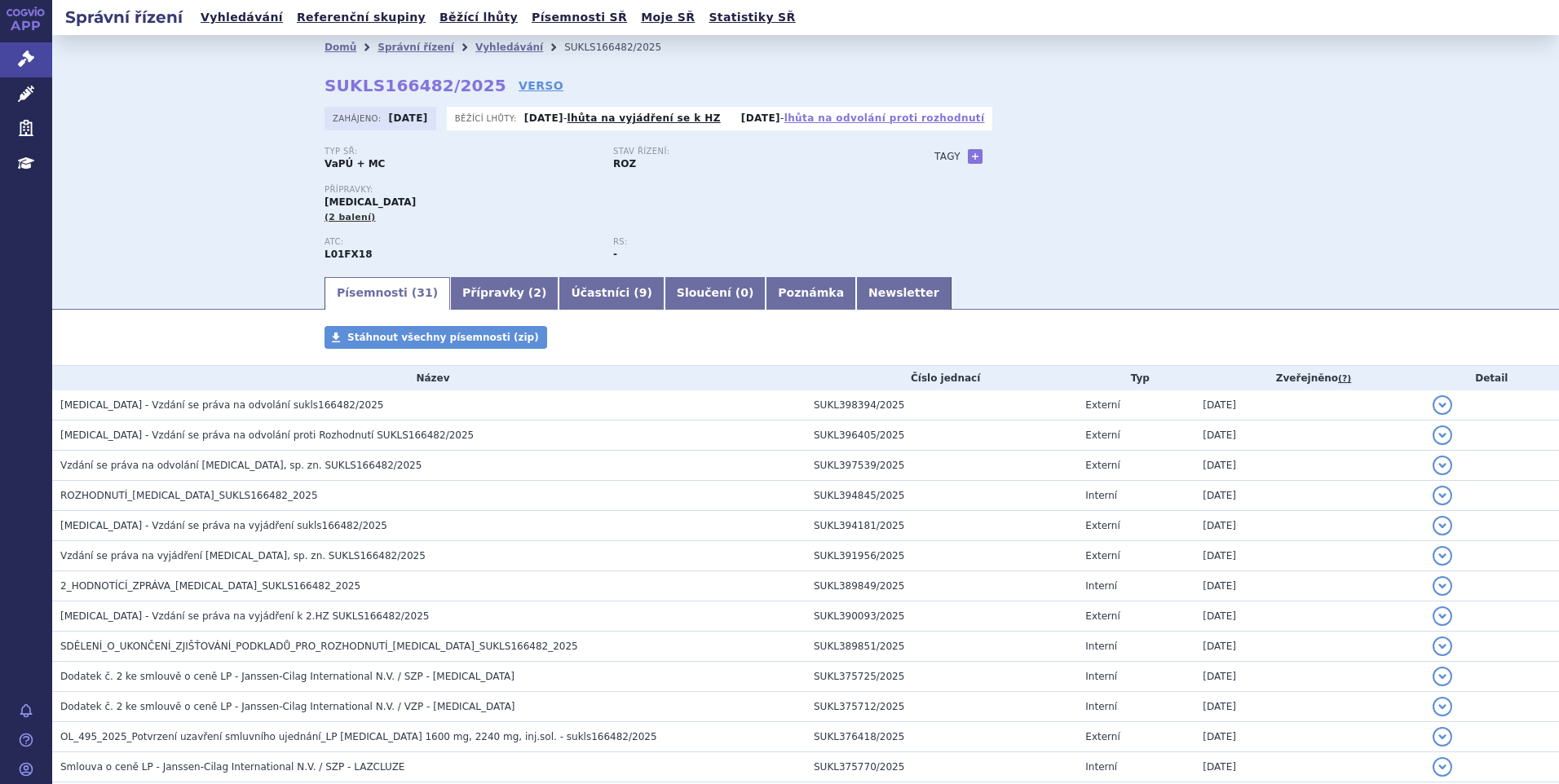
click at [906, 121] on link "lhůta na odvolání proti rozhodnutí" at bounding box center [884, 118] width 200 height 11
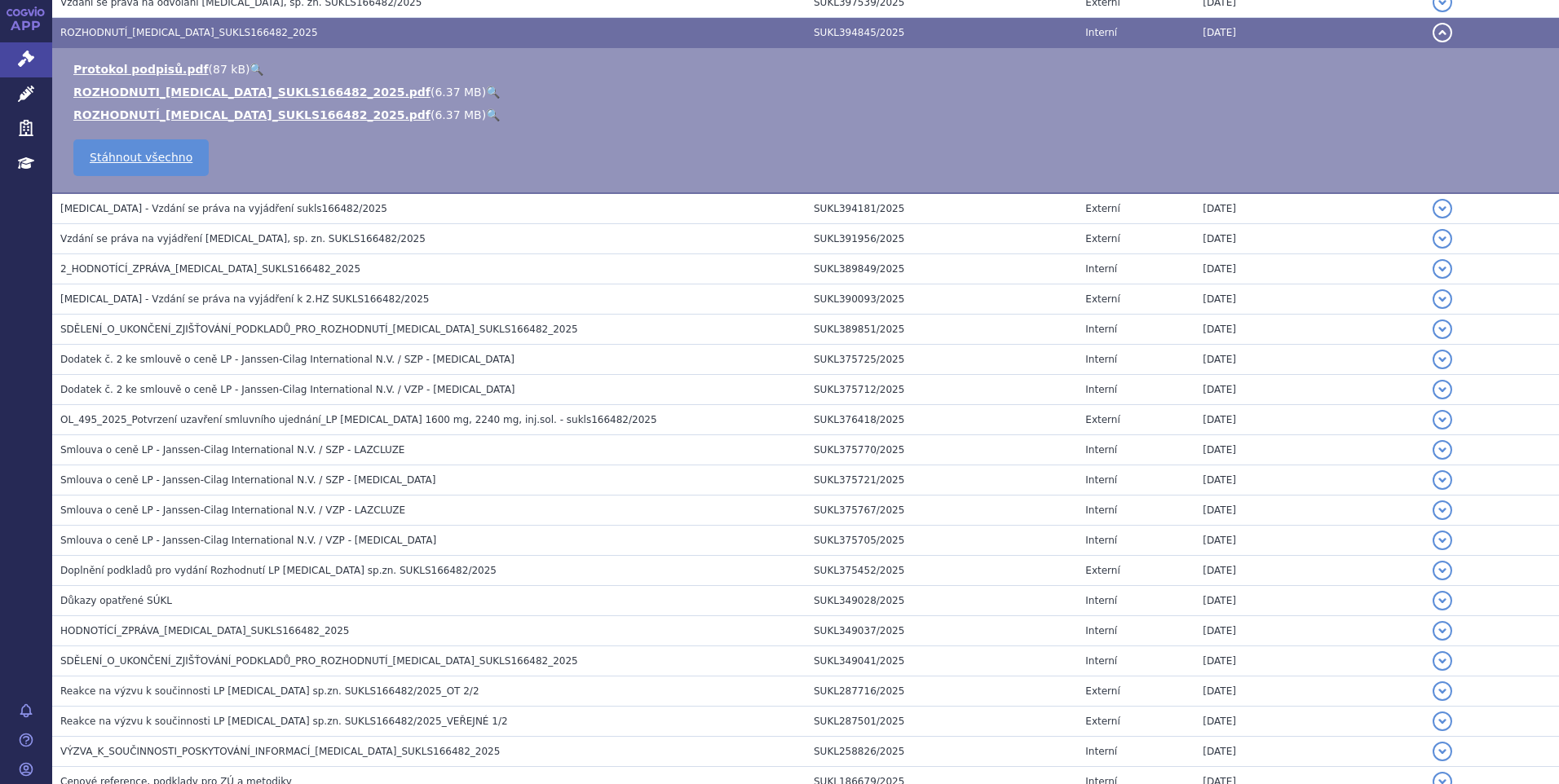
scroll to position [481, 0]
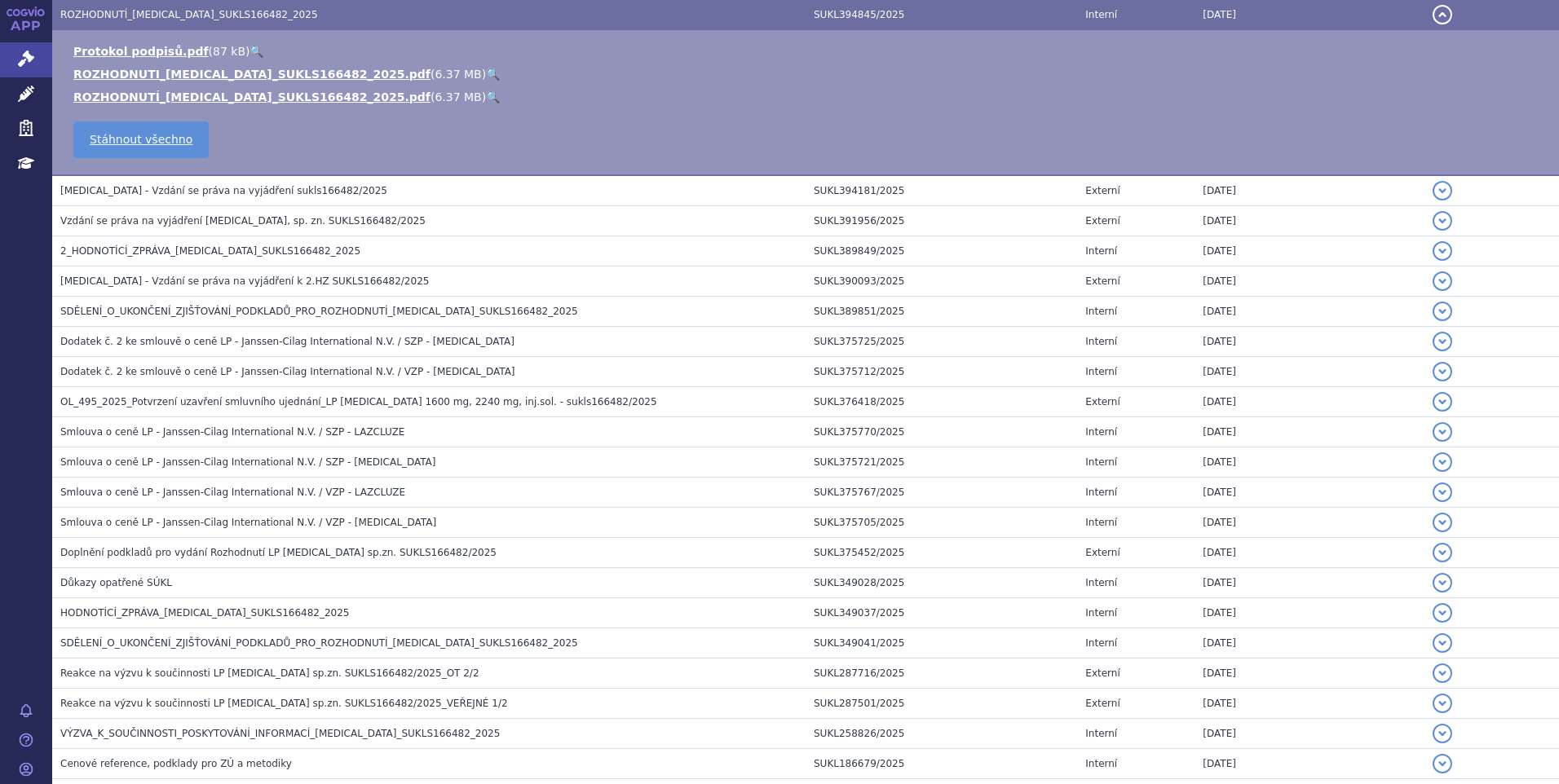
click at [1432, 18] on button "detail" at bounding box center [1442, 14] width 20 height 20
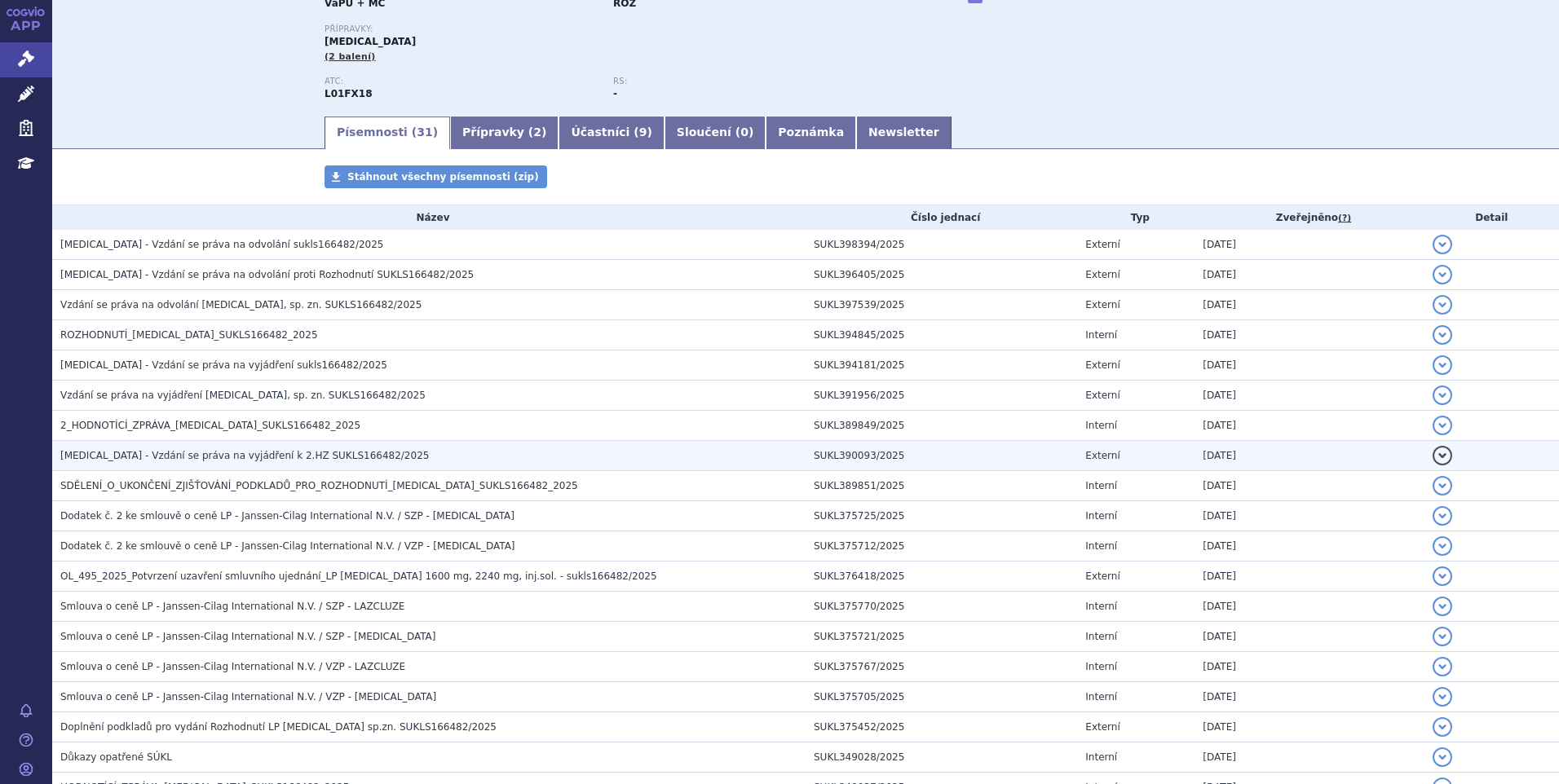
scroll to position [0, 0]
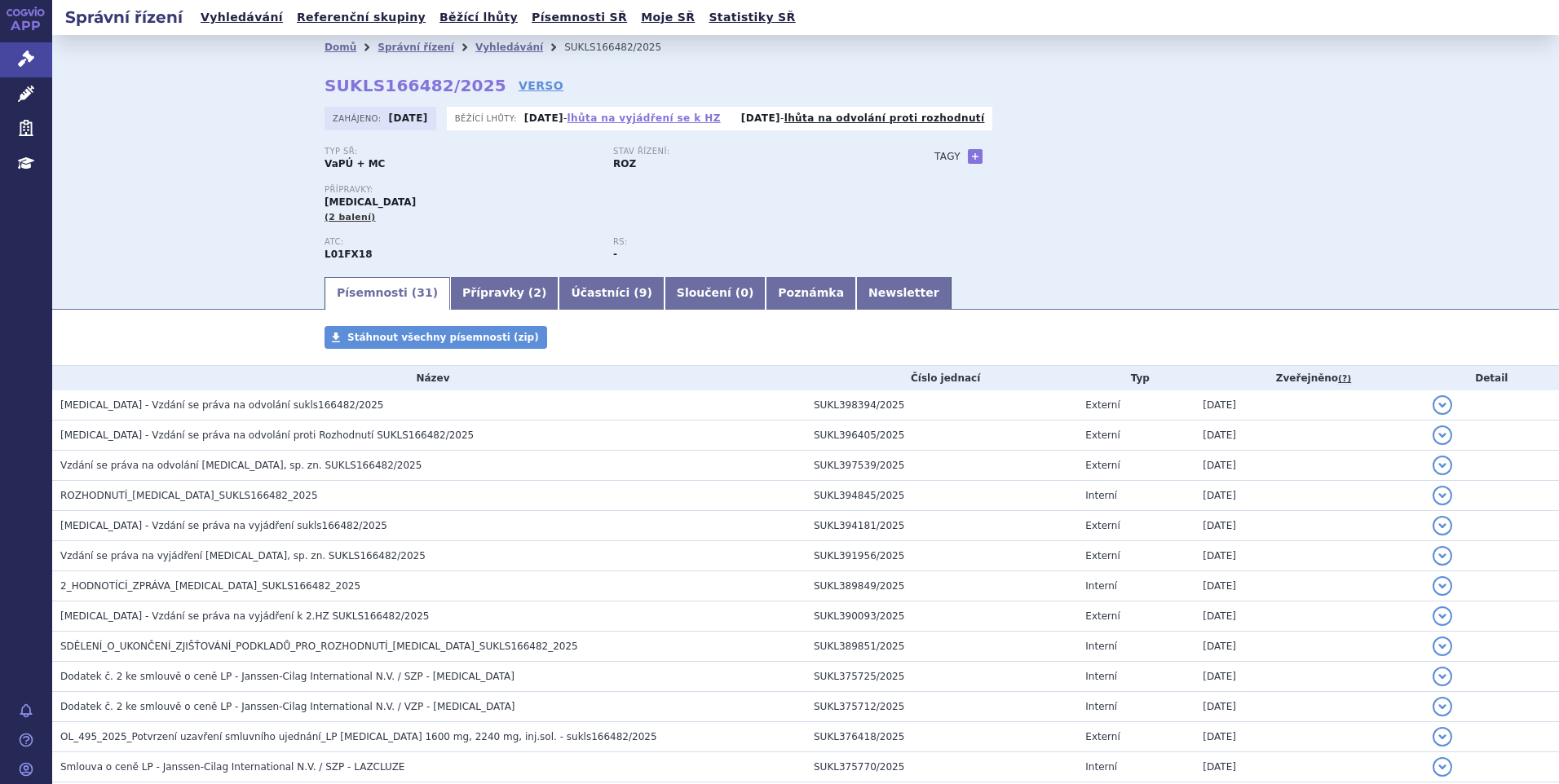
click at [603, 124] on link "lhůta na vyjádření se k HZ" at bounding box center [644, 118] width 153 height 11
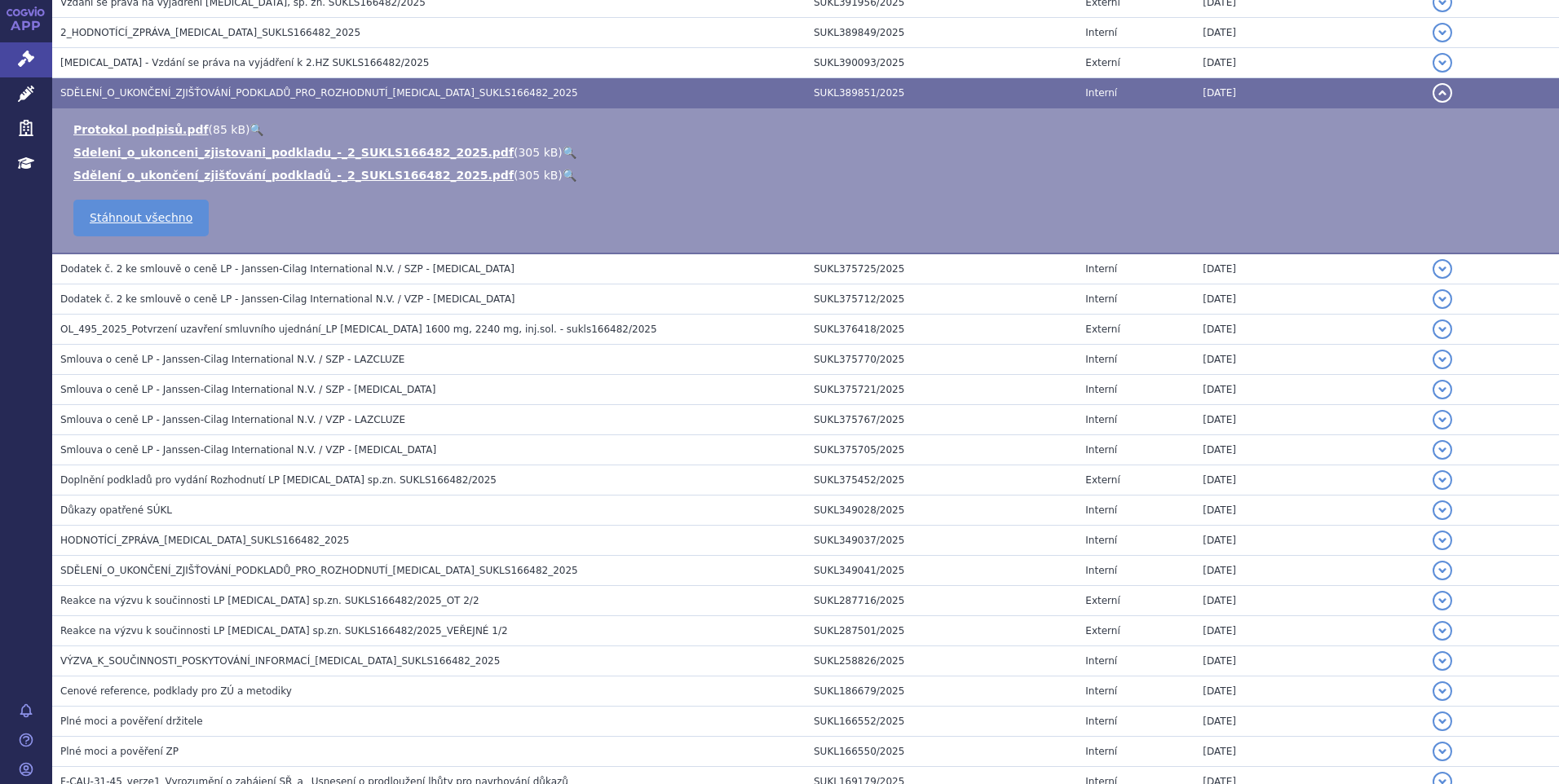
scroll to position [632, 0]
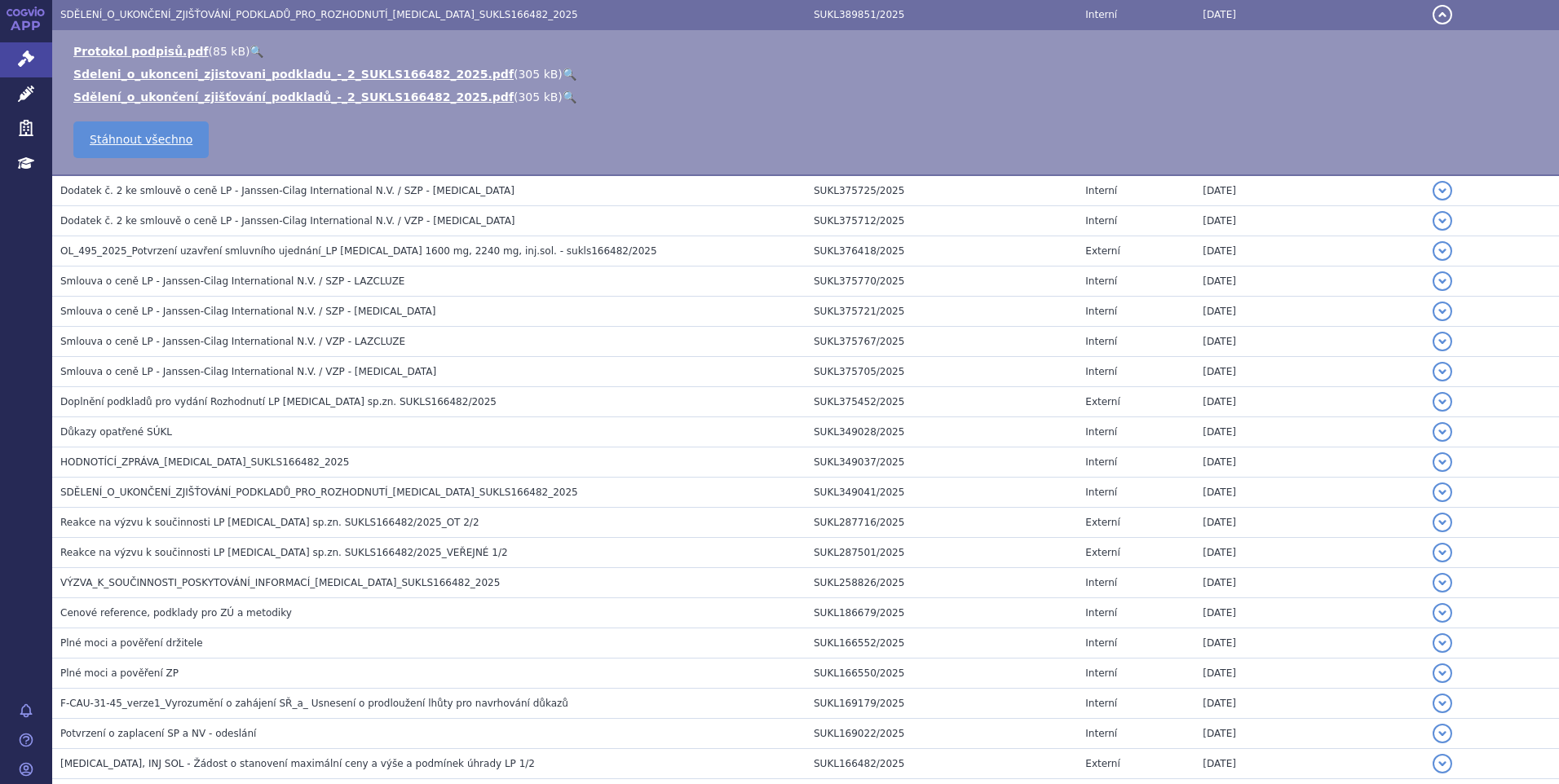
click at [1432, 16] on button "detail" at bounding box center [1442, 14] width 20 height 20
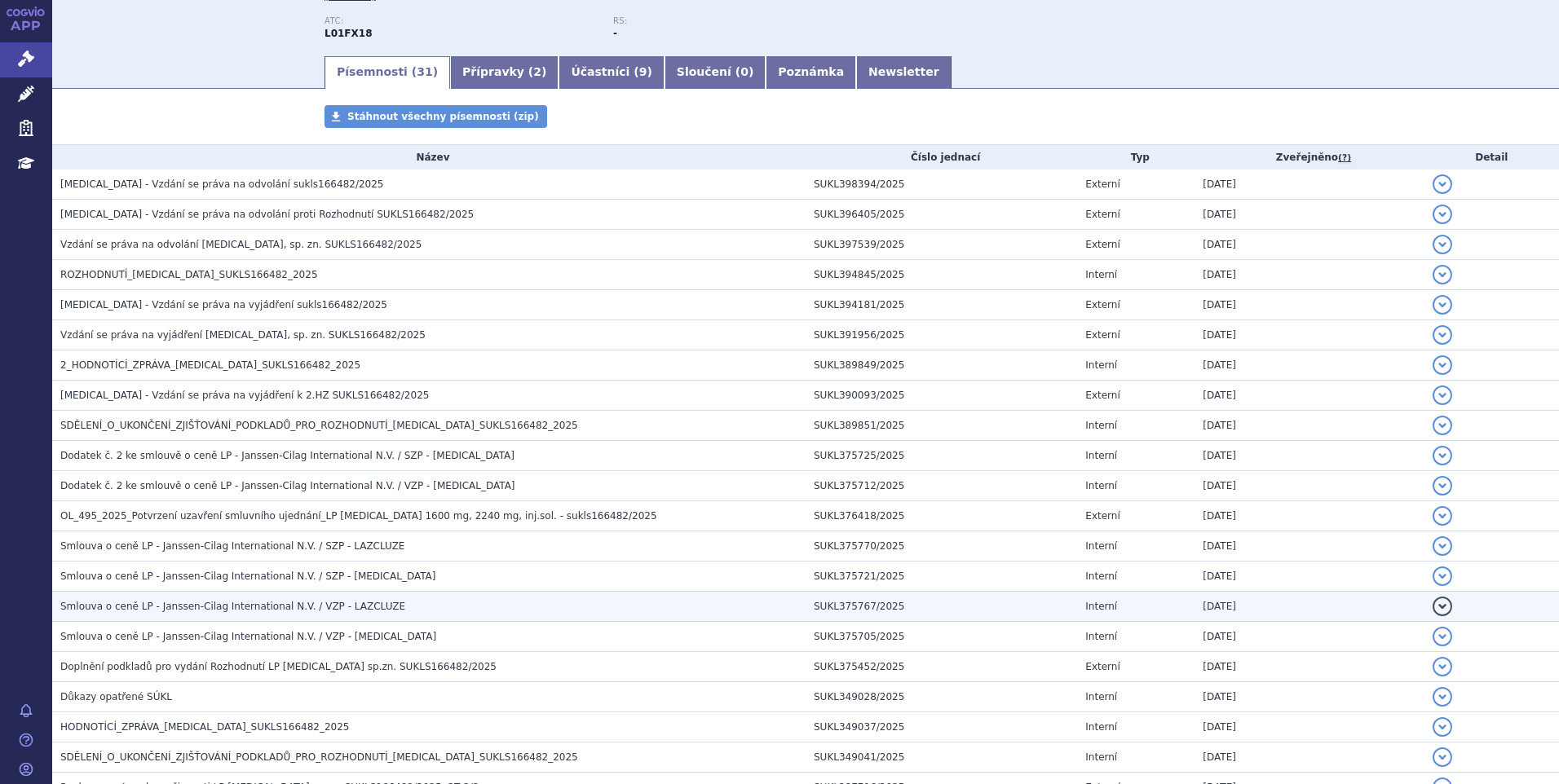
scroll to position [0, 0]
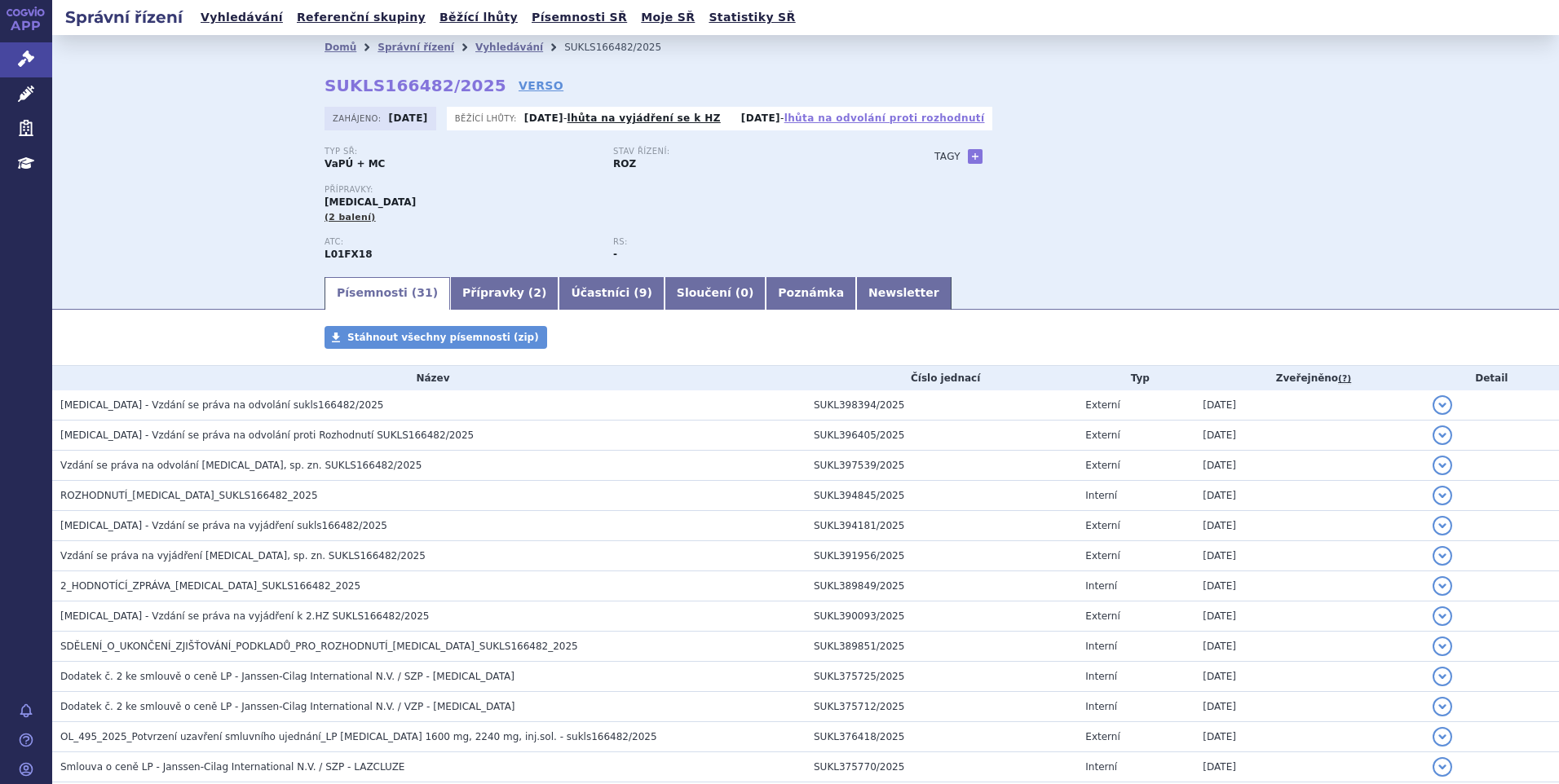
click at [866, 120] on link "lhůta na odvolání proti rozhodnutí" at bounding box center [884, 118] width 200 height 11
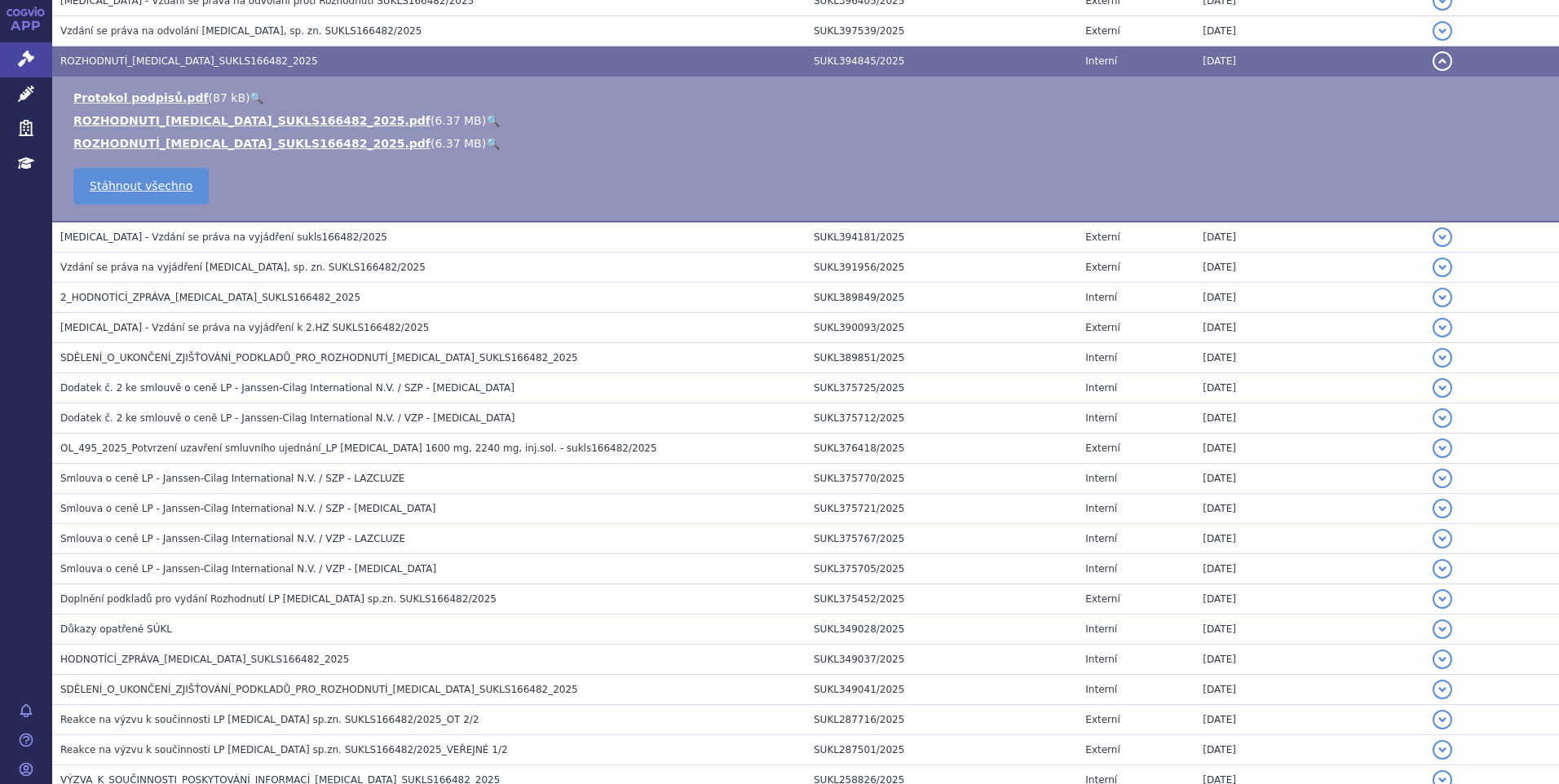
scroll to position [481, 0]
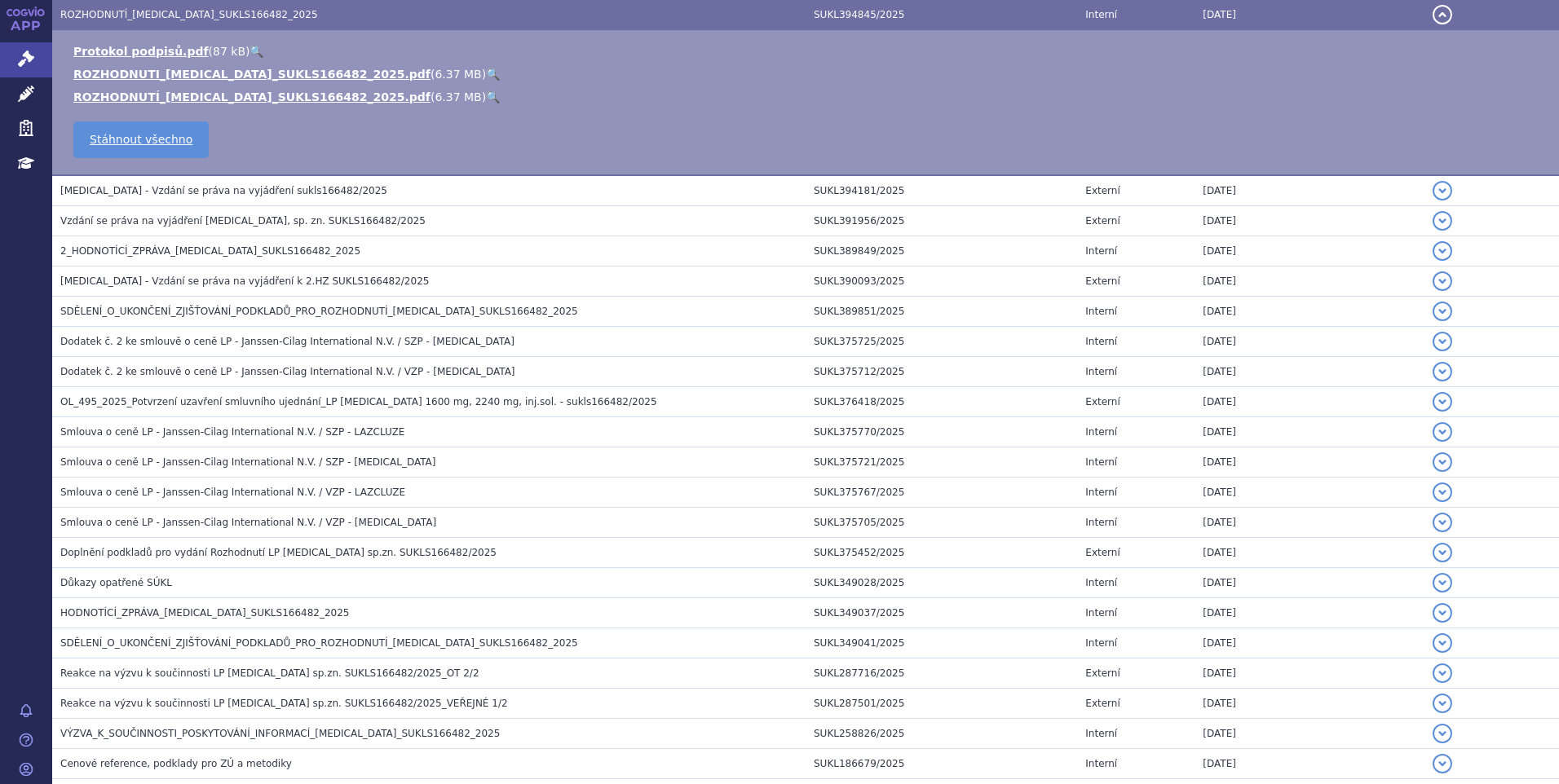
click at [1432, 13] on button "detail" at bounding box center [1442, 14] width 20 height 20
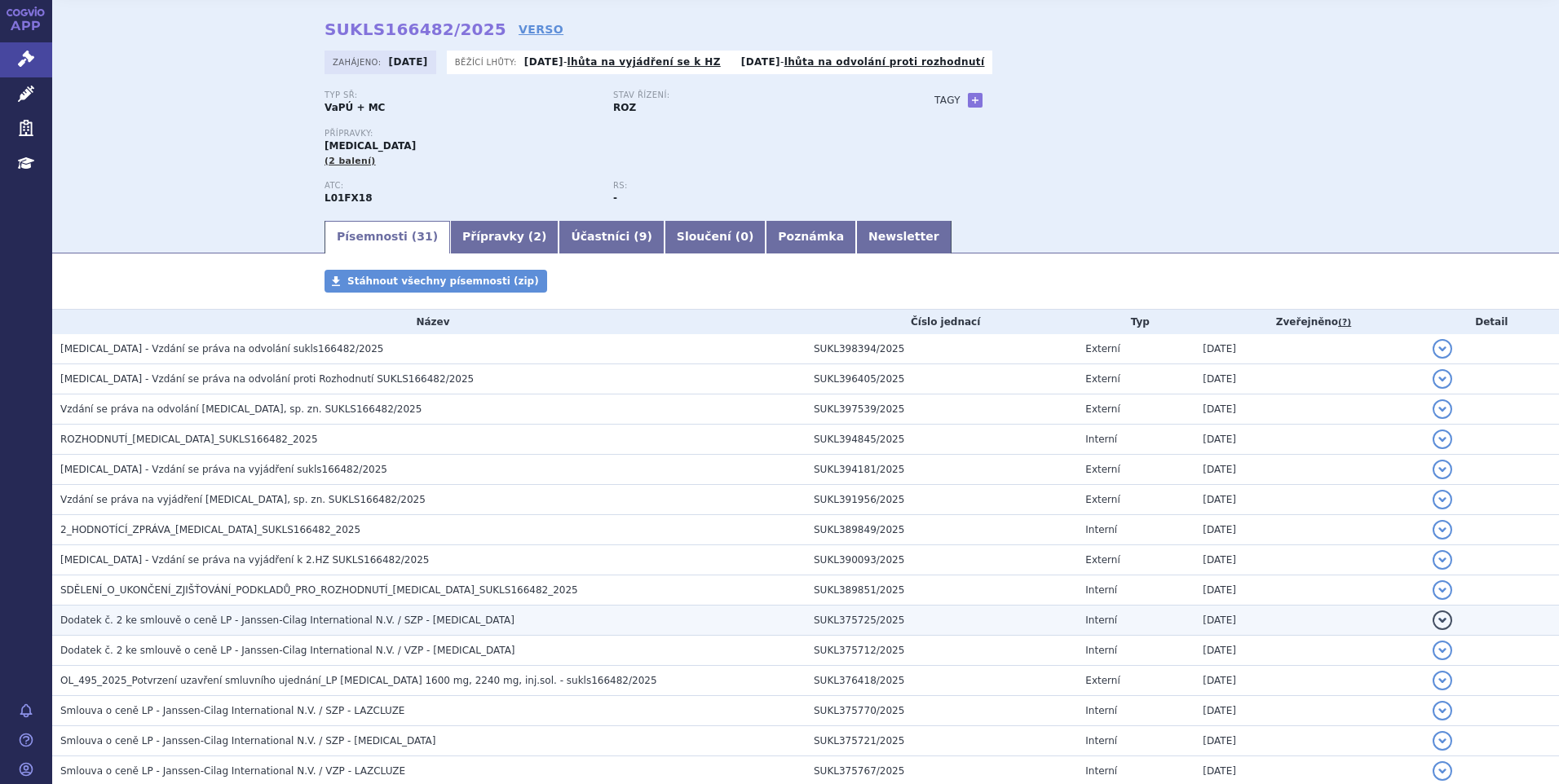
scroll to position [0, 0]
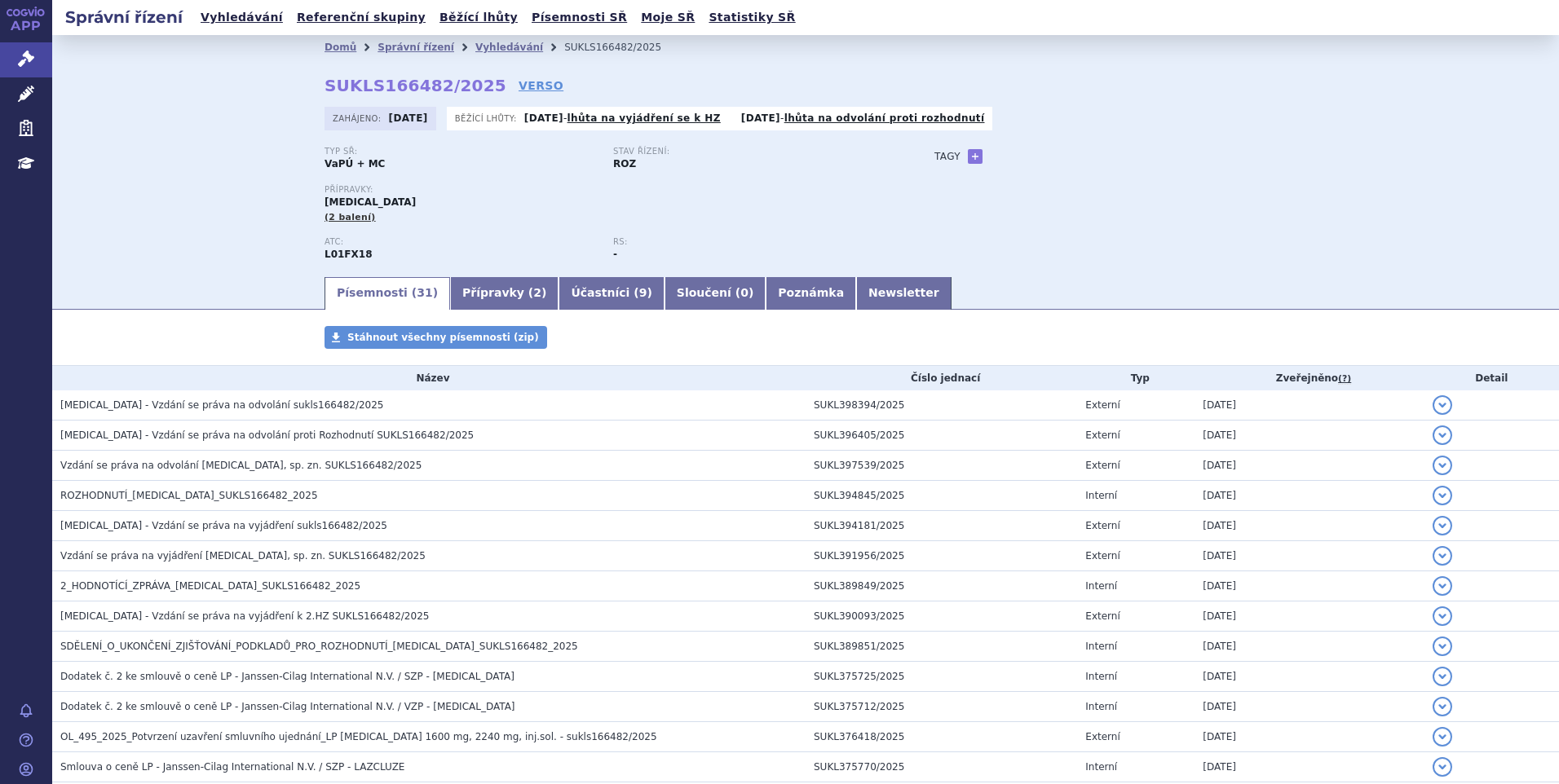
click at [1195, 271] on div "Typ SŘ: VaPÚ + MC Stav řízení: ROZ Přípravky: [MEDICAL_DATA] (2 balení) ATC: L0…" at bounding box center [806, 211] width 962 height 128
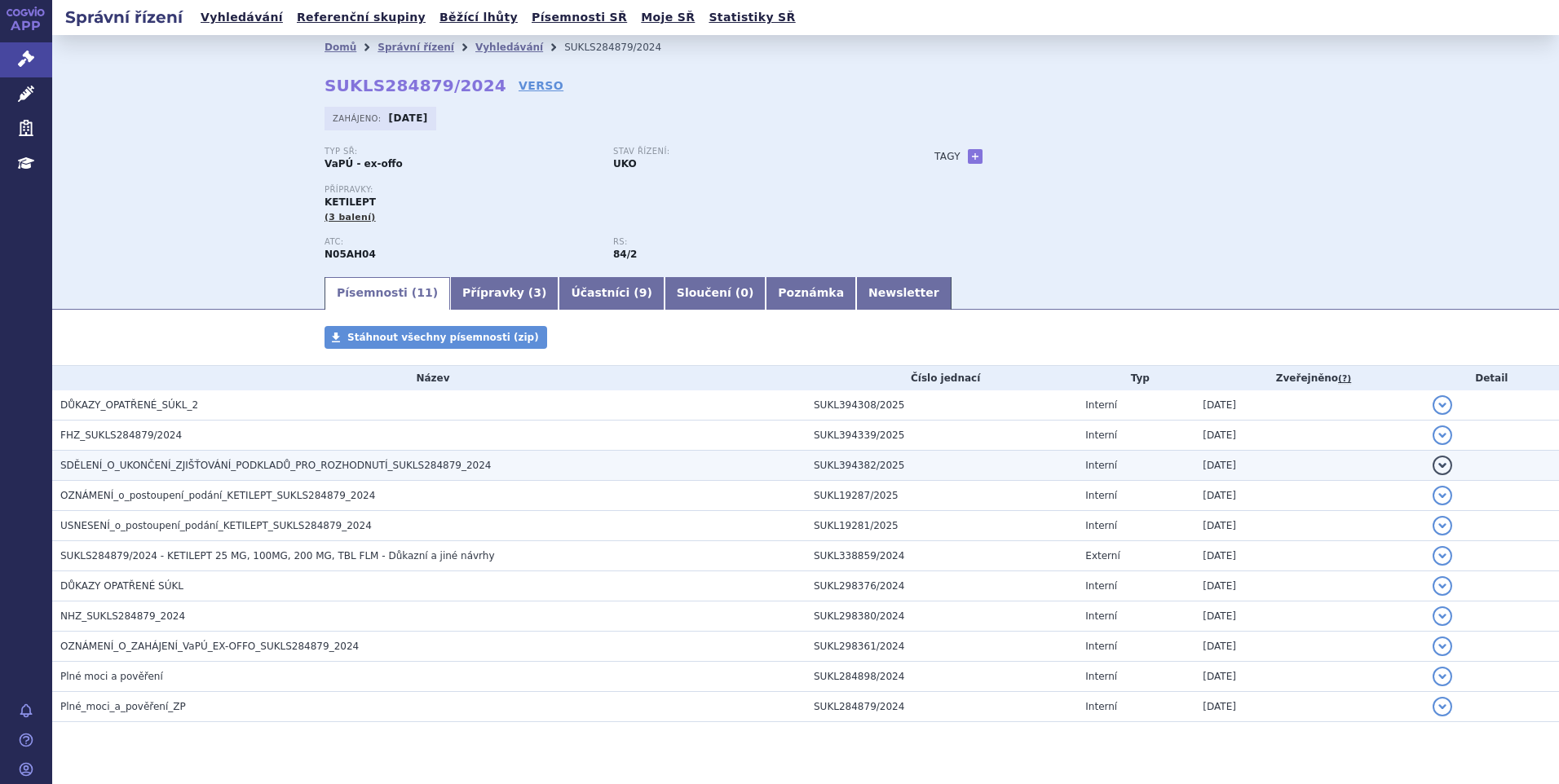
click at [395, 463] on span "SDĚLENÍ_O_UKONČENÍ_ZJIŠŤOVÁNÍ_PODKLADŮ_PRO_ROZHODNUTÍ_SUKLS284879_2024" at bounding box center [275, 466] width 431 height 11
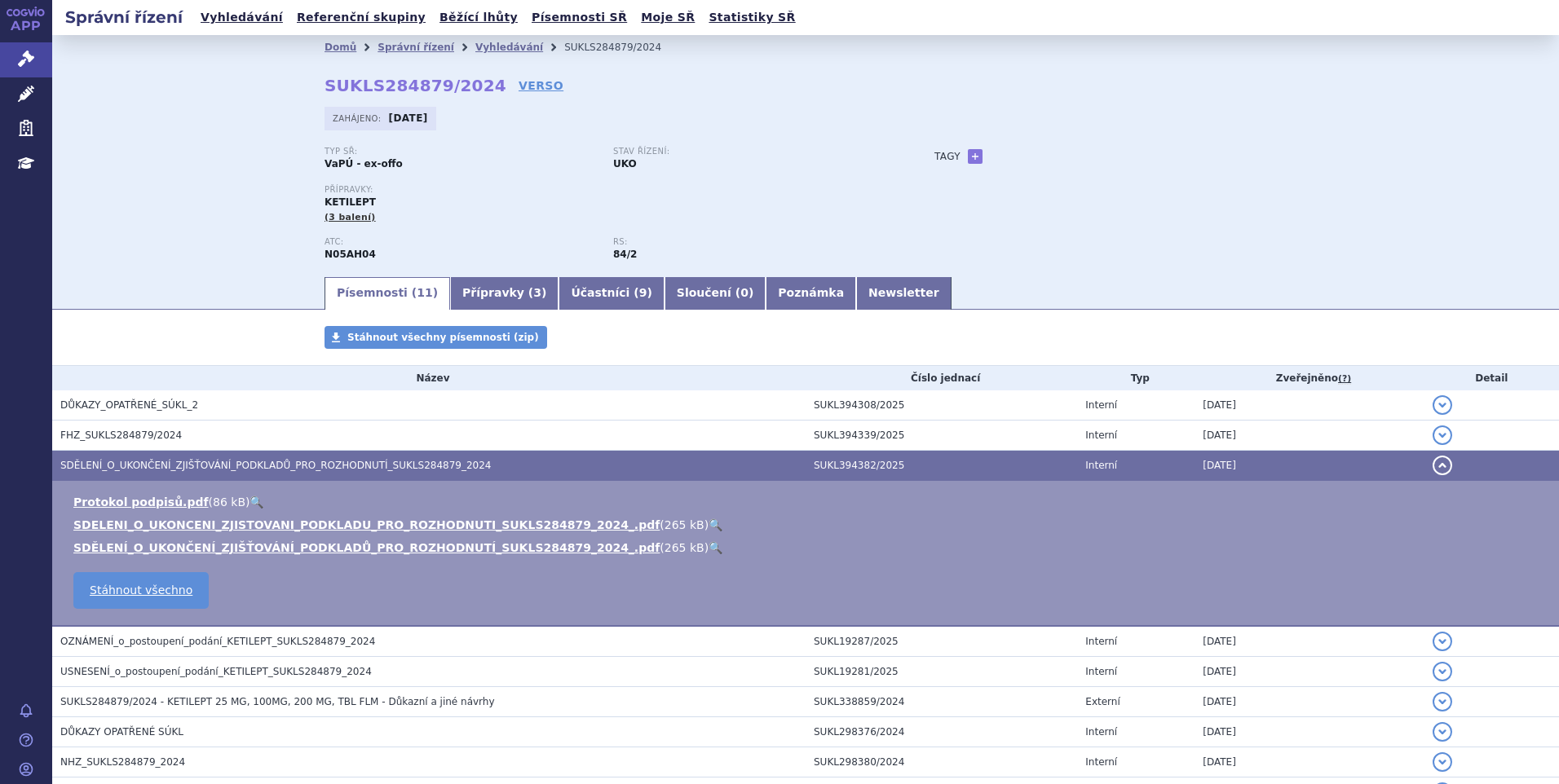
click at [709, 518] on link "🔍" at bounding box center [716, 525] width 14 height 13
drag, startPoint x: 1141, startPoint y: 223, endPoint x: 1132, endPoint y: 220, distance: 9.5
click at [1132, 219] on div "Typ SŘ: VaPÚ - ex-offo Stav řízení: UKO Přípravky: KETILEPT (3 balení) ATC: N05…" at bounding box center [806, 211] width 962 height 128
click at [1440, 470] on td "detail" at bounding box center [1491, 466] width 134 height 30
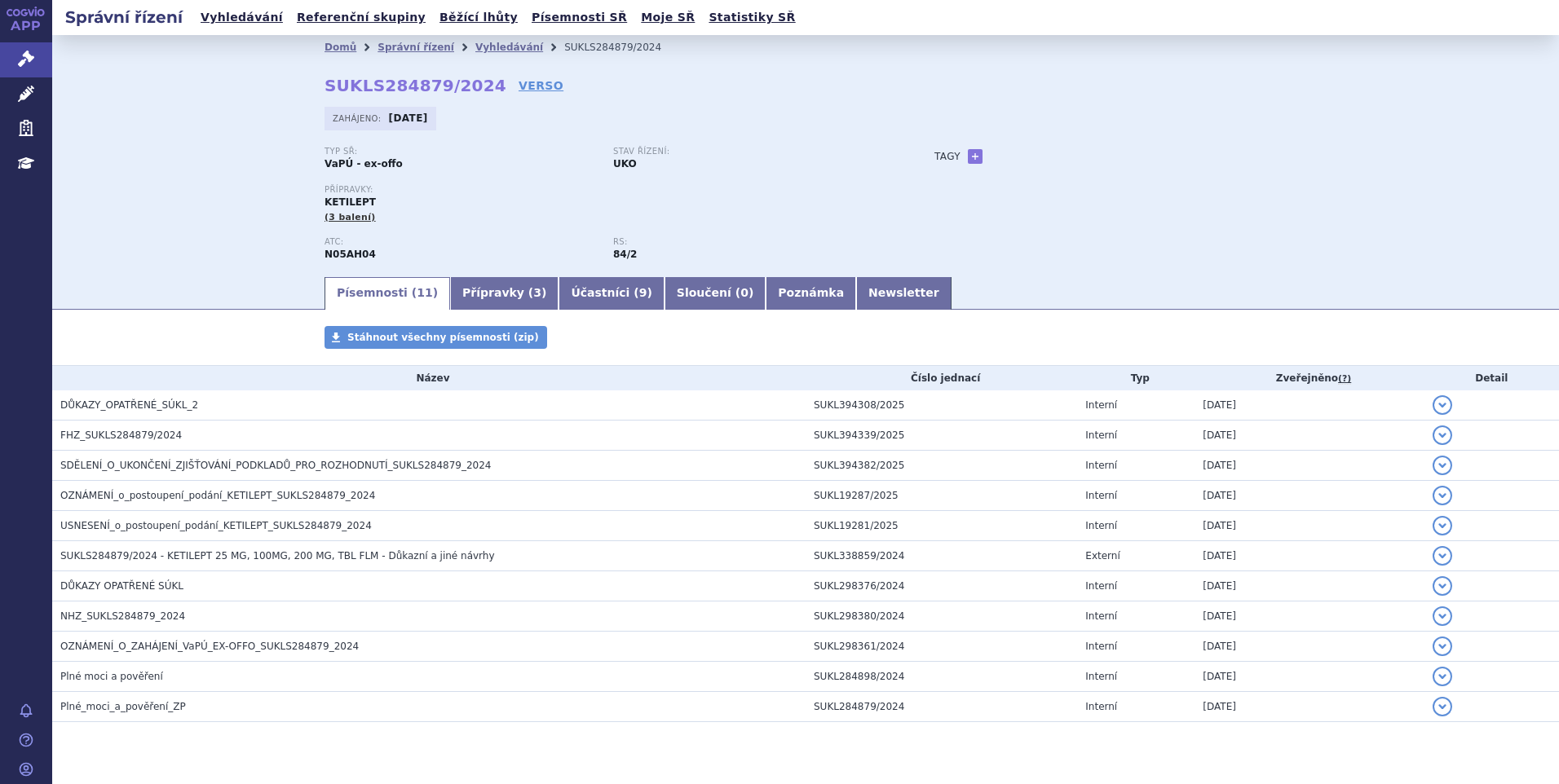
drag, startPoint x: 1104, startPoint y: 272, endPoint x: 1087, endPoint y: 279, distance: 18.4
click at [1087, 279] on section "Domů Správní řízení Vyhledávání SUKLS284879/2024 SUKLS284879/2024 VERSO [GEOGRA…" at bounding box center [805, 428] width 1507 height 785
click at [1022, 77] on div "Domů Správní řízení Vyhledávání SUKLS284879/2024 SUKLS284879/2024 VERSO [GEOGRA…" at bounding box center [805, 167] width 1027 height 215
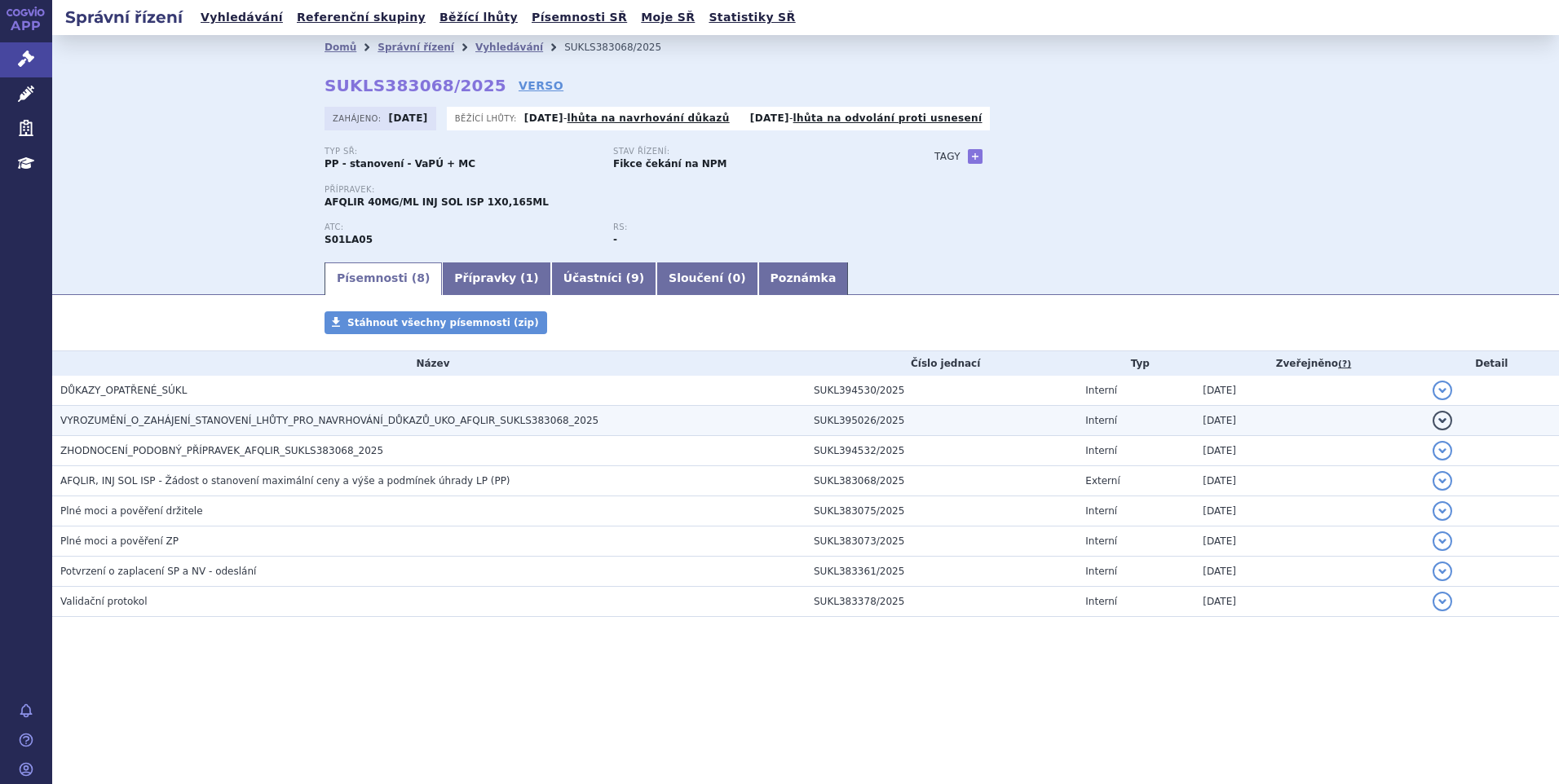
click at [475, 418] on span "VYROZUMĚNÍ_O_ZAHÁJENÍ_STANOVENÍ_LHŮTY_PRO_NAVRHOVÁNÍ_DŮKAZŮ_UKO_AFQLIR_SUKLS383…" at bounding box center [329, 421] width 538 height 11
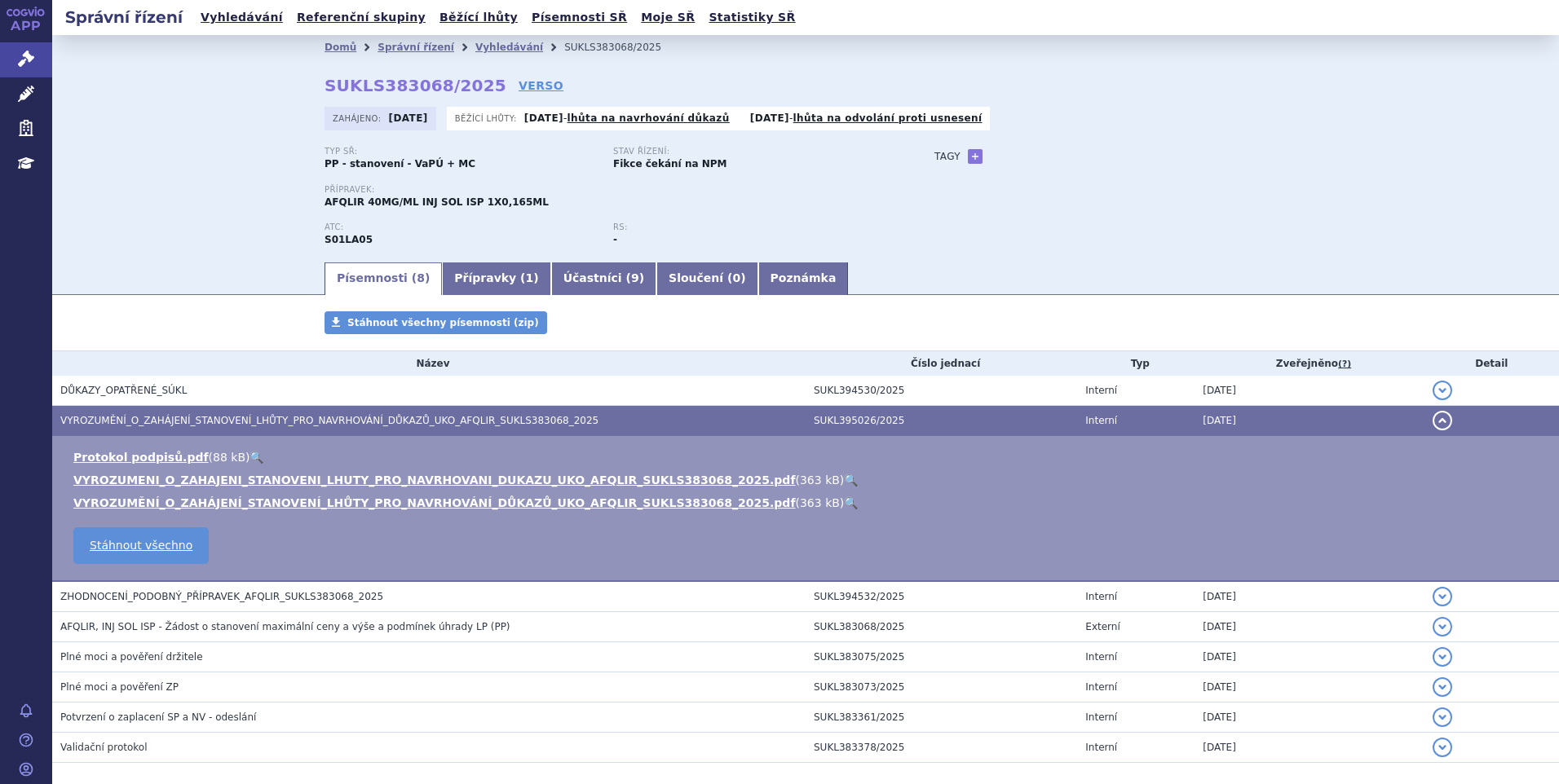
click at [844, 478] on link "🔍" at bounding box center [851, 480] width 14 height 13
click at [1432, 422] on button "detail" at bounding box center [1442, 420] width 20 height 20
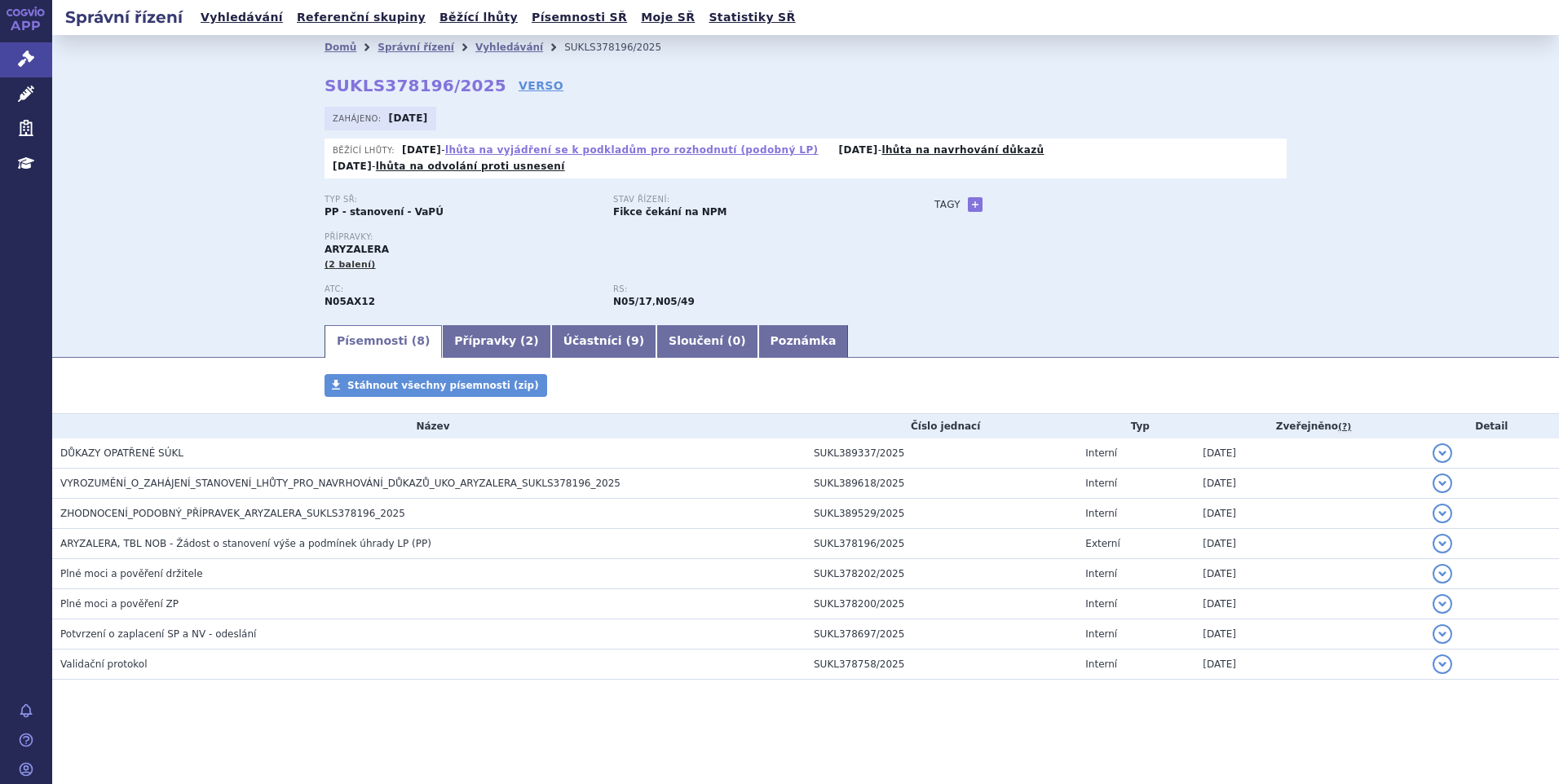
click at [695, 144] on link "lhůta na vyjádření se k podkladům pro rozhodnutí (podobný LP)" at bounding box center [632, 150] width 374 height 11
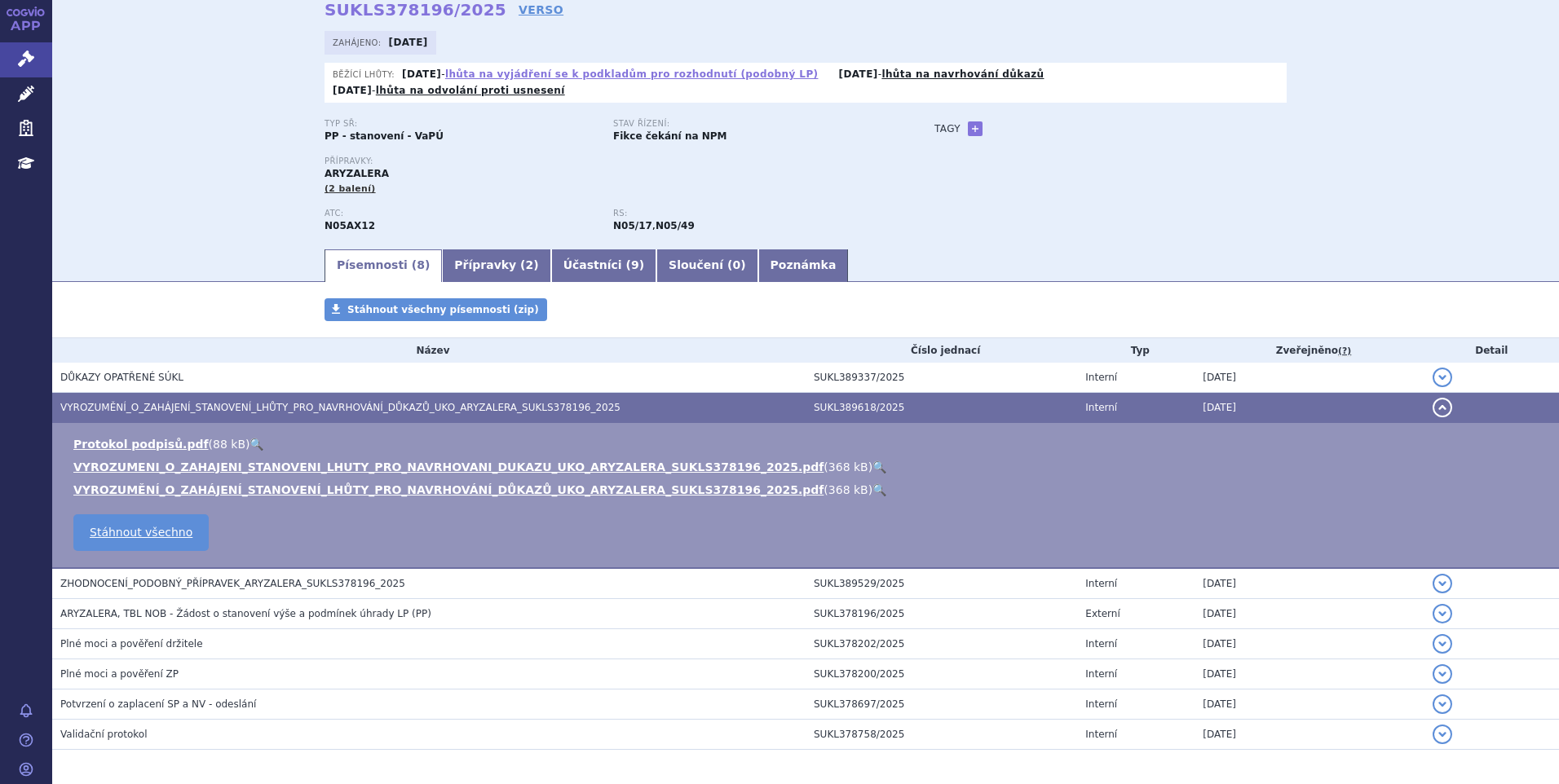
scroll to position [123, 0]
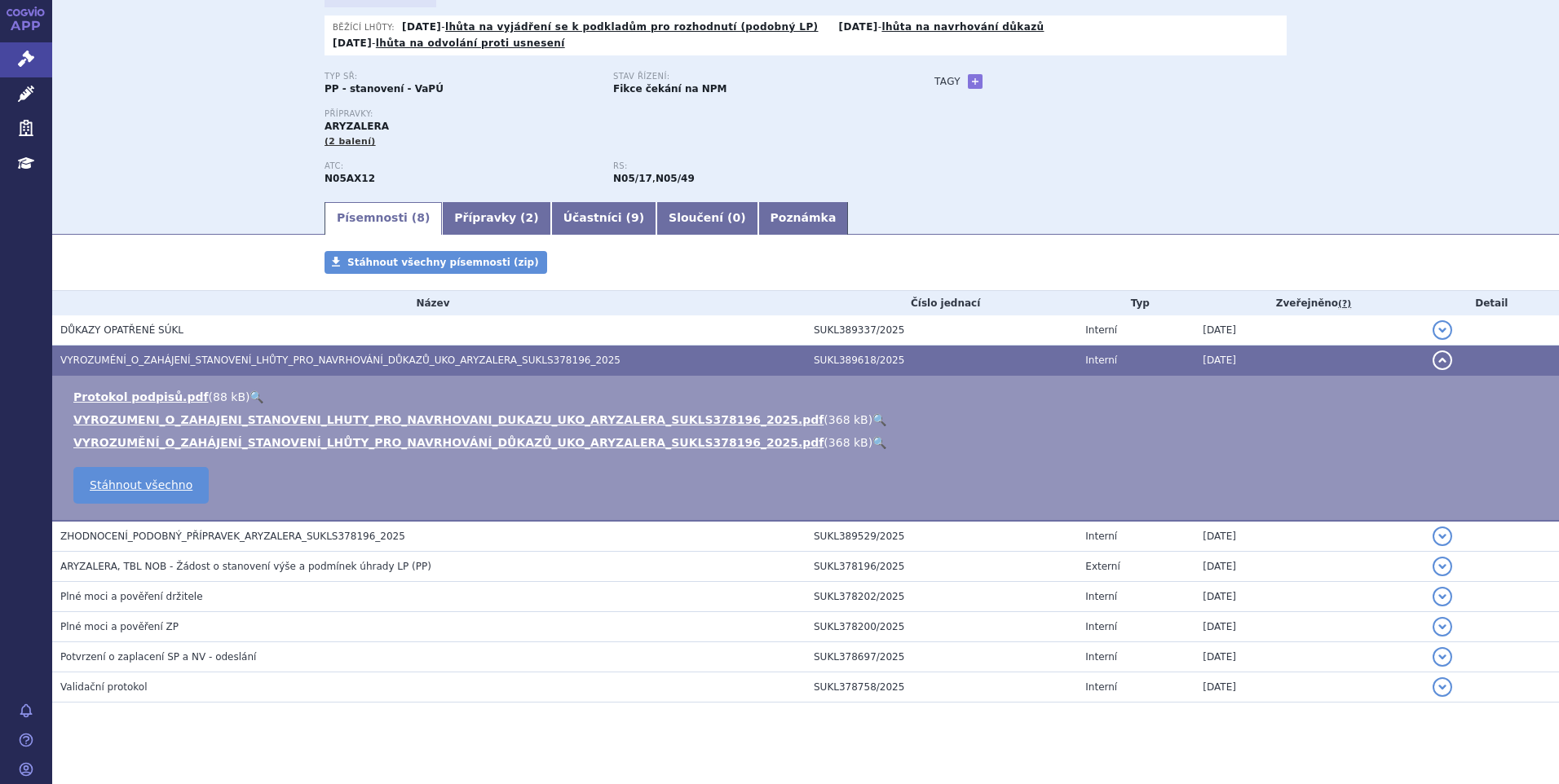
drag, startPoint x: 1429, startPoint y: 336, endPoint x: 1364, endPoint y: 269, distance: 93.3
click at [1432, 351] on button "detail" at bounding box center [1442, 360] width 20 height 20
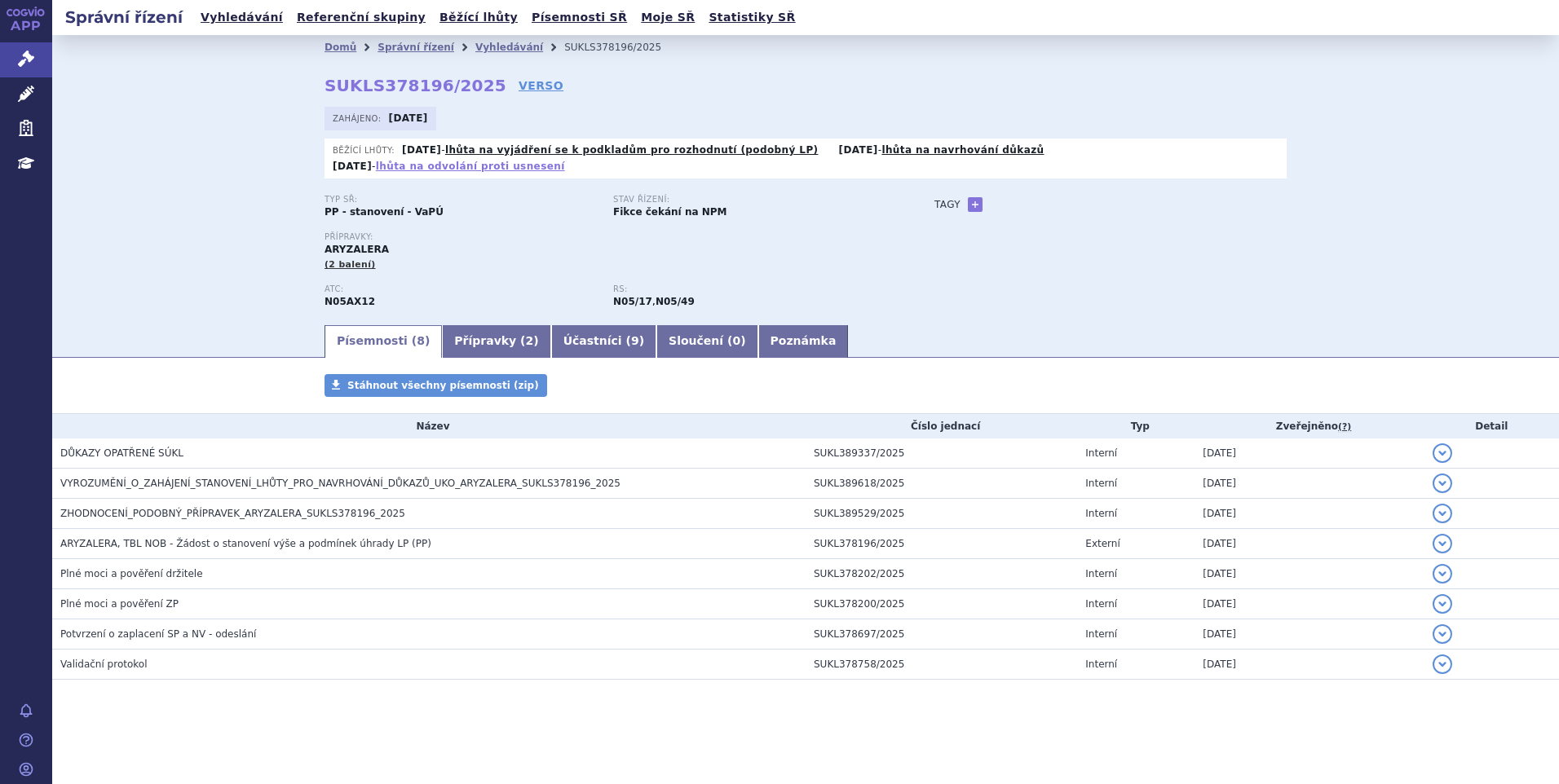
click at [565, 161] on link "lhůta na odvolání proti usnesení" at bounding box center [470, 167] width 190 height 11
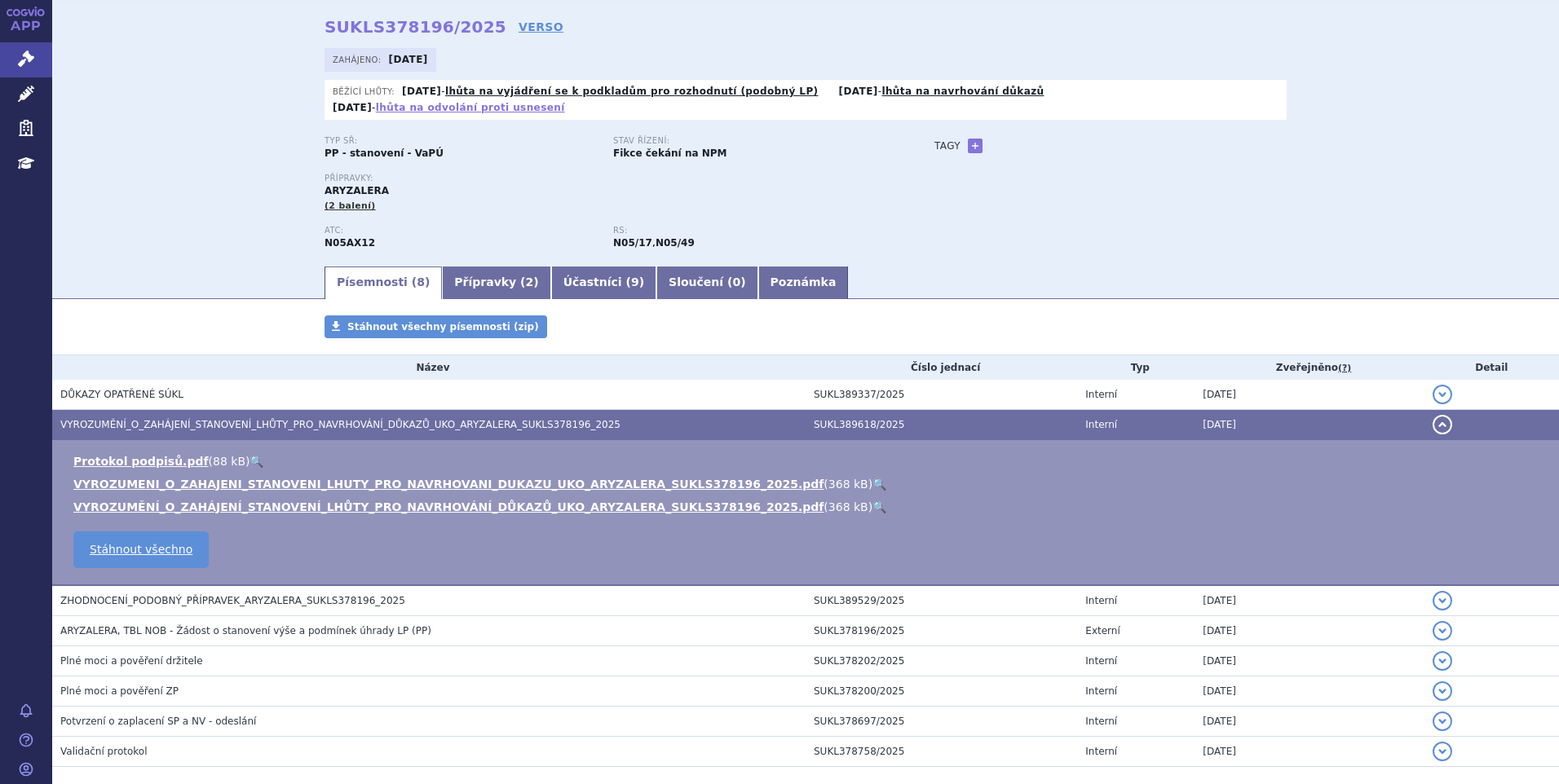
scroll to position [123, 0]
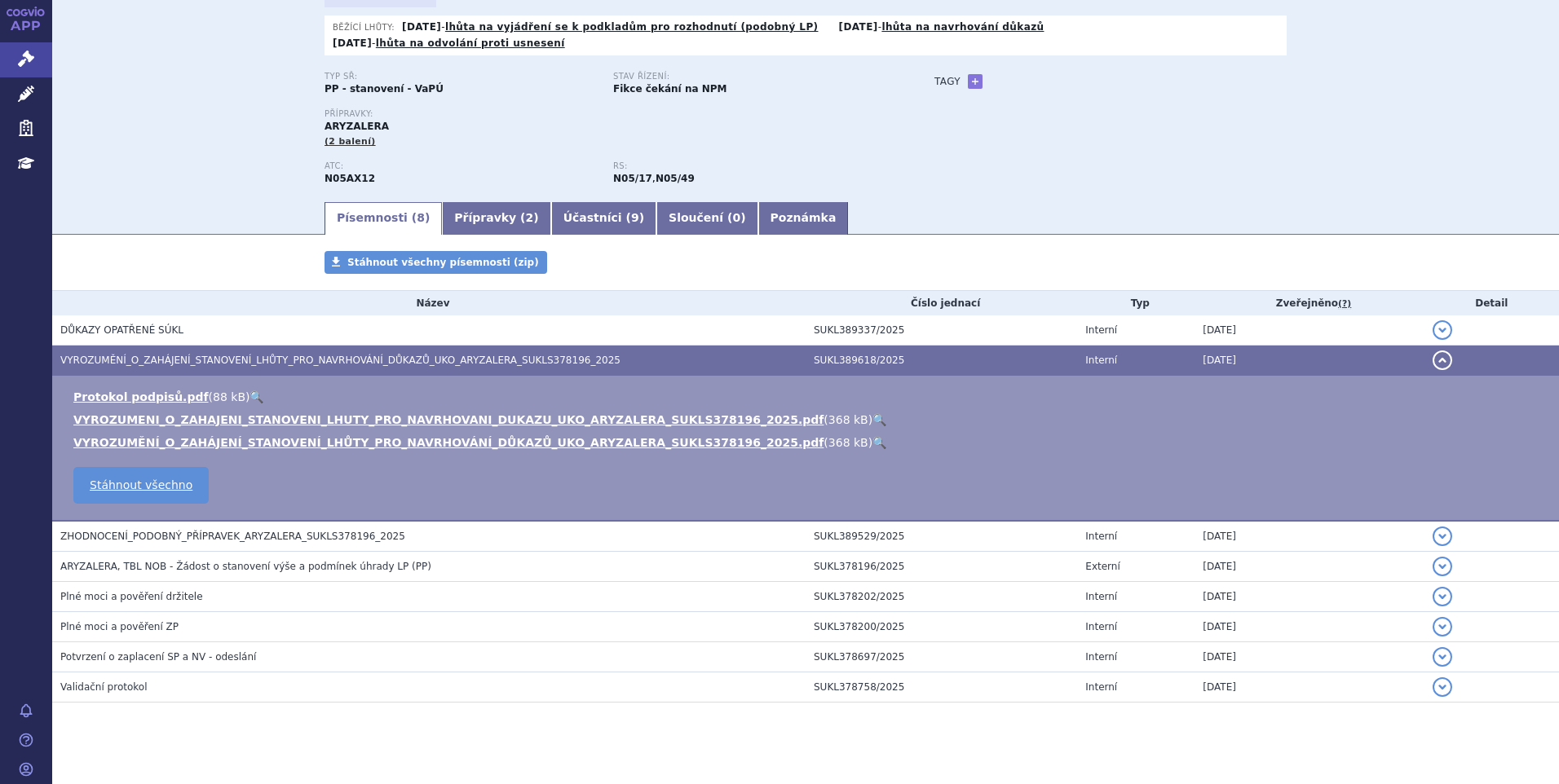
click at [1432, 351] on button "detail" at bounding box center [1442, 360] width 20 height 20
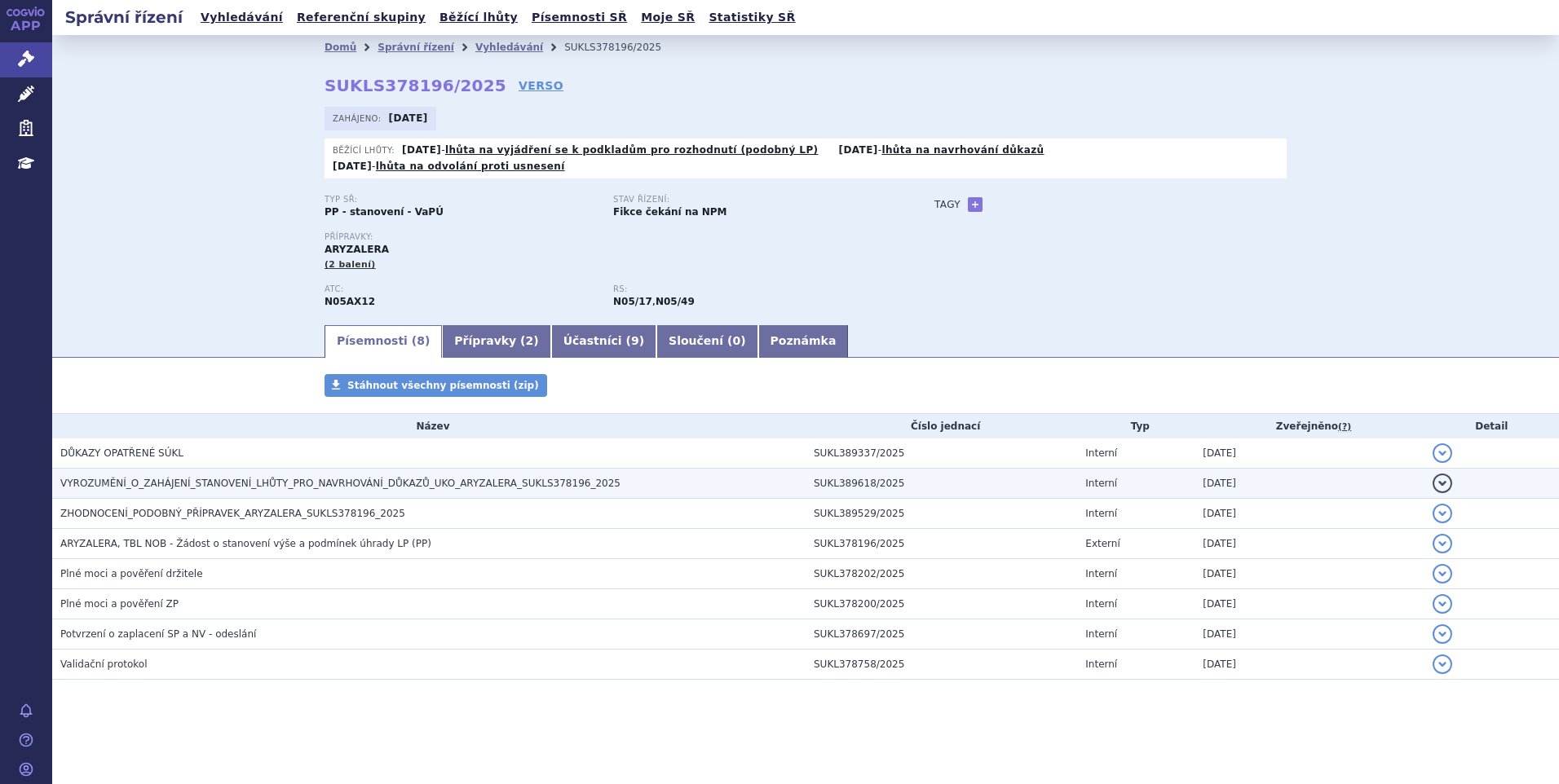
click at [395, 477] on span "VYROZUMĚNÍ_O_ZAHÁJENÍ_STANOVENÍ_LHŮTY_PRO_NAVRHOVÁNÍ_DŮKAZŮ_UKO_ARYZALERA_SUKLS…" at bounding box center [340, 483] width 560 height 11
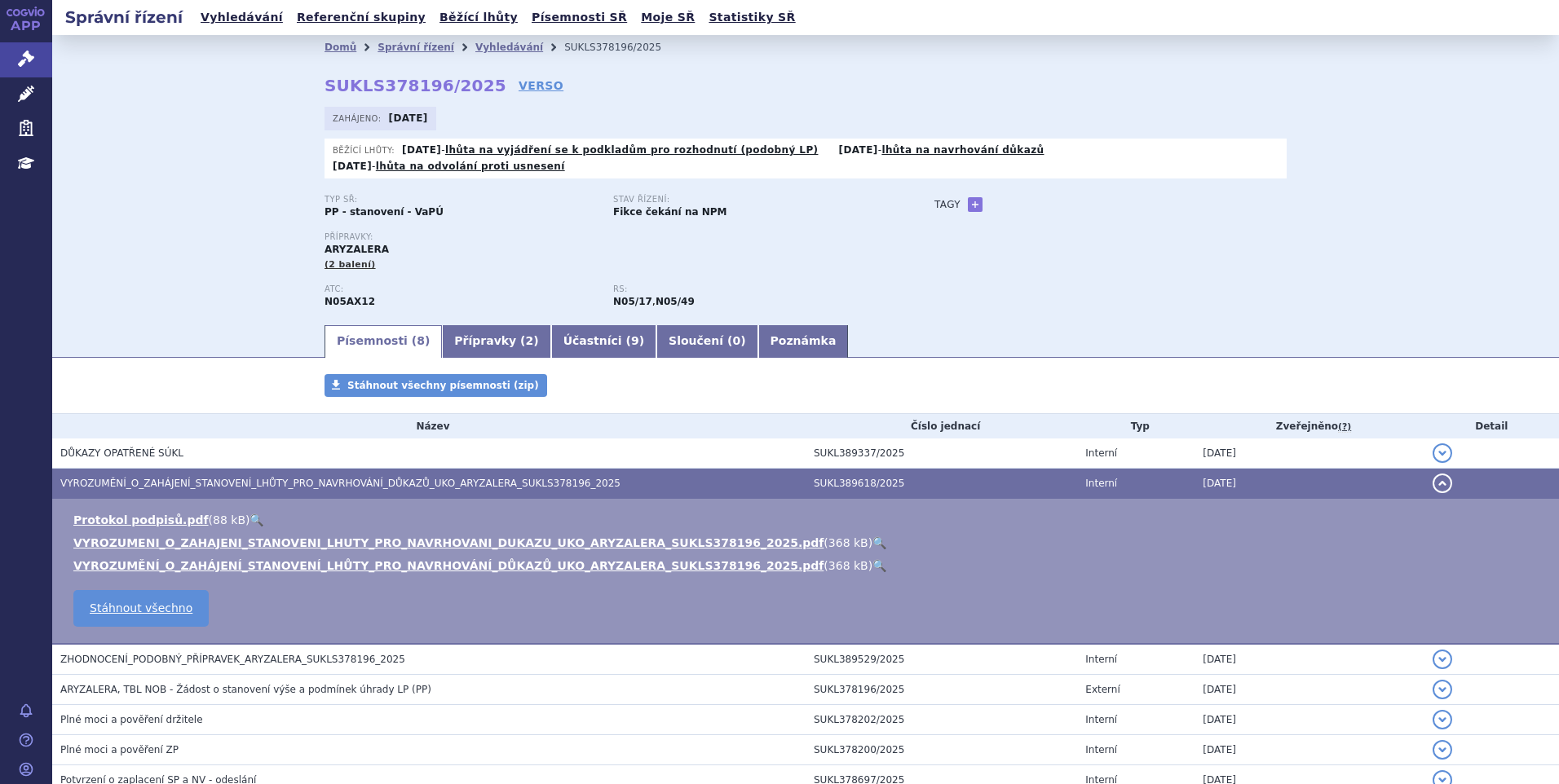
click at [873, 536] on link "🔍" at bounding box center [880, 543] width 14 height 13
click at [1436, 473] on button "detail" at bounding box center [1442, 483] width 20 height 20
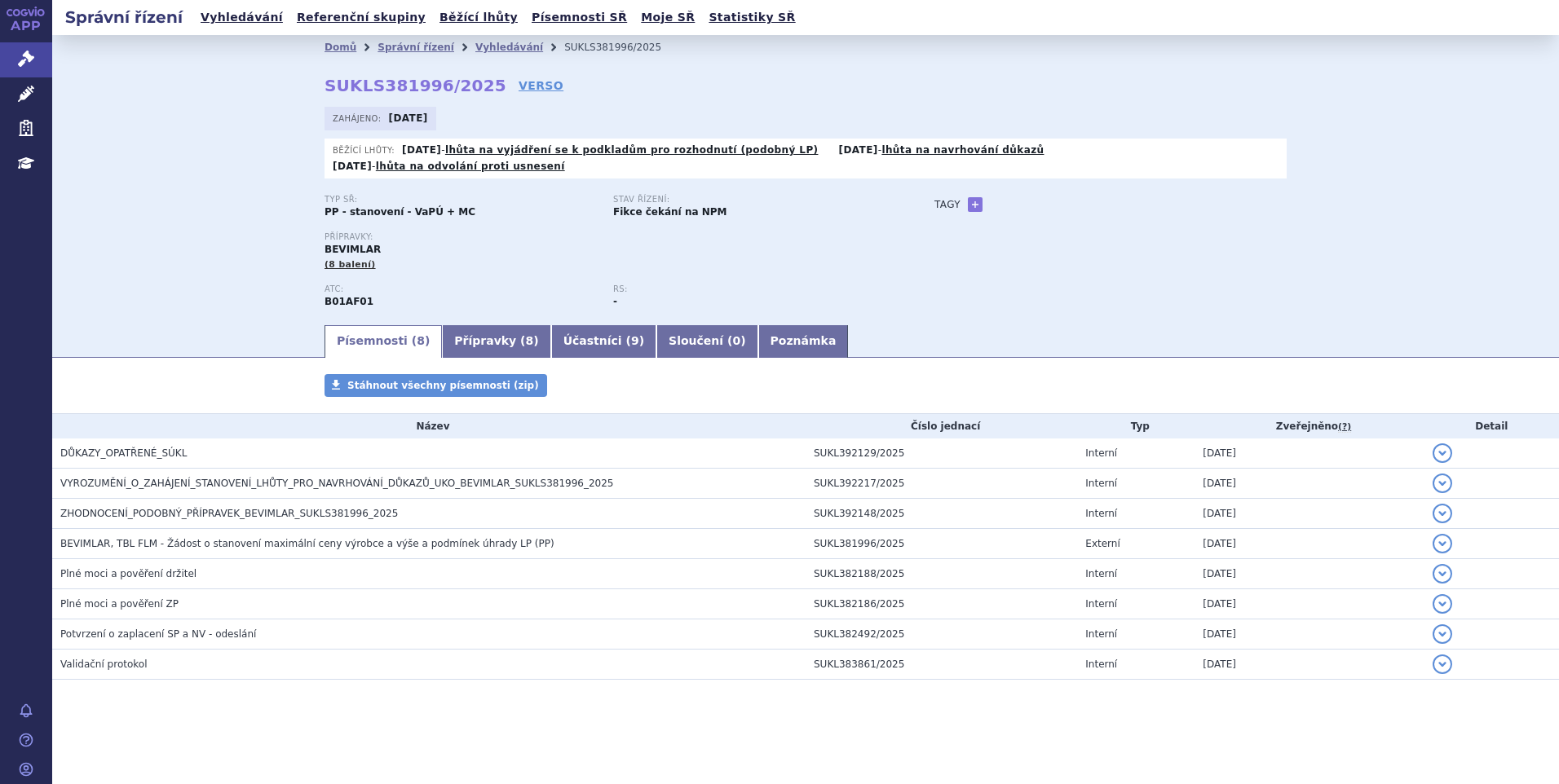
click at [1158, 291] on div "Typ SŘ: PP - stanovení - VaPÚ + MC Stav řízení: Fikce čekání na NPM Přípravky: …" at bounding box center [806, 258] width 962 height 128
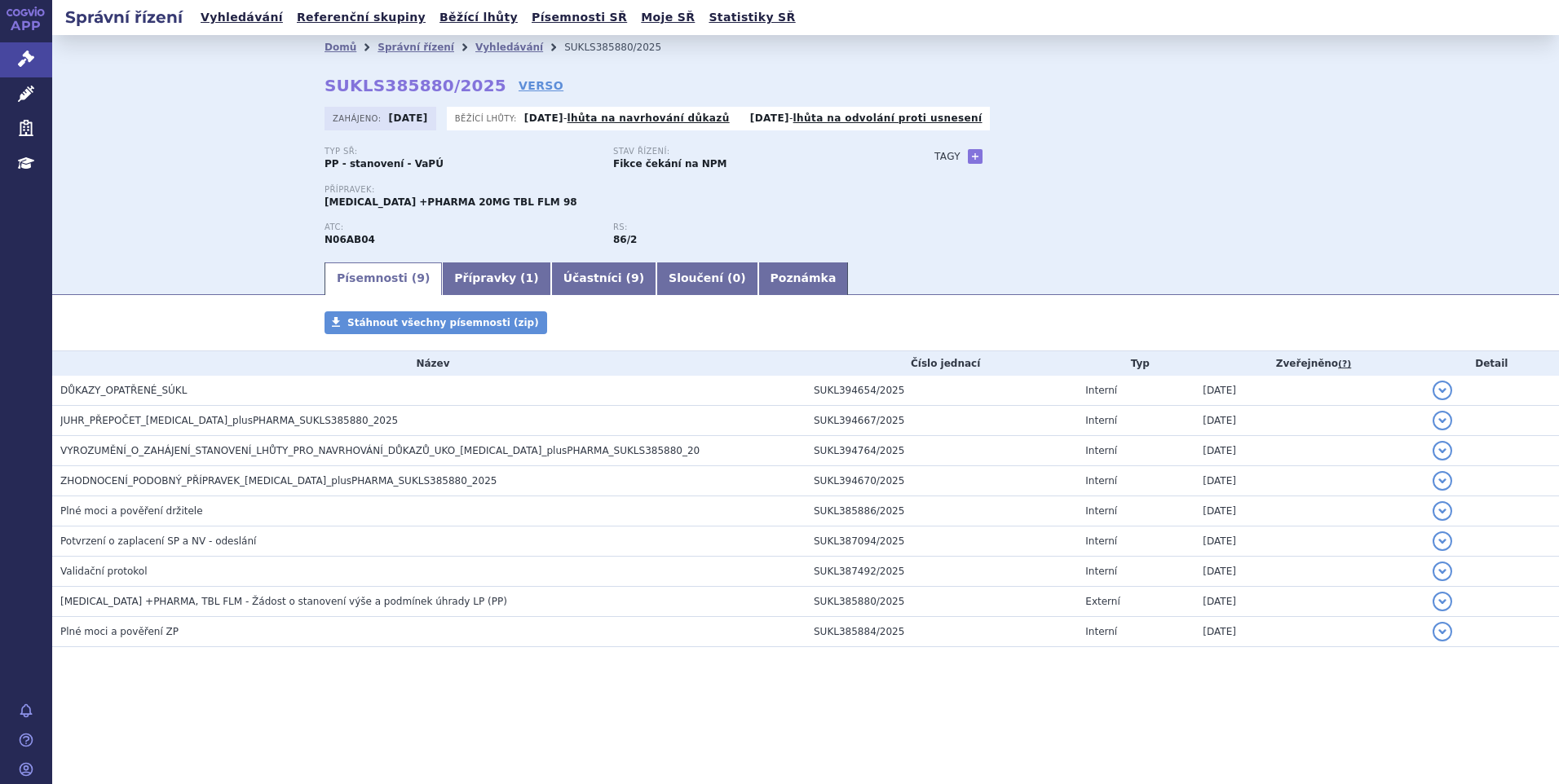
click at [1114, 272] on ul "Písemnosti ( 9 ) Přípravky ( 1 ) Účastníci ( 9 ) Sloučení ( 0 ) Poznámka" at bounding box center [806, 278] width 962 height 34
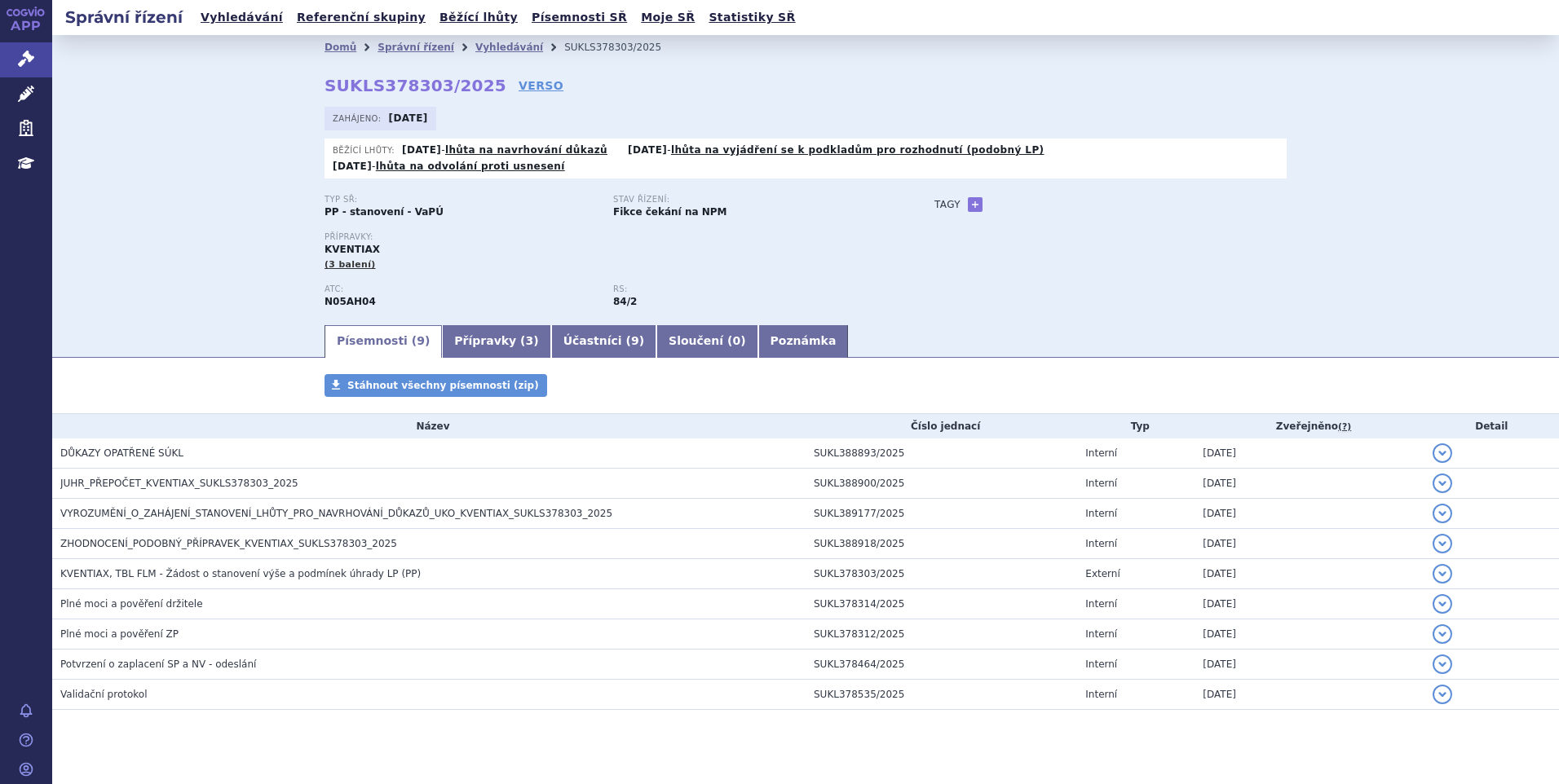
scroll to position [8, 0]
